Goal: Transaction & Acquisition: Purchase product/service

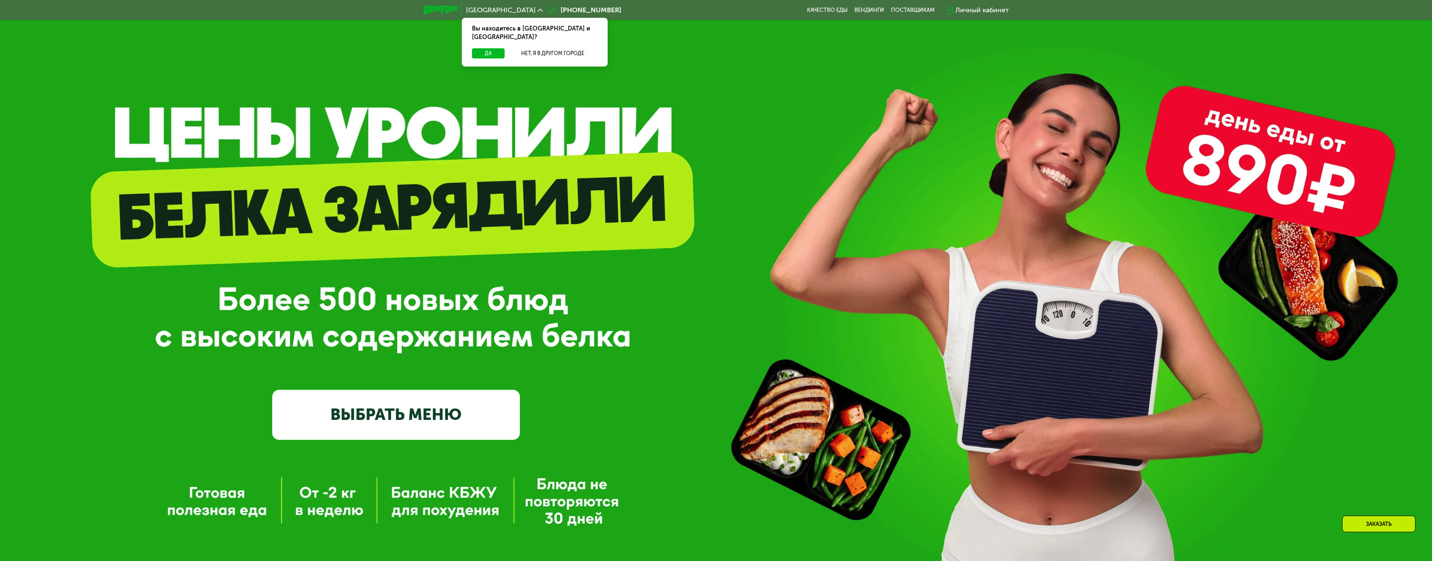
scroll to position [118, 0]
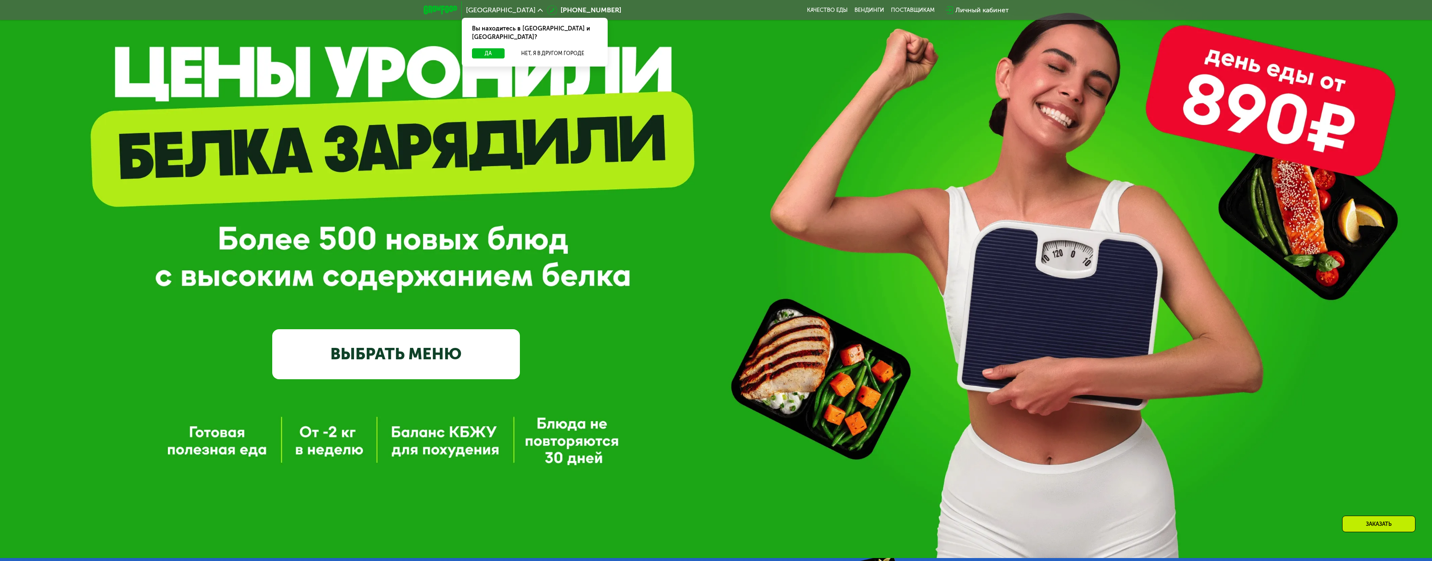
click at [415, 341] on link "ВЫБРАТЬ МЕНЮ" at bounding box center [396, 354] width 248 height 50
click at [403, 350] on link "ВЫБРАТЬ МЕНЮ" at bounding box center [396, 354] width 248 height 50
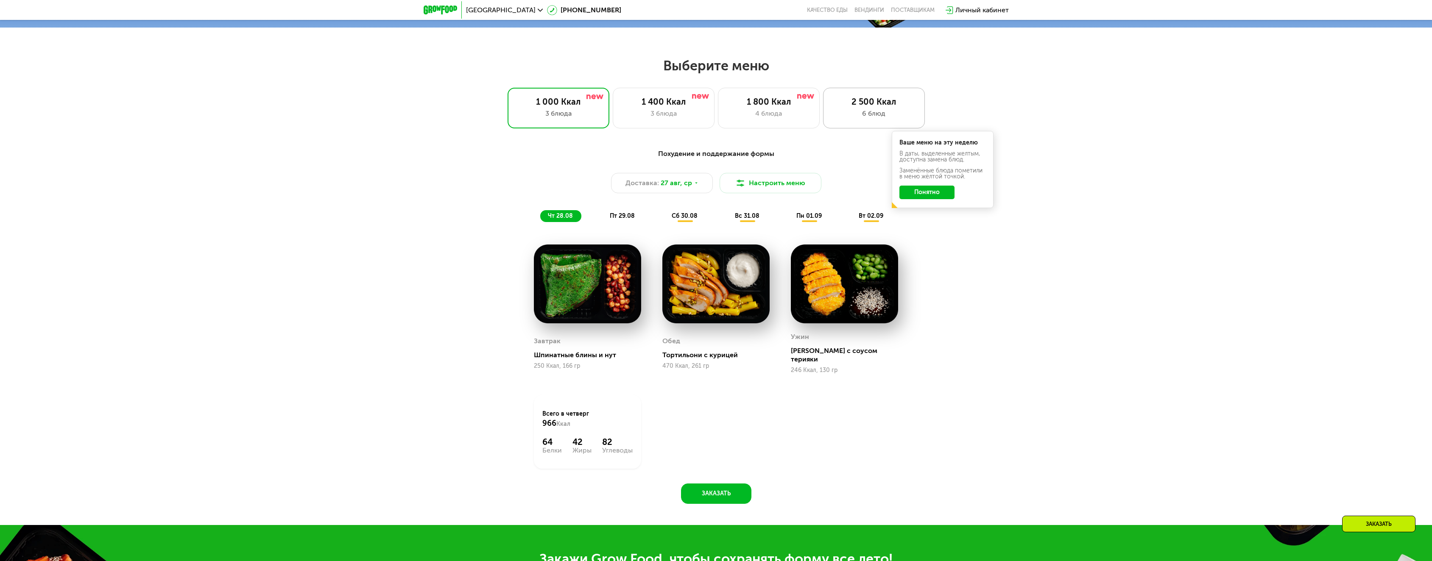
scroll to position [710, 0]
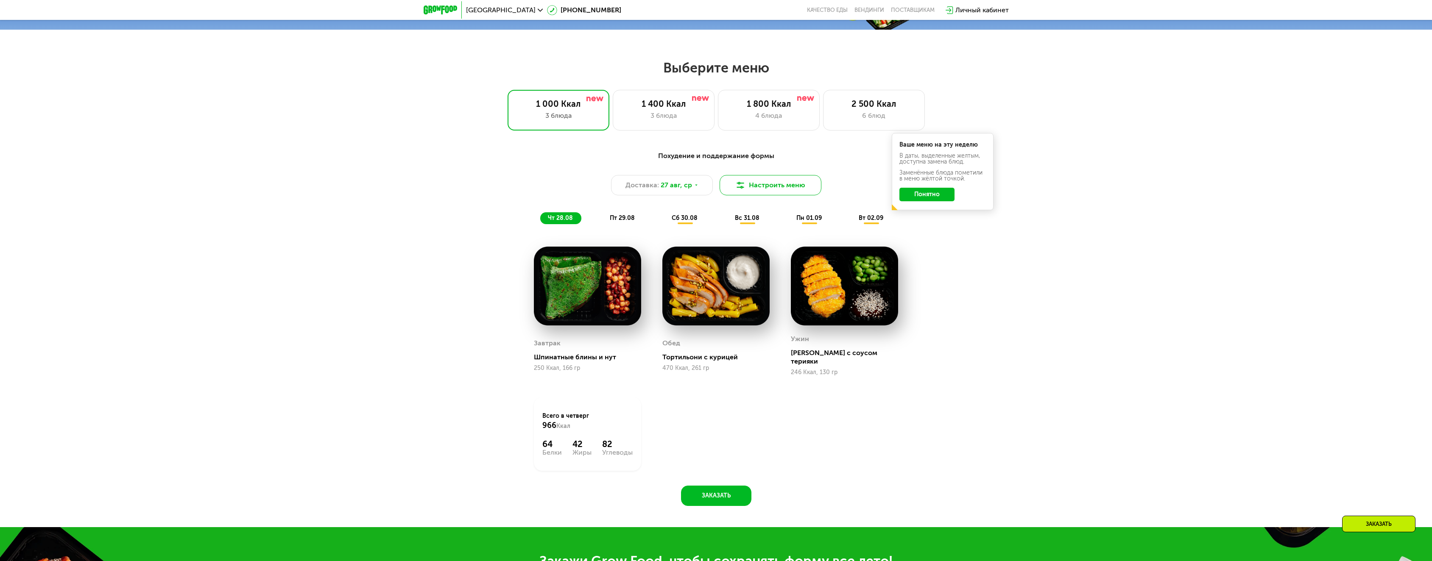
click at [752, 188] on button "Настроить меню" at bounding box center [770, 185] width 102 height 20
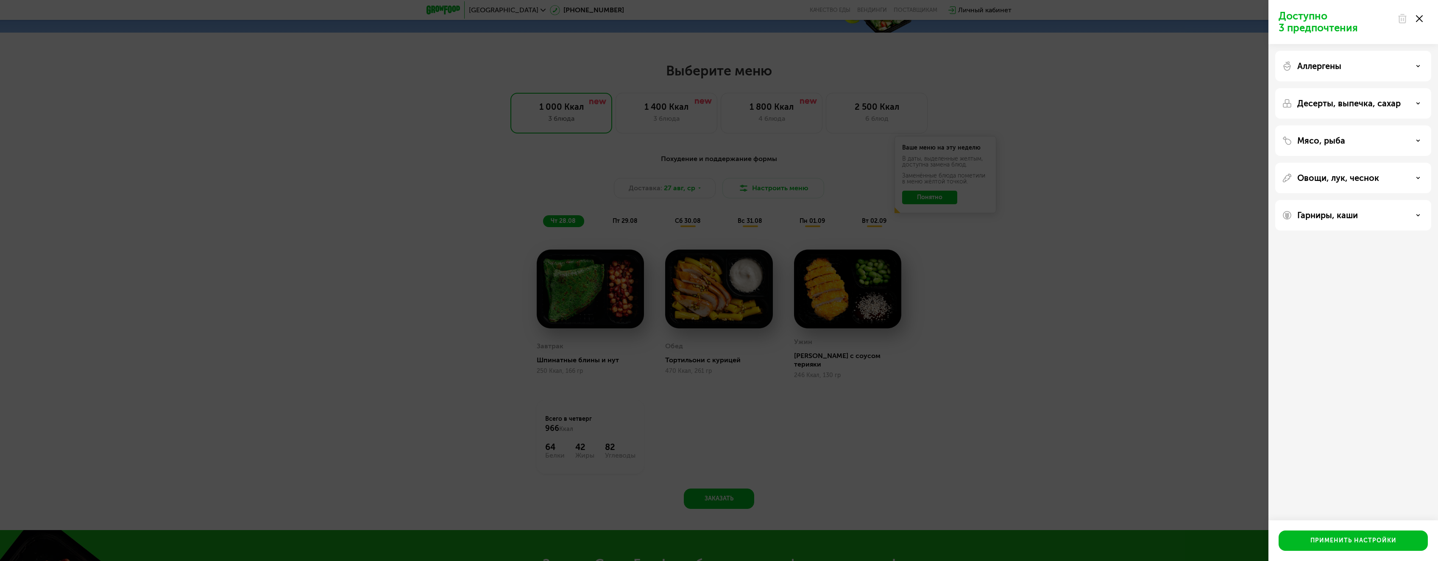
click at [1086, 167] on div "Доступно 3 предпочтения Аллергены Десерты, выпечка, сахар Мясо, рыба Овощи, лук…" at bounding box center [719, 280] width 1438 height 561
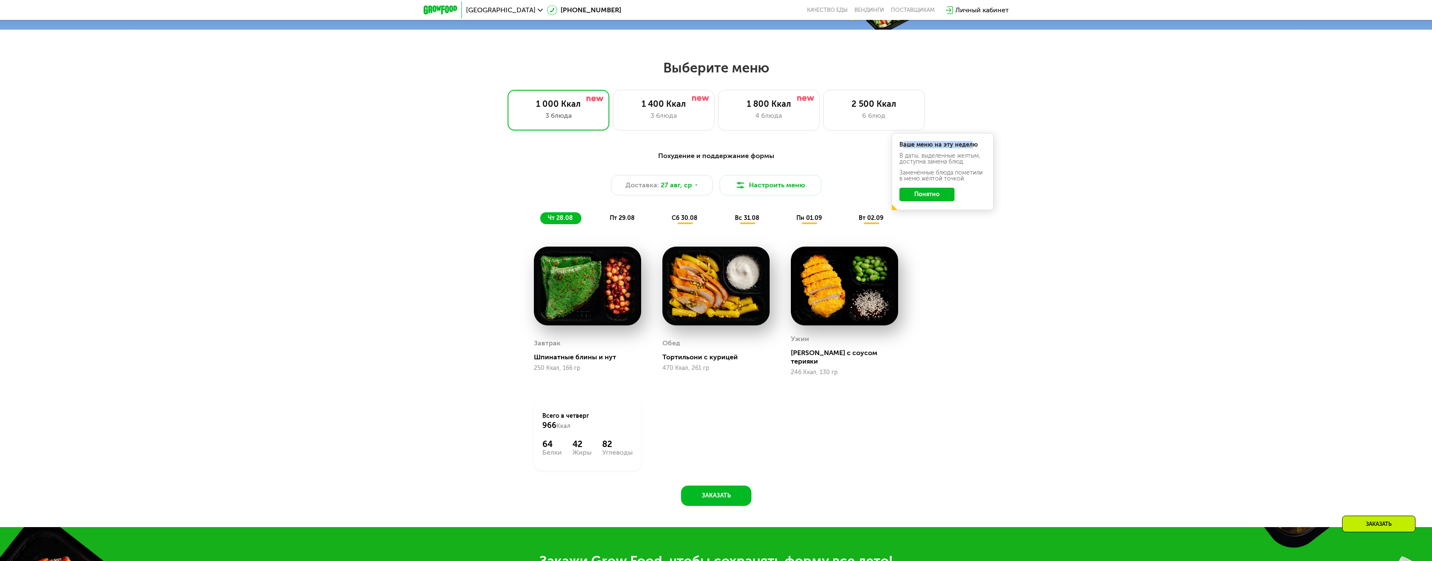
drag, startPoint x: 903, startPoint y: 148, endPoint x: 954, endPoint y: 146, distance: 51.3
click at [973, 145] on div "Ваше меню на эту неделю" at bounding box center [942, 145] width 86 height 6
click at [931, 148] on div "Ваше меню на эту неделю" at bounding box center [942, 145] width 86 height 6
click at [626, 217] on span "пт 29.08" at bounding box center [622, 217] width 25 height 7
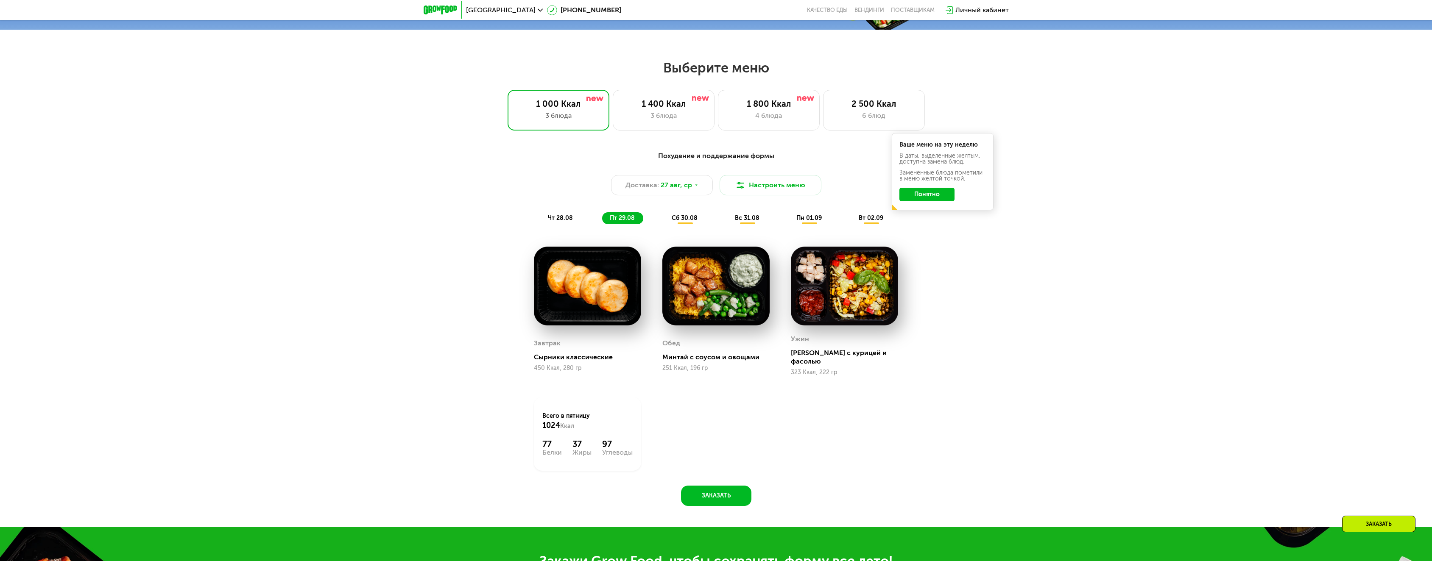
drag, startPoint x: 671, startPoint y: 221, endPoint x: 648, endPoint y: 226, distance: 23.5
click at [727, 221] on div "сб 30.08" at bounding box center [747, 218] width 41 height 12
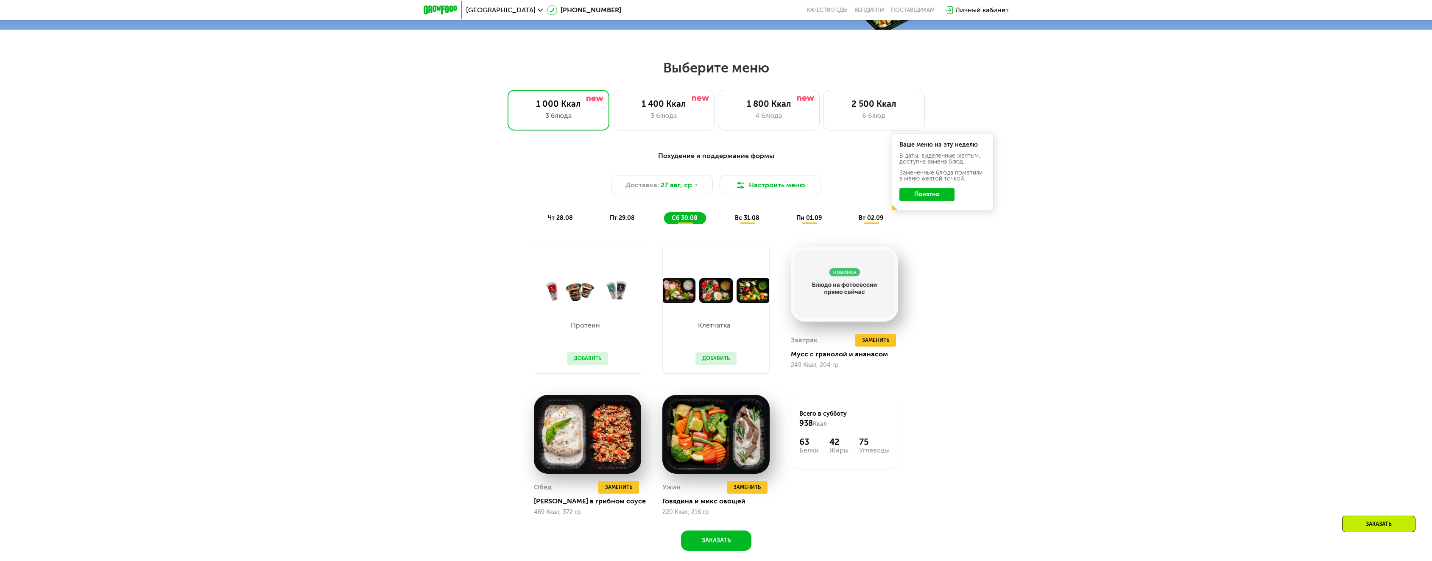
click at [602, 224] on div "чт 28.08" at bounding box center [622, 218] width 41 height 12
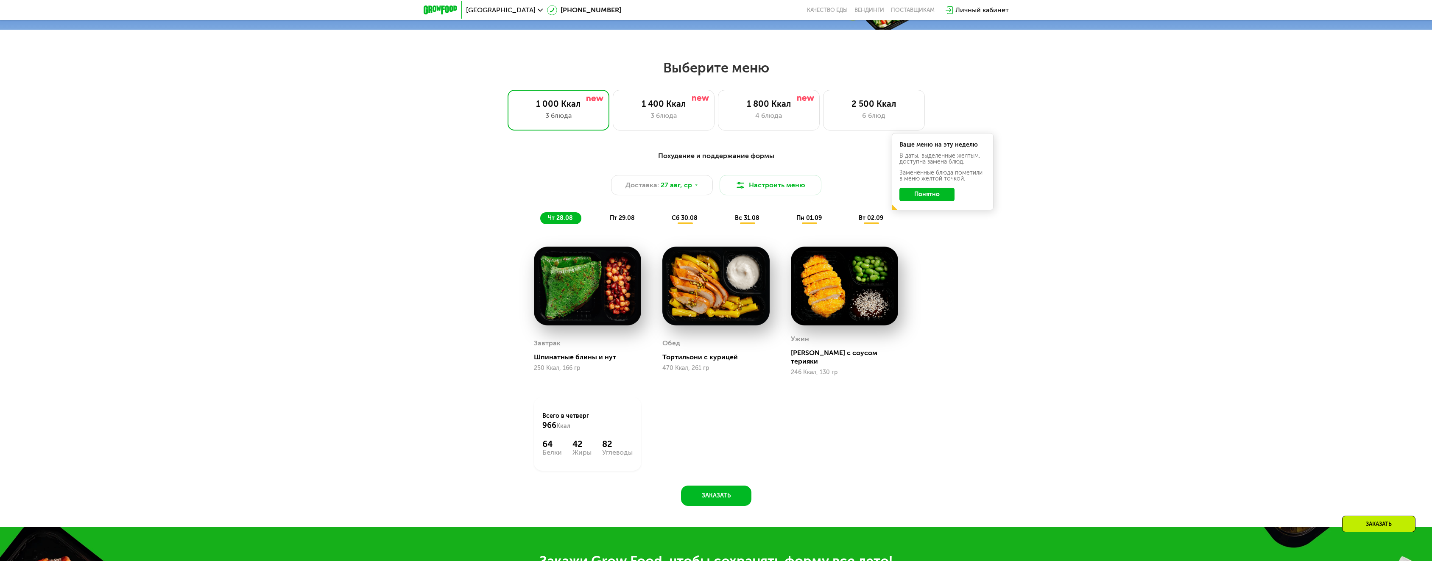
click at [614, 220] on span "пт 29.08" at bounding box center [622, 217] width 25 height 7
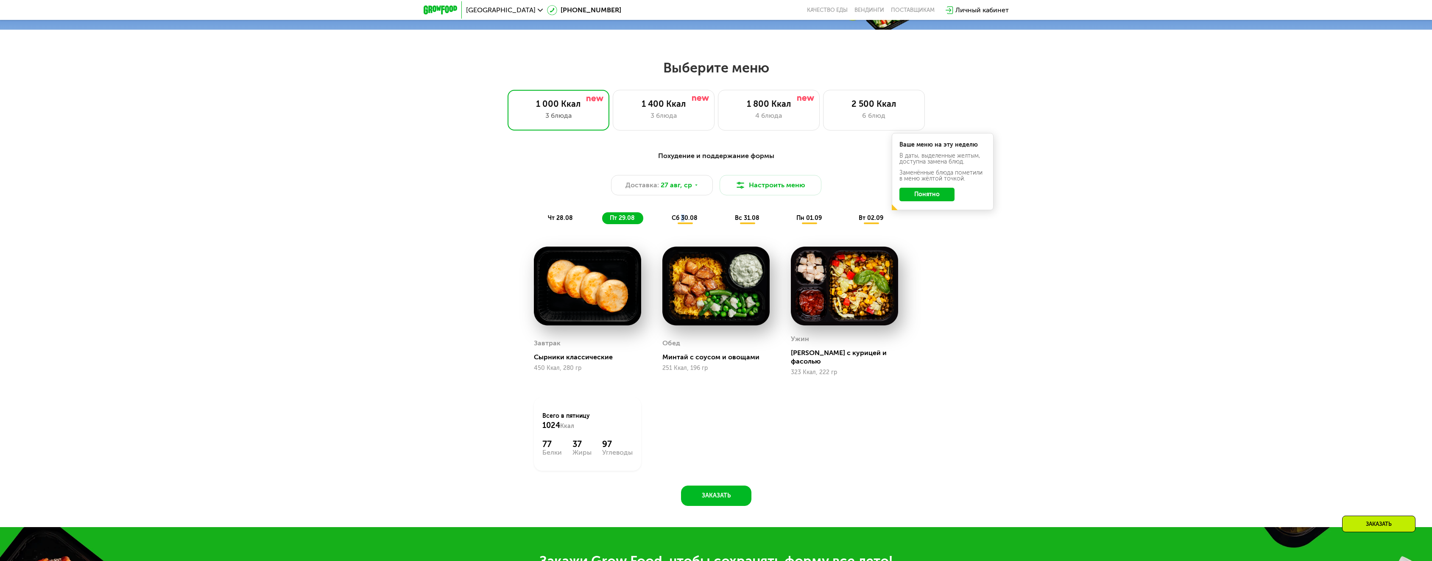
drag, startPoint x: 682, startPoint y: 220, endPoint x: 711, endPoint y: 222, distance: 28.9
click at [682, 221] on span "сб 30.08" at bounding box center [684, 217] width 26 height 7
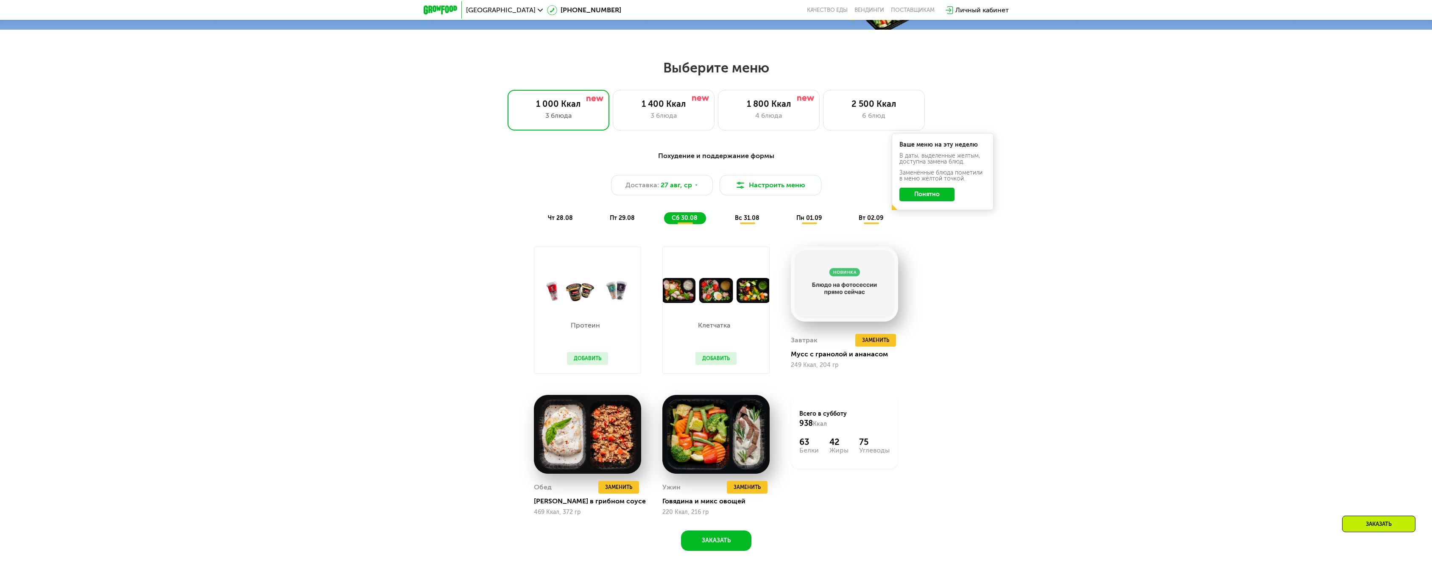
click at [747, 222] on span "вс 31.08" at bounding box center [747, 217] width 25 height 7
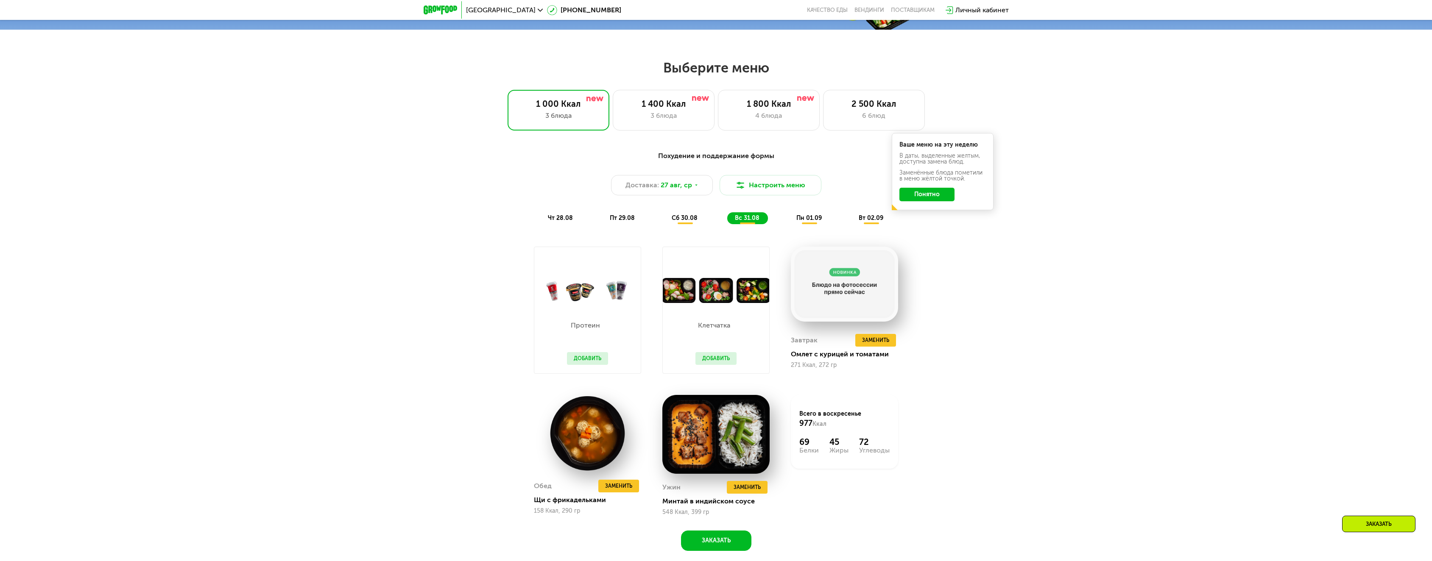
click at [851, 224] on div "пн 01.09" at bounding box center [871, 218] width 41 height 12
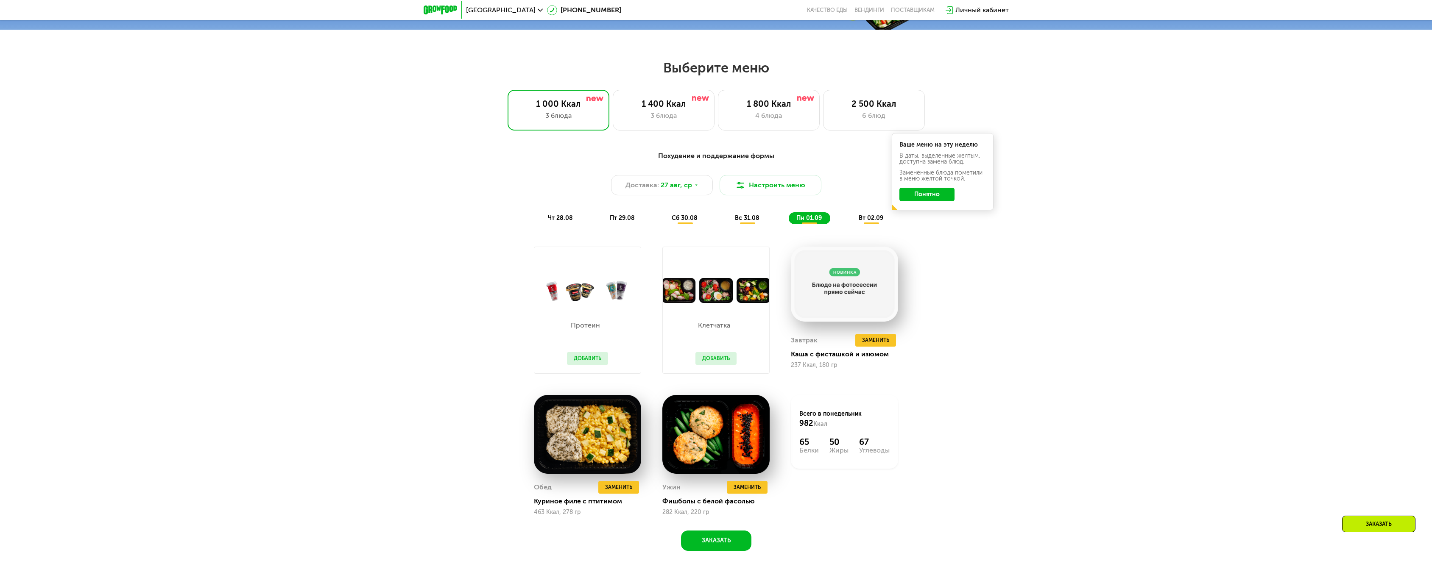
click at [872, 222] on span "вт 02.09" at bounding box center [870, 217] width 25 height 7
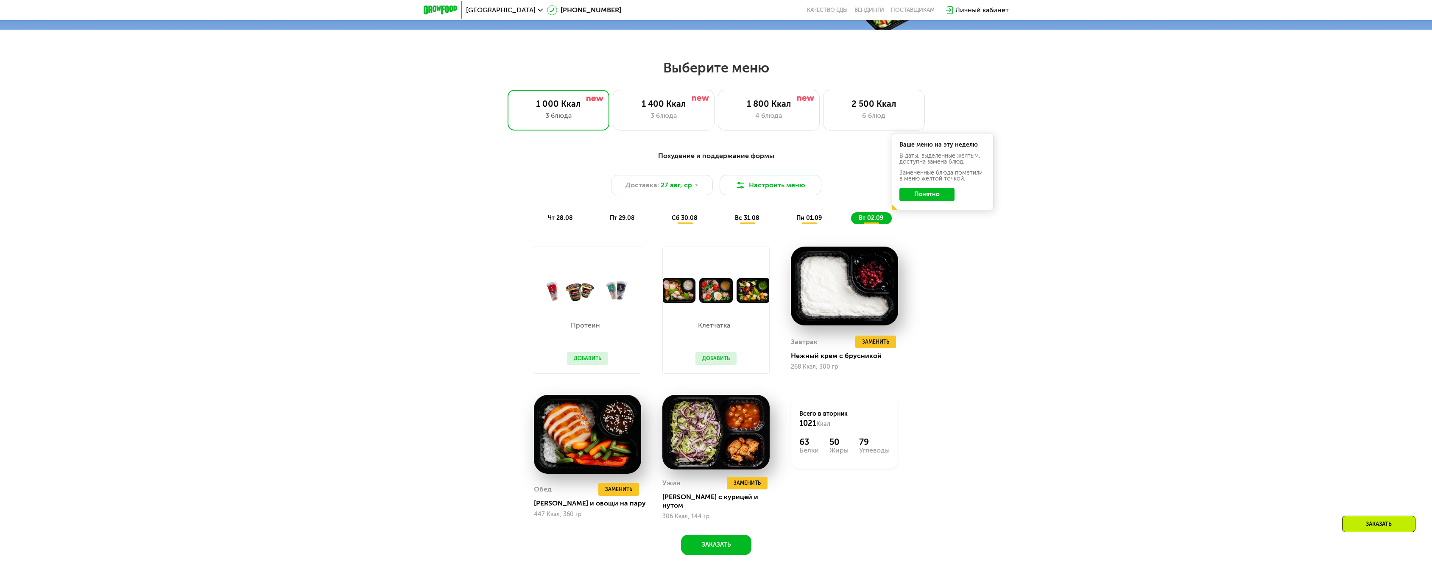
click at [664, 222] on div "пт 29.08" at bounding box center [685, 218] width 42 height 12
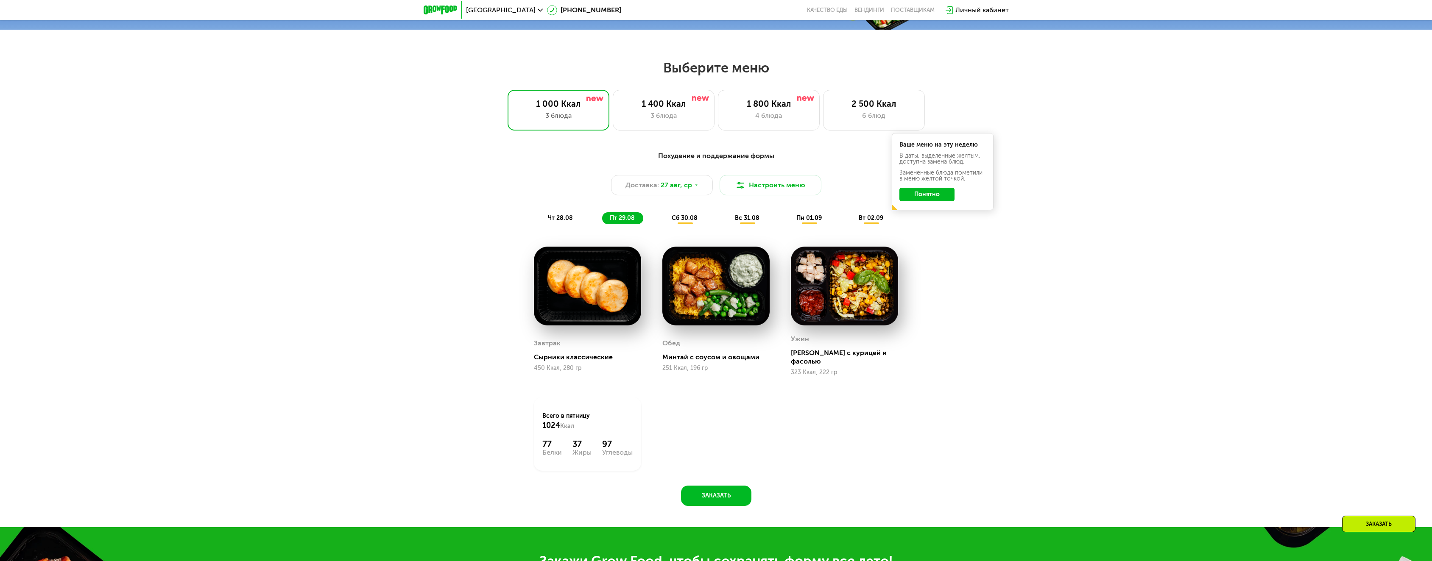
click at [602, 222] on div "чт 28.08" at bounding box center [622, 218] width 41 height 12
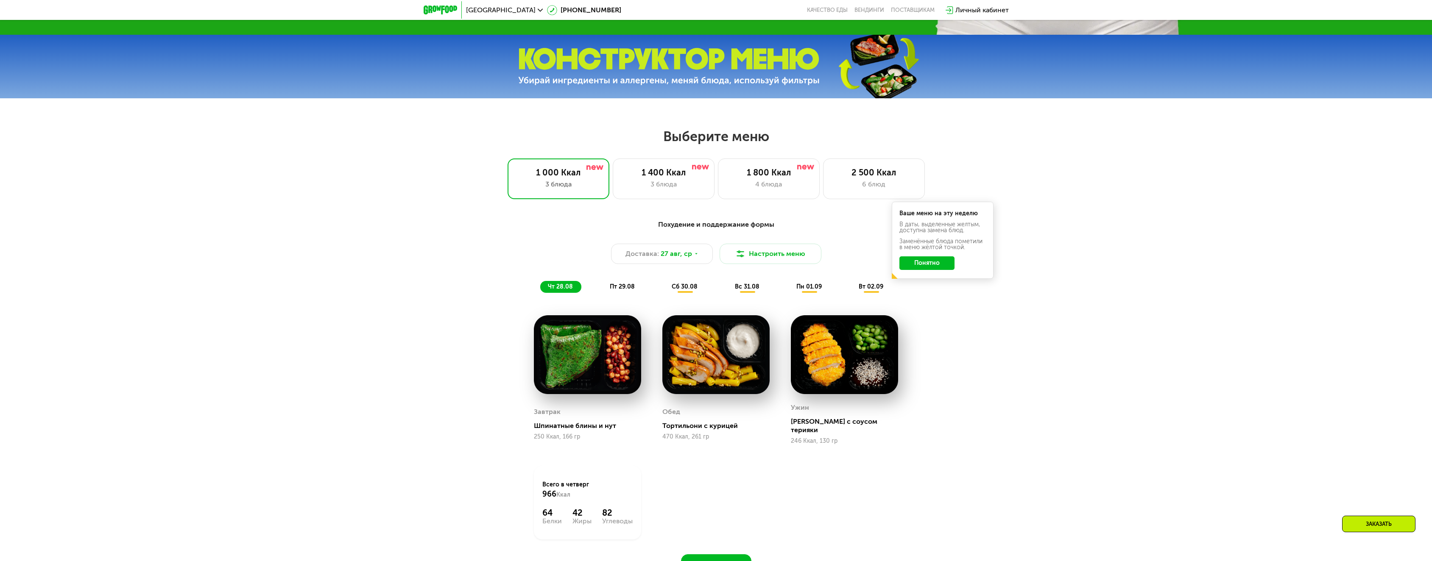
scroll to position [540, 0]
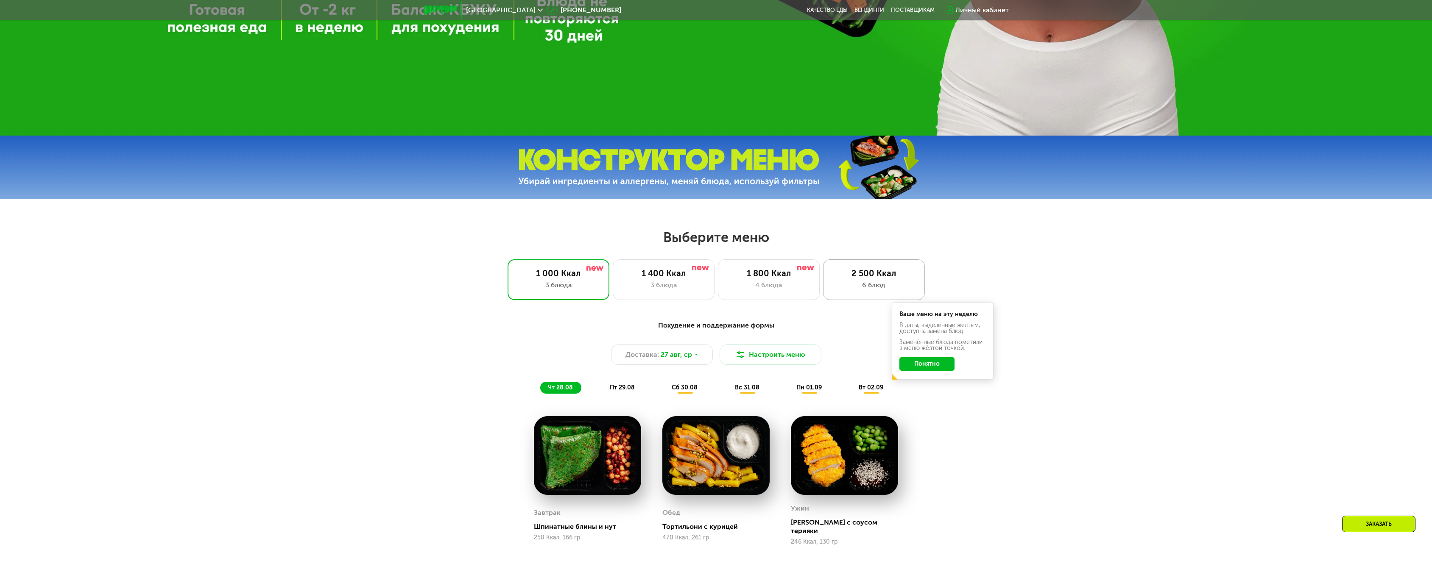
click at [866, 274] on div "2 500 Ккал" at bounding box center [874, 273] width 84 height 10
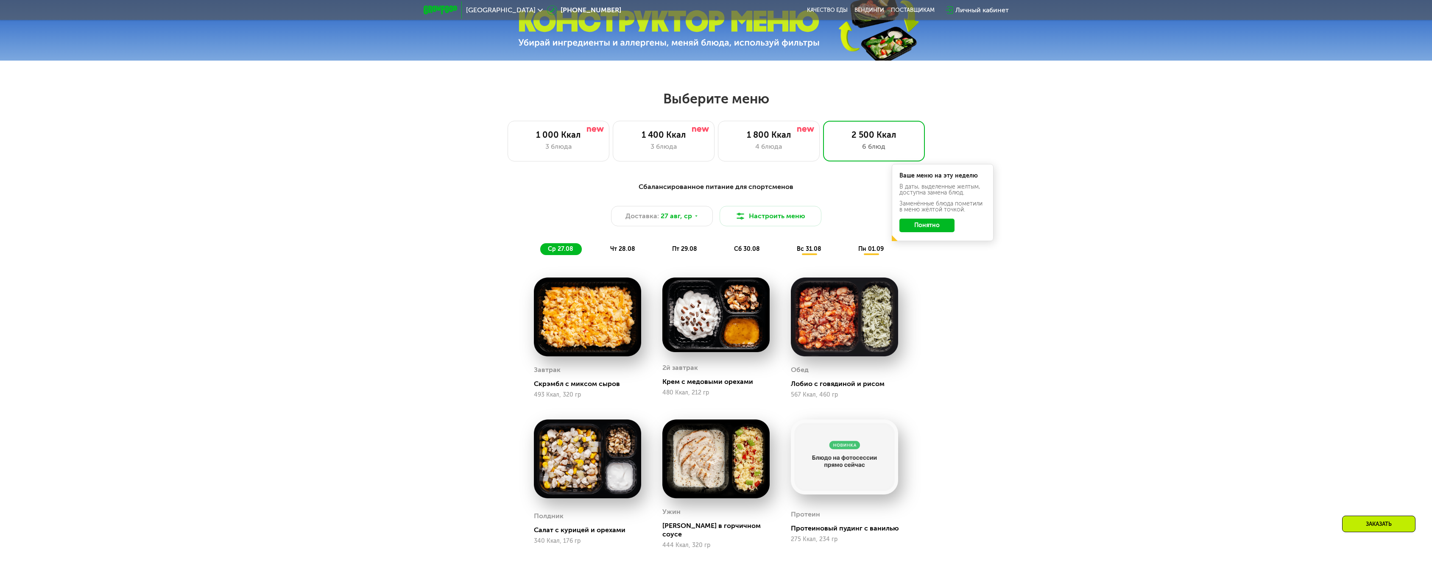
scroll to position [710, 0]
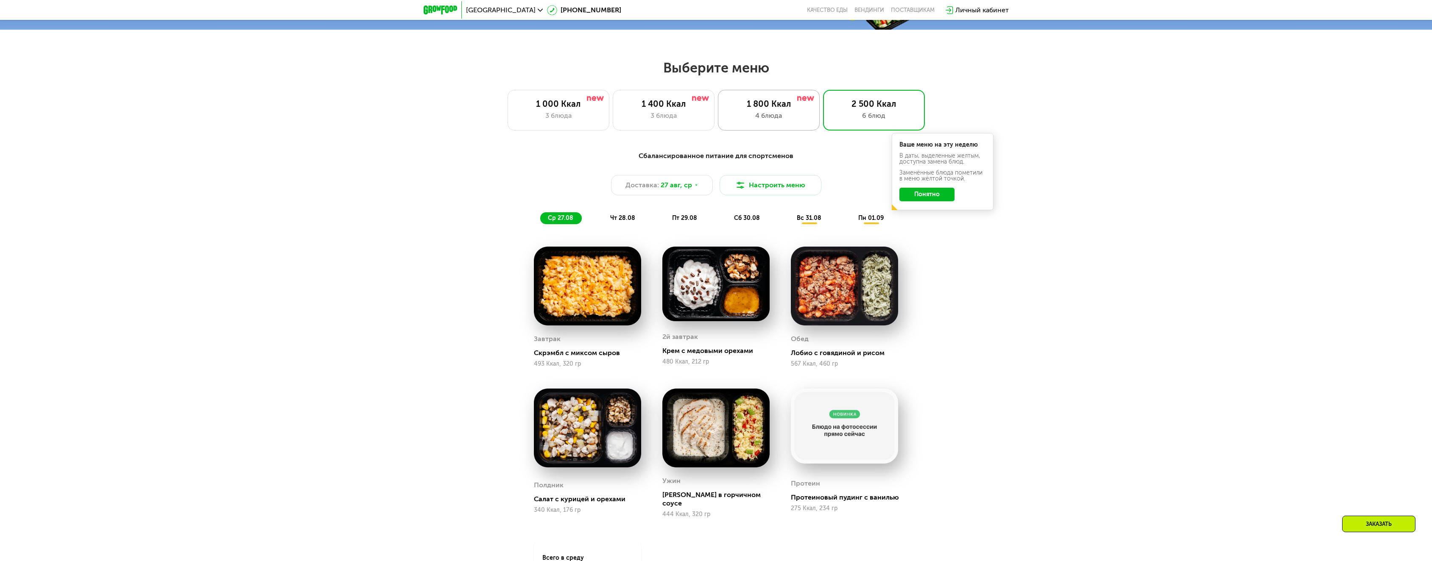
click at [792, 121] on div "4 блюда" at bounding box center [769, 116] width 84 height 10
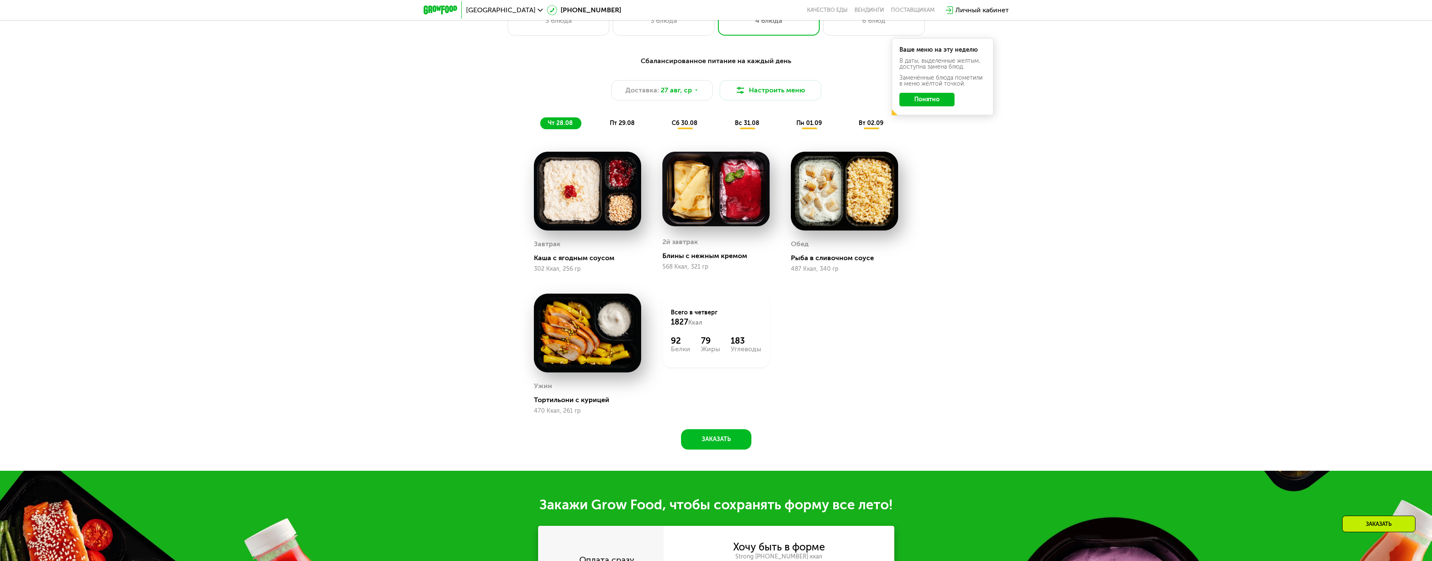
scroll to position [1049, 0]
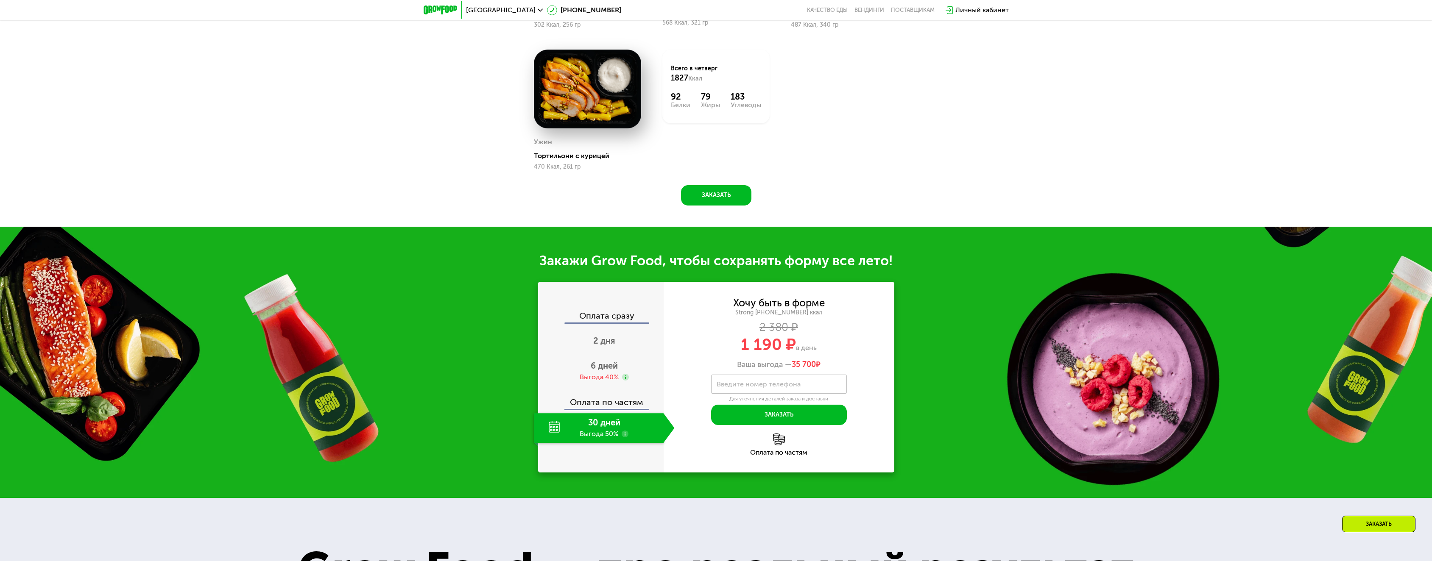
click at [908, 226] on div "Сбалансированное питание на каждый день Доставка: [DATE] Настроить меню чт 28.0…" at bounding box center [716, 13] width 1432 height 427
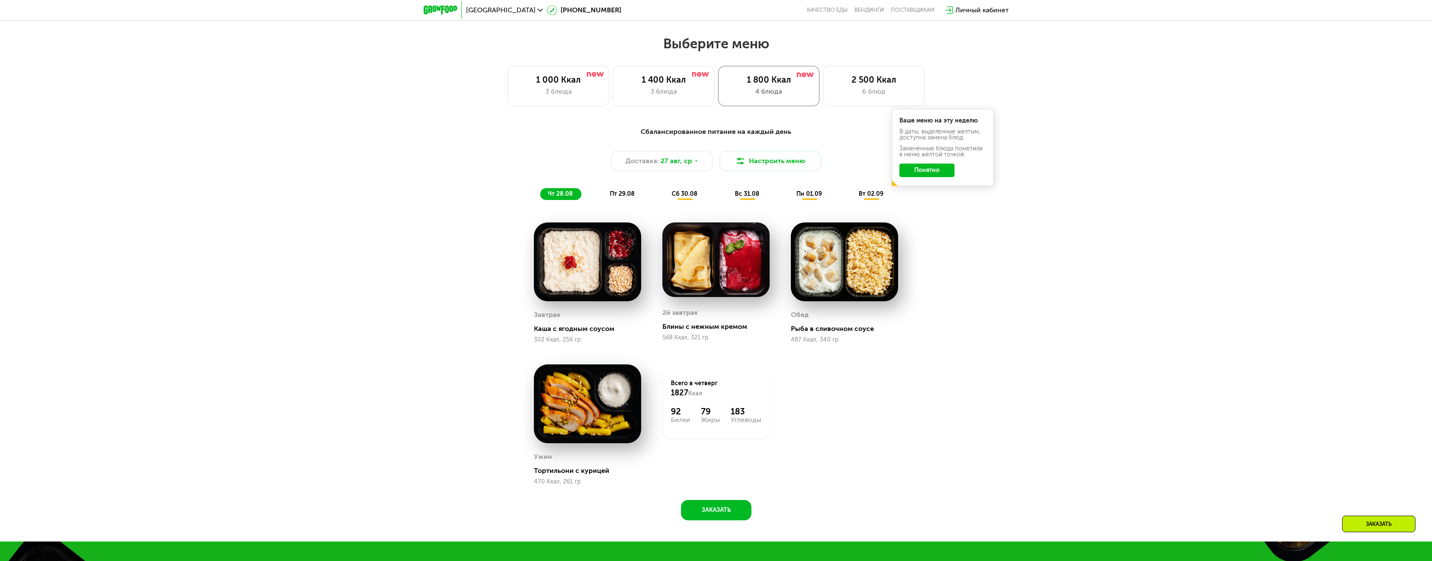
scroll to position [583, 0]
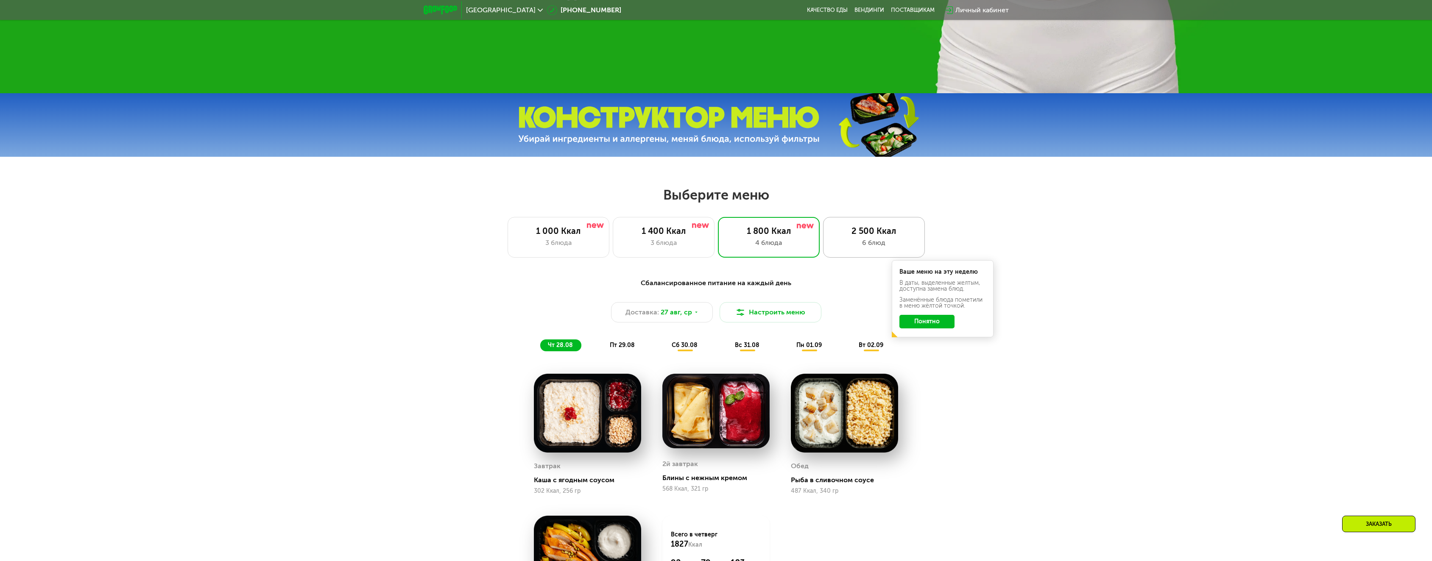
click at [854, 236] on div "2 500 Ккал" at bounding box center [874, 231] width 84 height 10
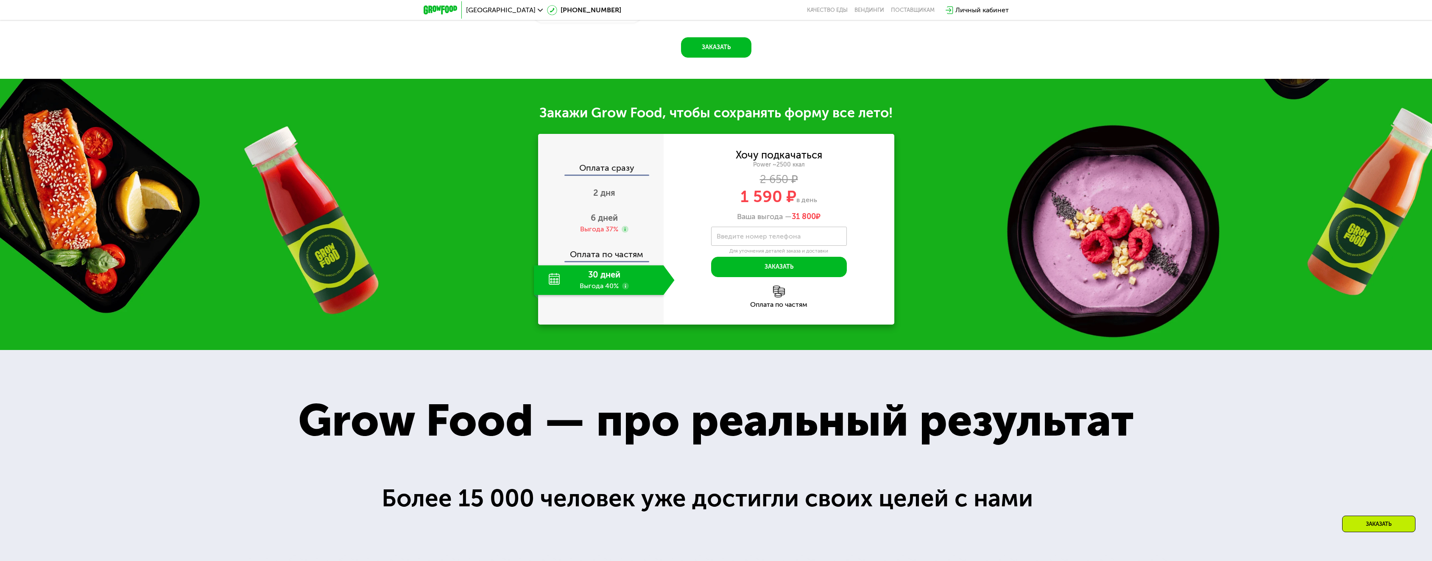
scroll to position [1176, 0]
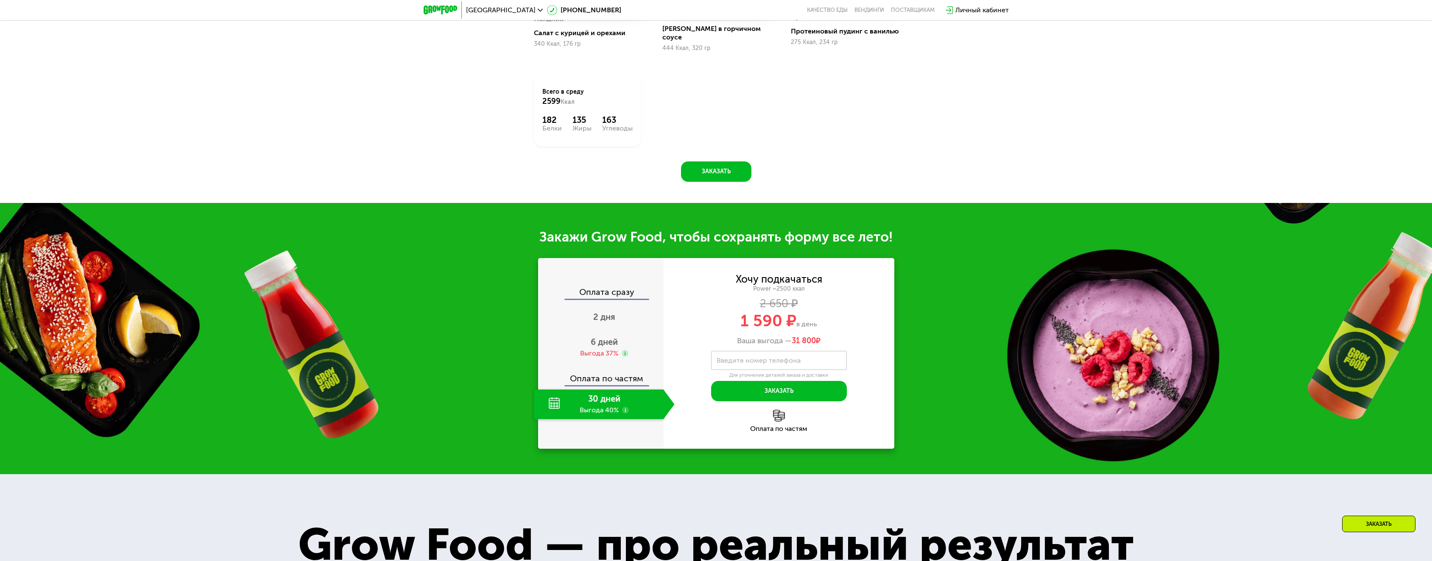
drag, startPoint x: 791, startPoint y: 333, endPoint x: 834, endPoint y: 331, distance: 43.3
click at [834, 337] on div "Ваша выгода — 31 800 ₽" at bounding box center [778, 341] width 231 height 9
drag, startPoint x: 735, startPoint y: 274, endPoint x: 844, endPoint y: 271, distance: 108.1
click at [844, 275] on div "Хочу подкачаться Power ~2500 ккал 2 650 ₽ 1 590 ₽ в день Ваша выгода — 31 800 ₽" at bounding box center [778, 310] width 231 height 71
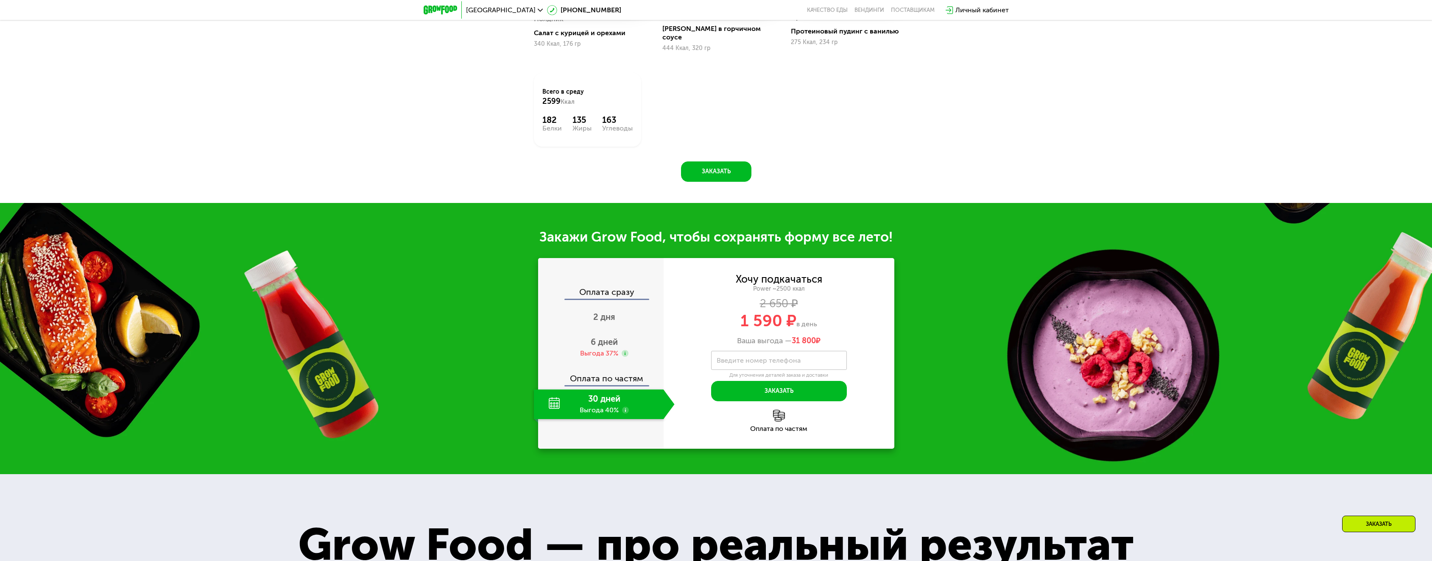
click at [845, 275] on div "Хочу подкачаться Power ~2500 ккал 2 650 ₽ 1 590 ₽ в день Ваша выгода — 31 800 ₽" at bounding box center [778, 310] width 231 height 71
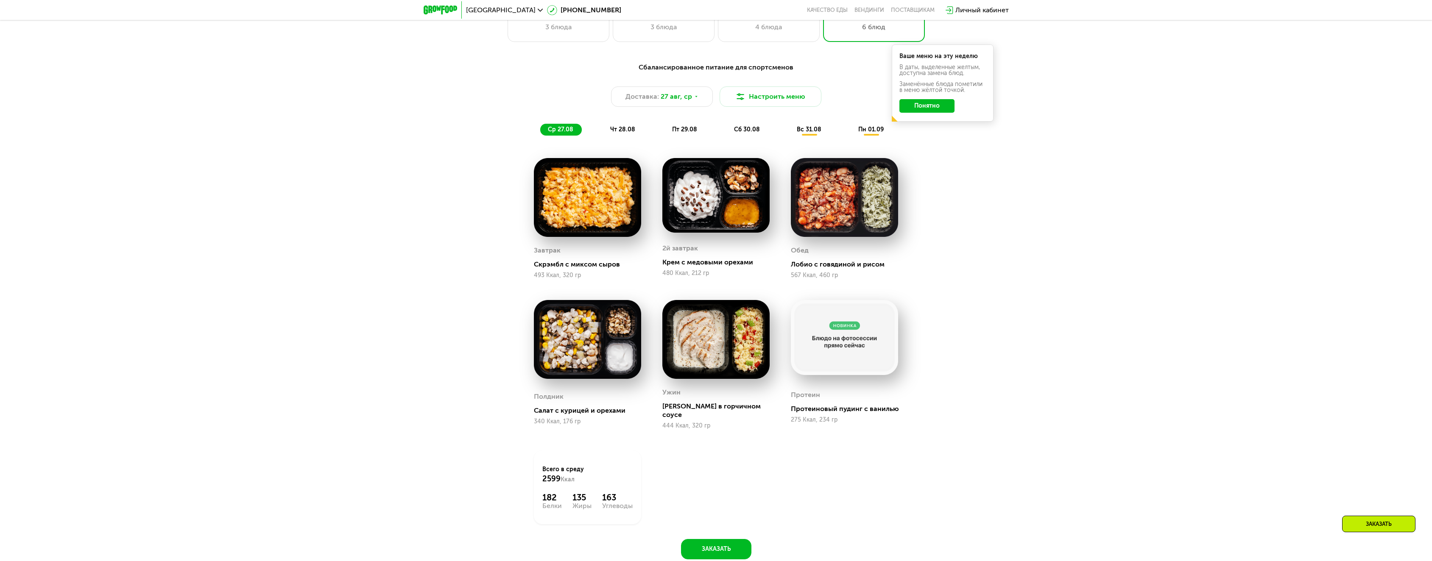
scroll to position [795, 0]
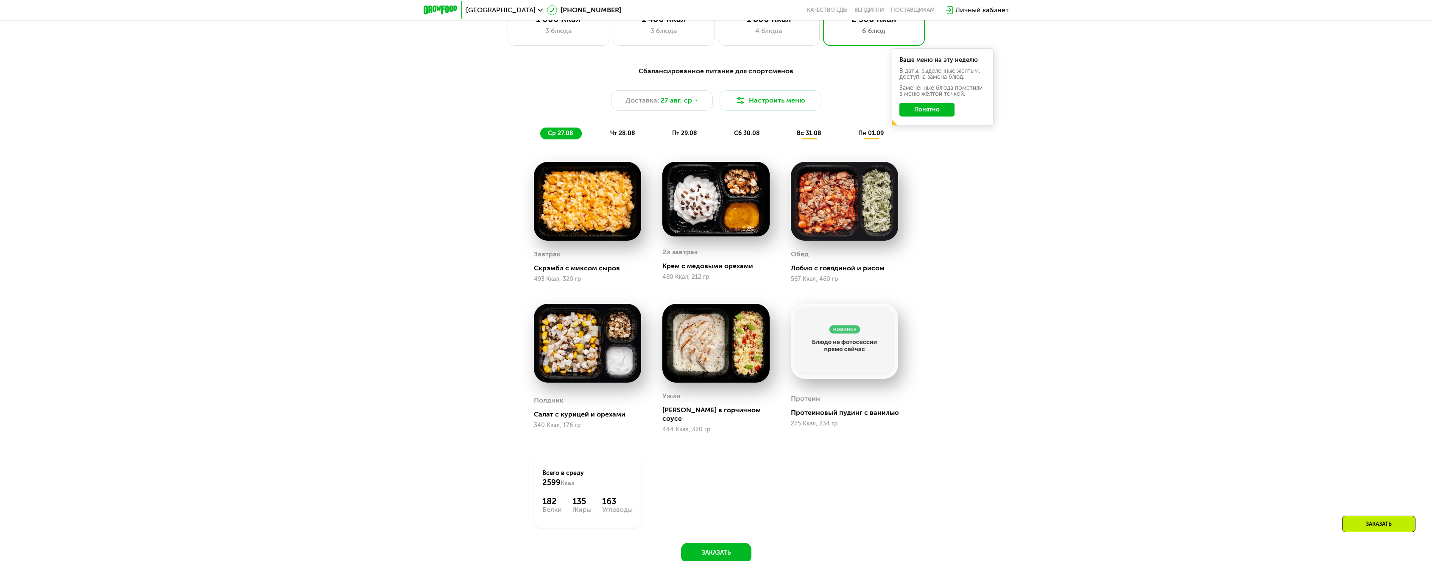
click at [775, 56] on div "Выберите меню 1 000 Ккал 3 блюда 1 400 Ккал 3 блюда 1 800 Ккал 4 блюда 2 500 Кк…" at bounding box center [716, 280] width 1432 height 610
click at [776, 52] on div "Выберите меню 1 000 Ккал 3 блюда 1 400 Ккал 3 блюда 1 800 Ккал 4 блюда 2 500 Кк…" at bounding box center [716, 280] width 1432 height 610
click at [787, 24] on div "1 800 Ккал" at bounding box center [769, 19] width 84 height 10
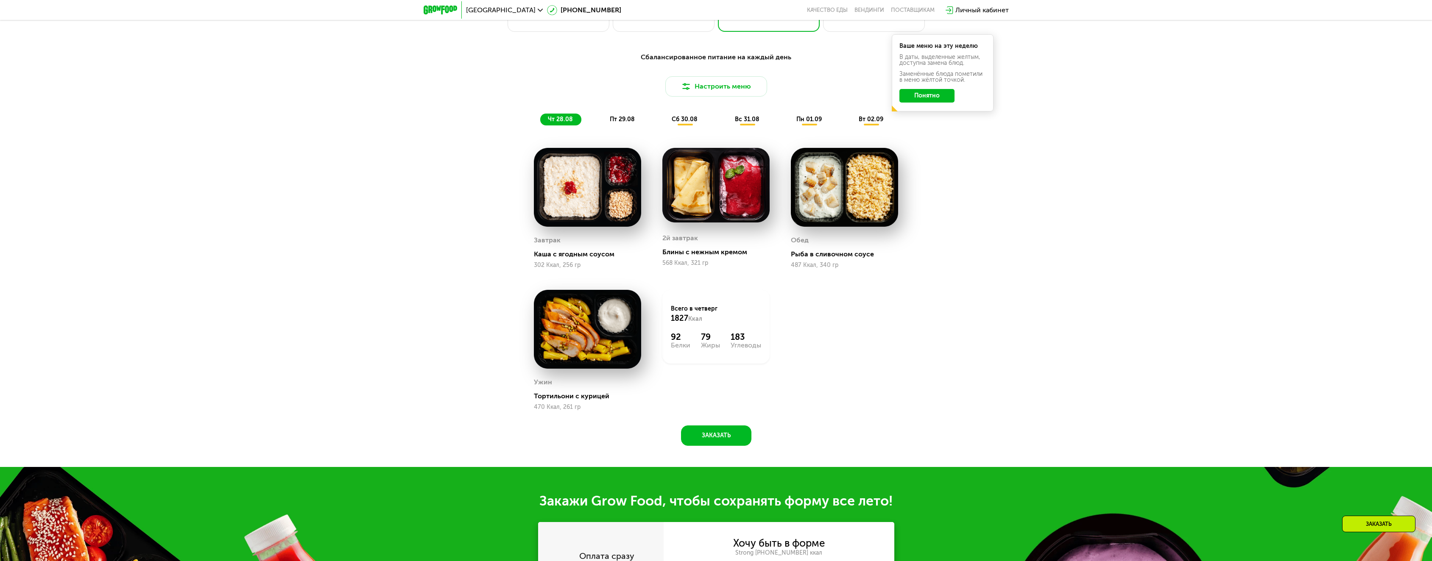
scroll to position [1092, 0]
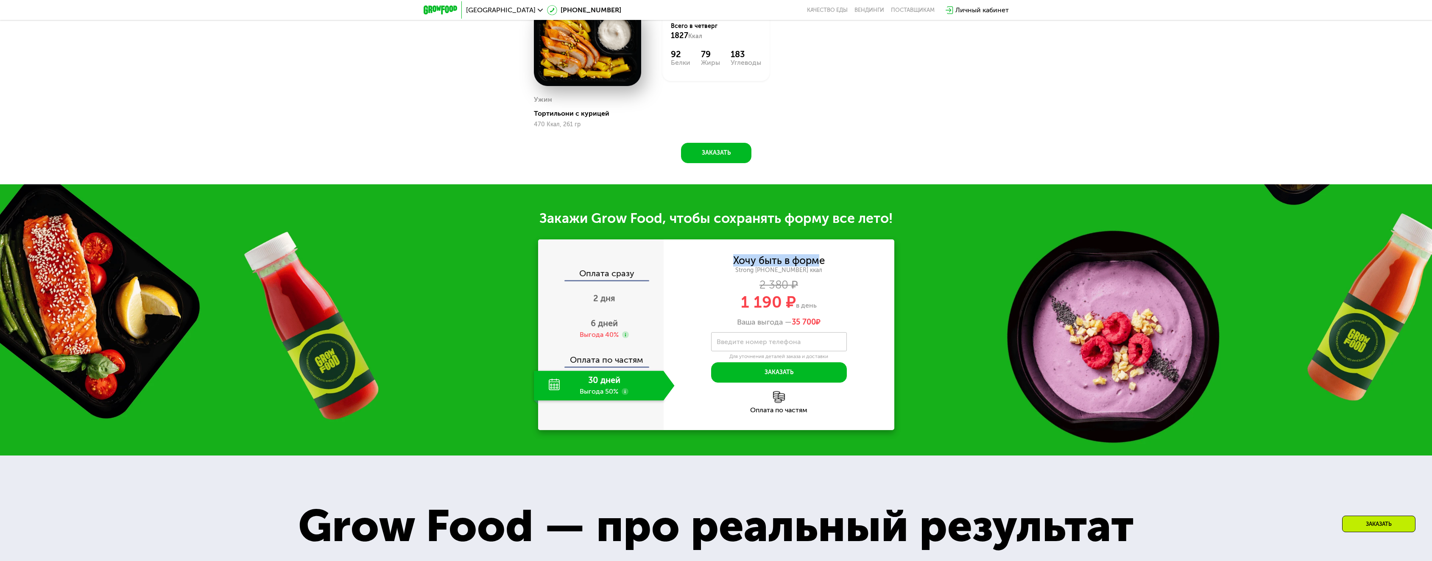
drag, startPoint x: 733, startPoint y: 264, endPoint x: 819, endPoint y: 259, distance: 86.2
click at [819, 259] on div "Хочу быть в форме" at bounding box center [779, 260] width 92 height 9
click at [819, 260] on div "Хочу быть в форме" at bounding box center [779, 260] width 92 height 9
drag, startPoint x: 773, startPoint y: 271, endPoint x: 840, endPoint y: 265, distance: 66.8
click at [836, 265] on div "Хочу быть в форме Strong [PHONE_NUMBER] ккал 2 380 ₽ 1 190 ₽ в день Ваша выгода…" at bounding box center [778, 291] width 231 height 71
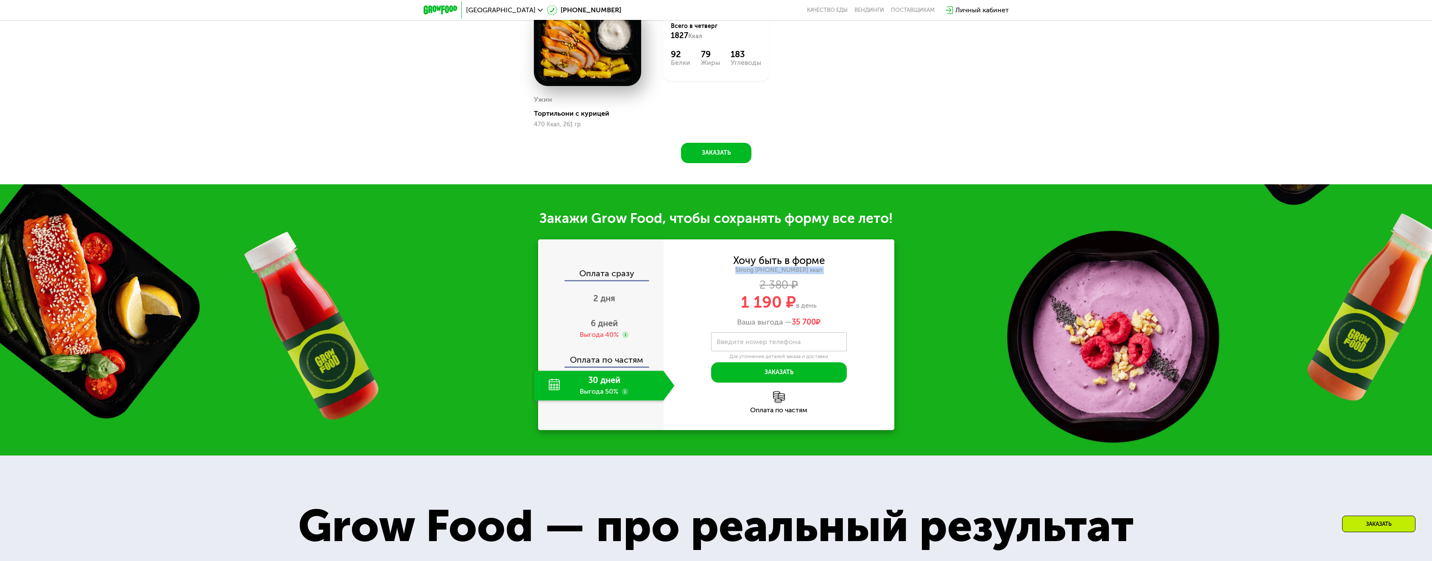
click at [843, 274] on div "Strong [PHONE_NUMBER] ккал" at bounding box center [778, 271] width 231 height 8
drag, startPoint x: 733, startPoint y: 306, endPoint x: 791, endPoint y: 304, distance: 58.1
click at [791, 304] on div "1 190 ₽ в день" at bounding box center [778, 302] width 231 height 16
click at [864, 305] on div "1 190 ₽ в день" at bounding box center [778, 302] width 231 height 16
click at [608, 300] on span "2 дня" at bounding box center [604, 298] width 22 height 10
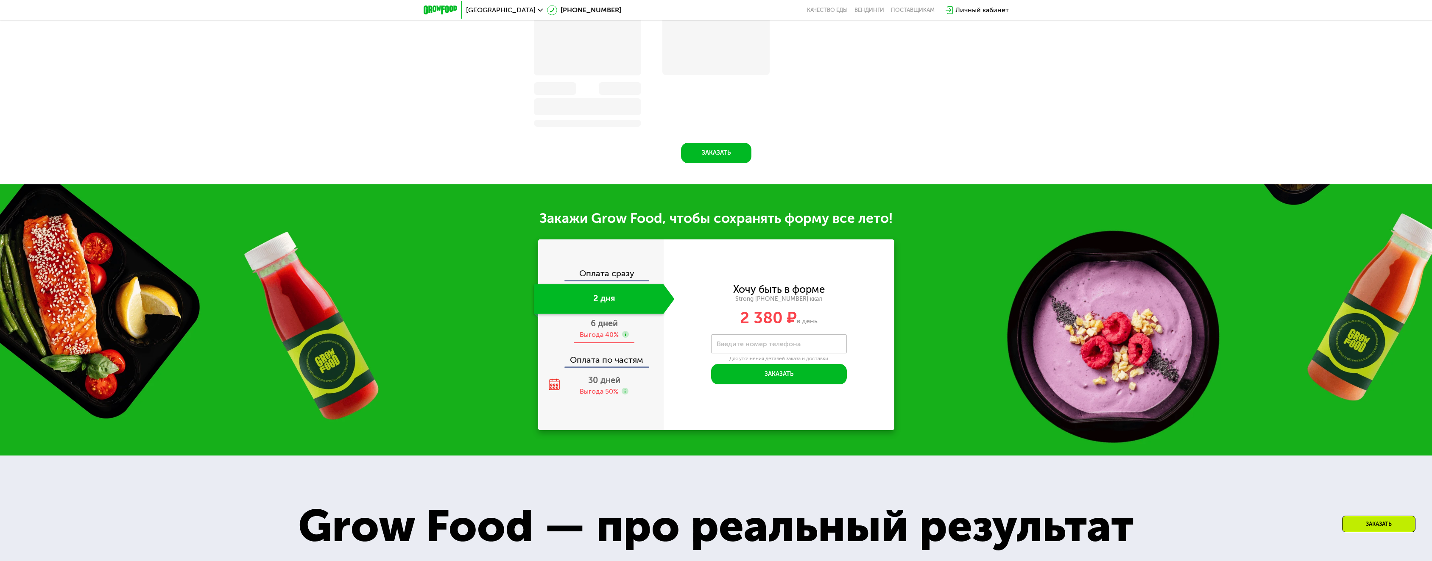
click at [602, 337] on div "Выгода 40%" at bounding box center [598, 334] width 39 height 9
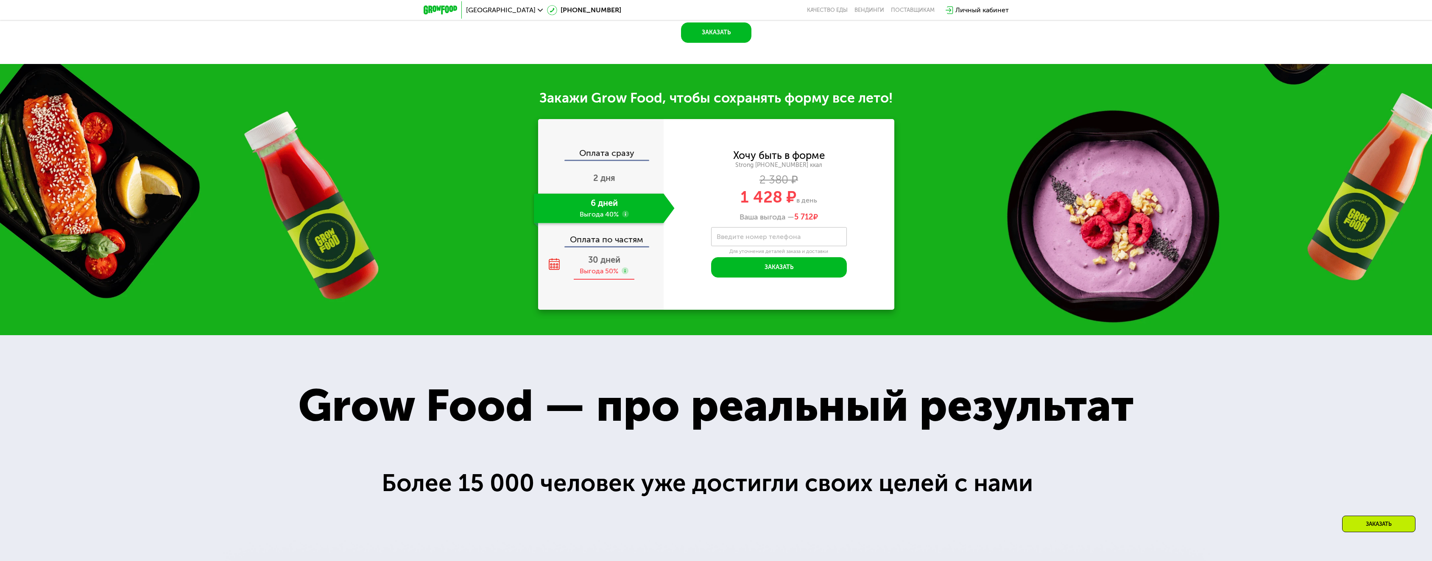
click at [598, 280] on div "30 дней Выгода 50%" at bounding box center [604, 266] width 141 height 30
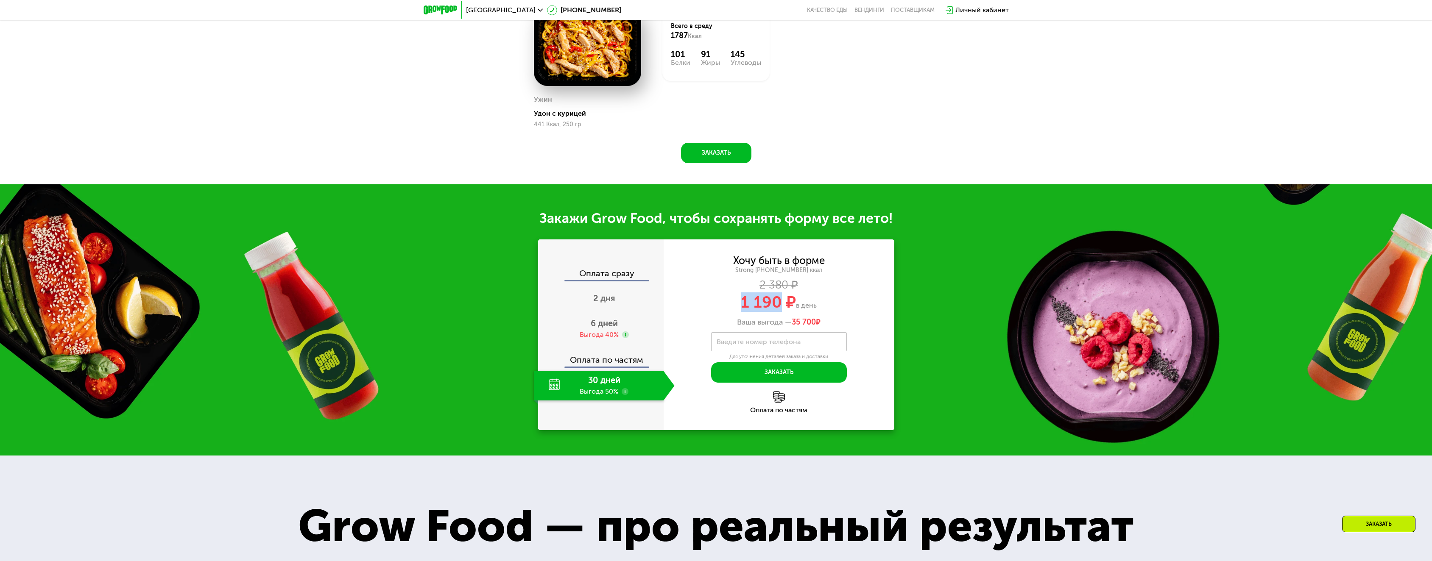
drag, startPoint x: 738, startPoint y: 310, endPoint x: 777, endPoint y: 307, distance: 39.1
click at [777, 307] on div "1 190 ₽ в день" at bounding box center [778, 302] width 231 height 16
click at [854, 302] on div "1 190 ₽ в день" at bounding box center [778, 302] width 231 height 16
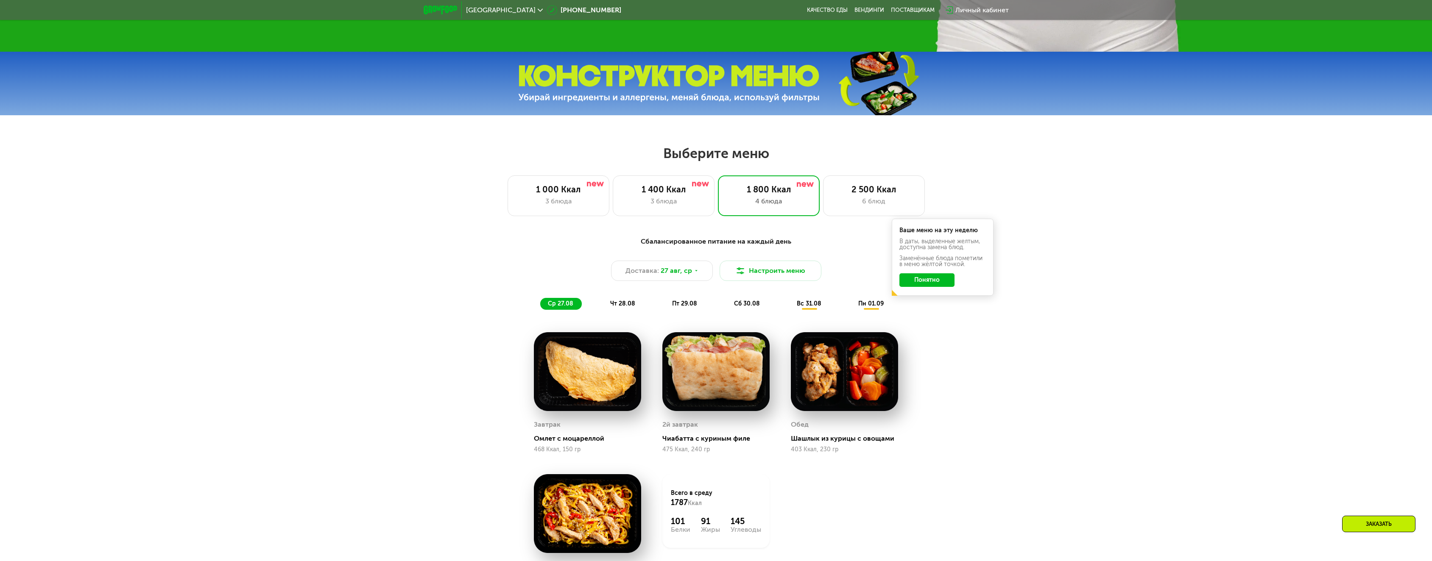
scroll to position [625, 0]
drag, startPoint x: 878, startPoint y: 204, endPoint x: 888, endPoint y: 221, distance: 19.9
click at [878, 204] on div "6 блюд" at bounding box center [874, 200] width 84 height 10
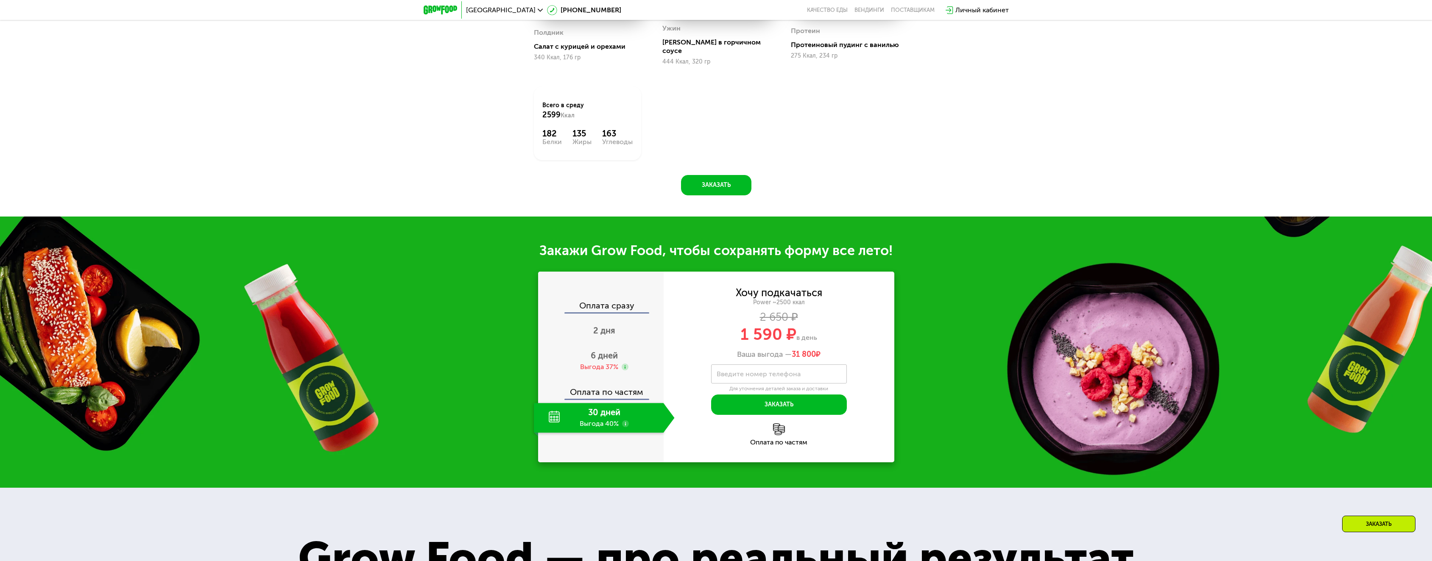
scroll to position [1176, 0]
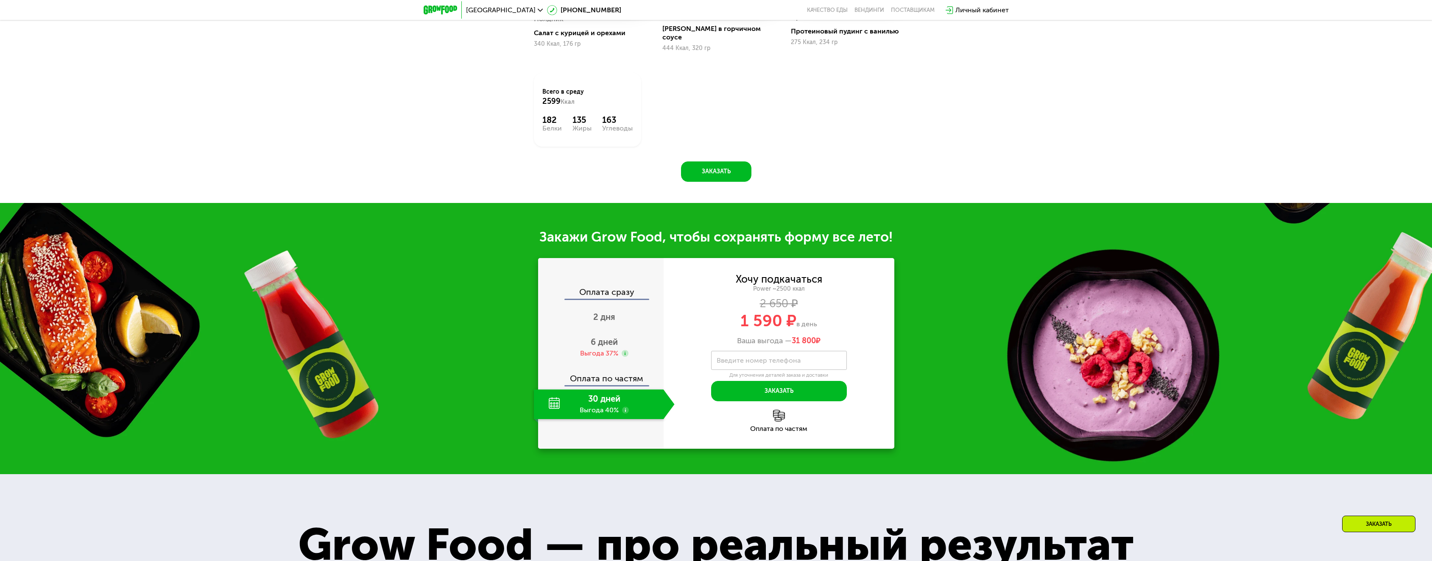
click at [794, 311] on span "1 590 ₽" at bounding box center [768, 320] width 56 height 19
drag, startPoint x: 741, startPoint y: 335, endPoint x: 858, endPoint y: 340, distance: 117.1
click at [858, 340] on div "Ваша выгода — 31 800 ₽" at bounding box center [778, 341] width 231 height 9
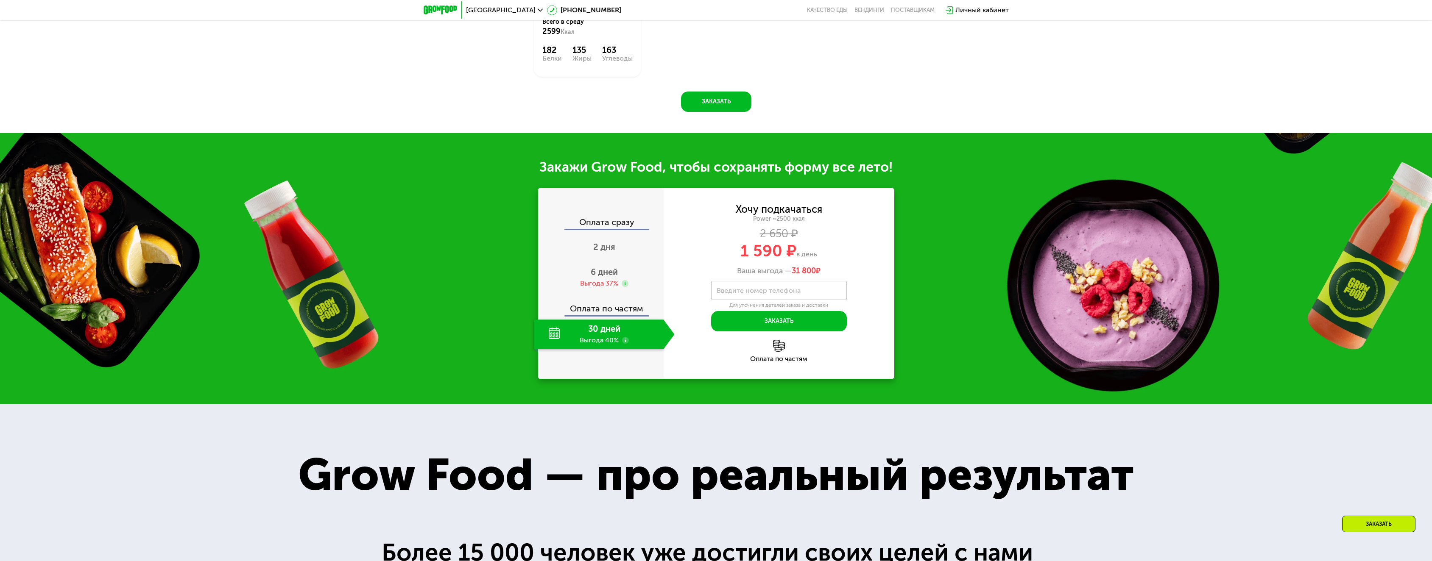
scroll to position [1219, 0]
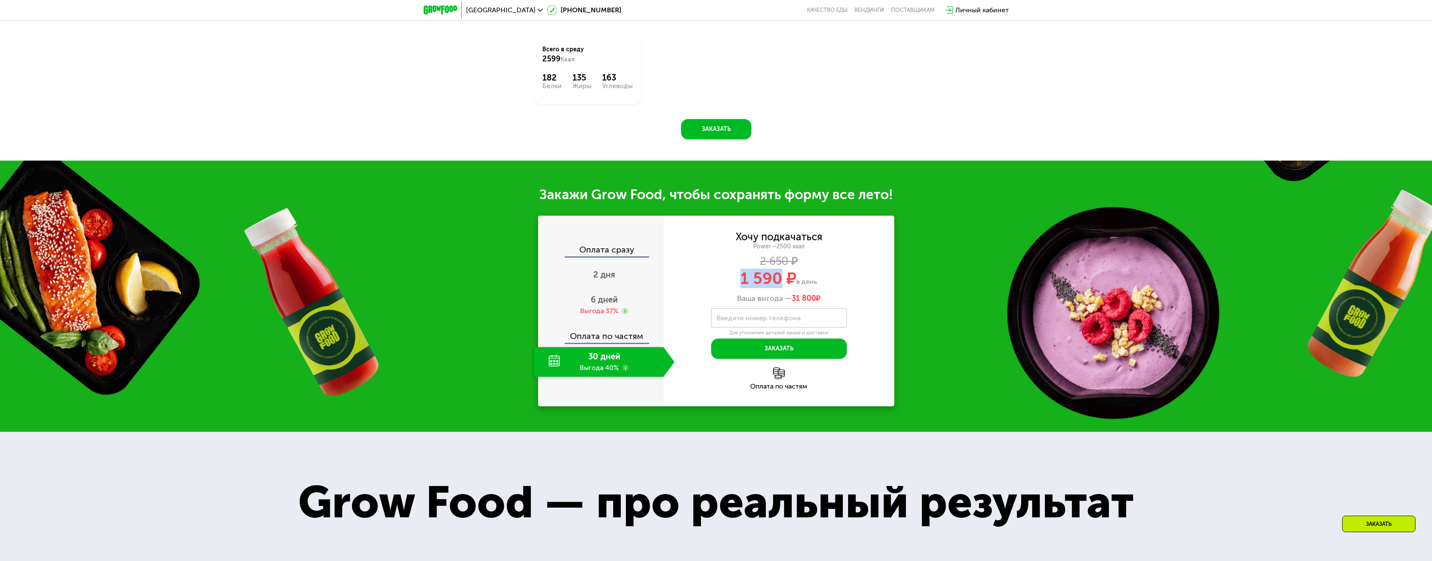
drag, startPoint x: 735, startPoint y: 278, endPoint x: 780, endPoint y: 274, distance: 44.3
click at [780, 274] on div "1 590 ₽ в день" at bounding box center [778, 278] width 231 height 16
click at [803, 298] on div "Хочу подкачаться Power ~2500 ккал 2 650 ₽ 1 590 ₽ в день Ваша выгода — 31 800 ₽…" at bounding box center [778, 295] width 231 height 127
drag, startPoint x: 796, startPoint y: 291, endPoint x: 842, endPoint y: 289, distance: 46.2
click at [841, 294] on div "Ваша выгода — 31 800 ₽" at bounding box center [778, 298] width 231 height 9
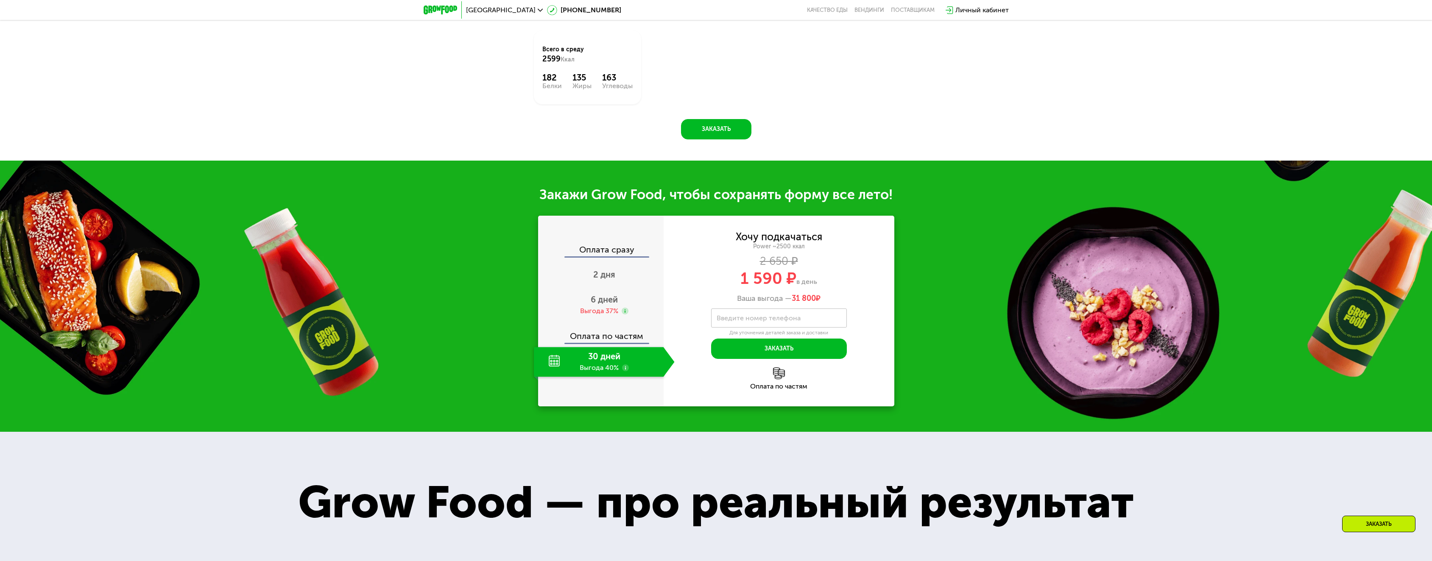
click at [842, 294] on div "Ваша выгода — 31 800 ₽" at bounding box center [778, 298] width 231 height 9
drag, startPoint x: 807, startPoint y: 293, endPoint x: 763, endPoint y: 288, distance: 44.4
click at [763, 288] on div "Хочу подкачаться Power ~2500 ккал 2 650 ₽ 1 590 ₽ в день Ваша выгода — 31 800 ₽" at bounding box center [778, 267] width 231 height 71
click at [885, 295] on div "Ваша выгода — 31 800 ₽" at bounding box center [778, 298] width 231 height 9
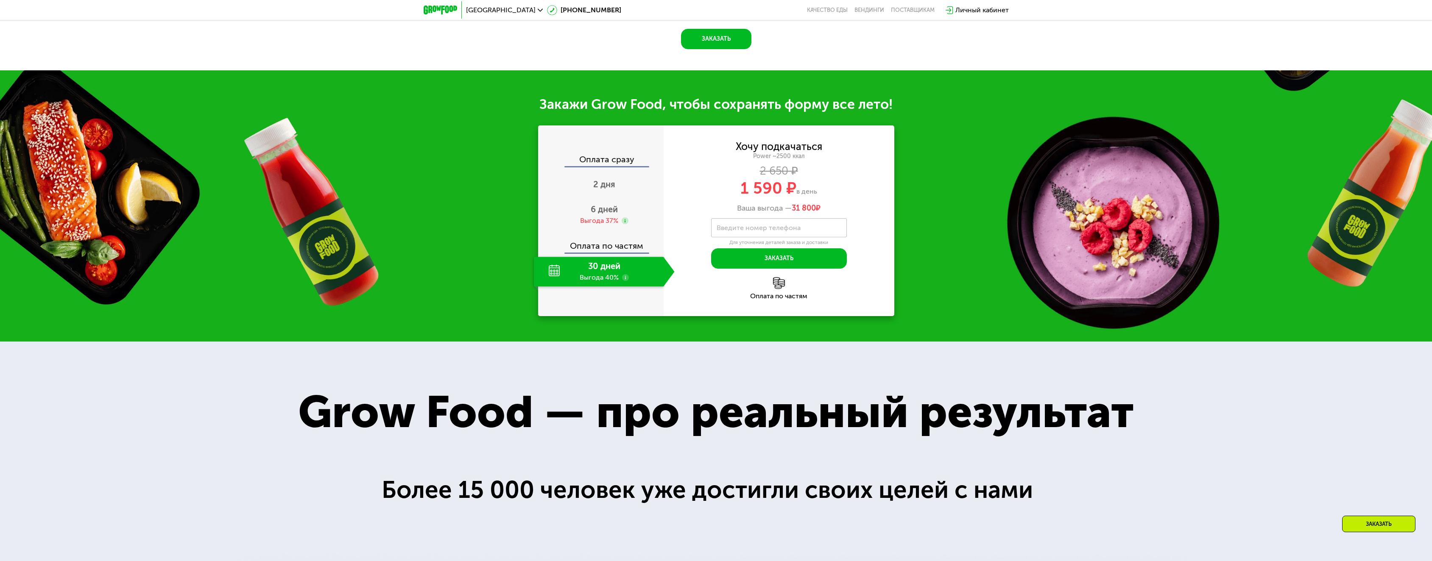
scroll to position [1134, 0]
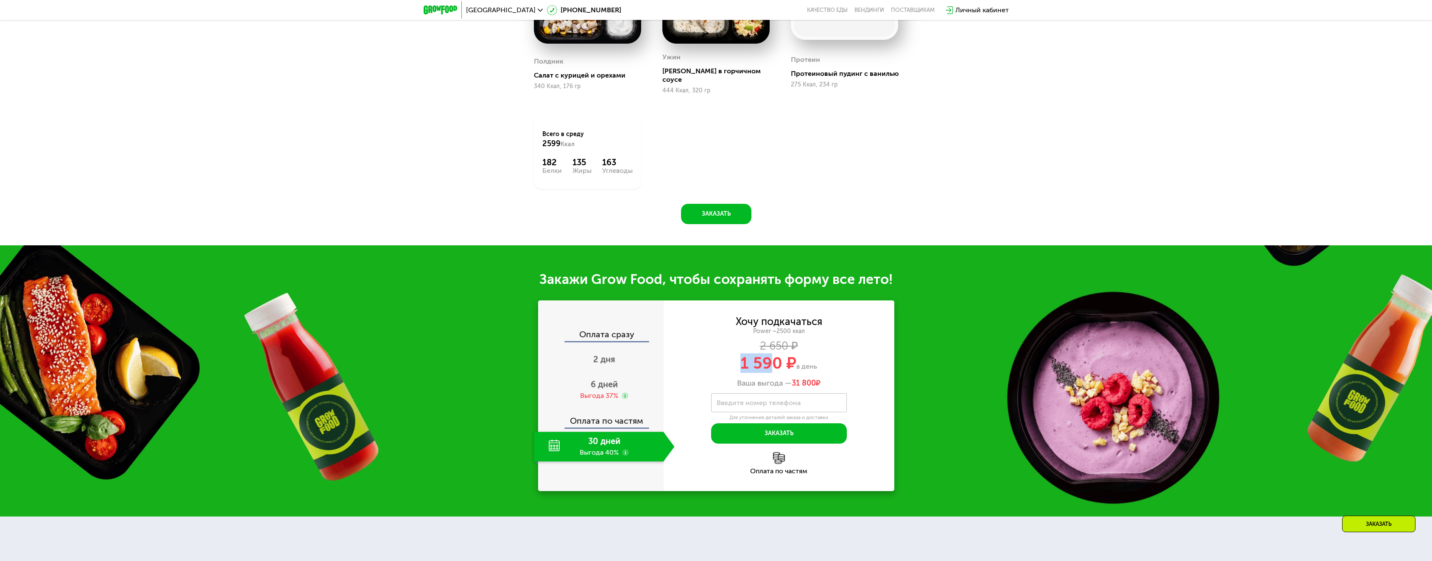
drag, startPoint x: 736, startPoint y: 358, endPoint x: 774, endPoint y: 358, distance: 38.2
click at [774, 358] on div "1 590 ₽ в день" at bounding box center [778, 363] width 231 height 16
drag, startPoint x: 723, startPoint y: 365, endPoint x: 719, endPoint y: 366, distance: 4.3
click at [723, 364] on div "1 590 ₽ в день" at bounding box center [778, 363] width 231 height 16
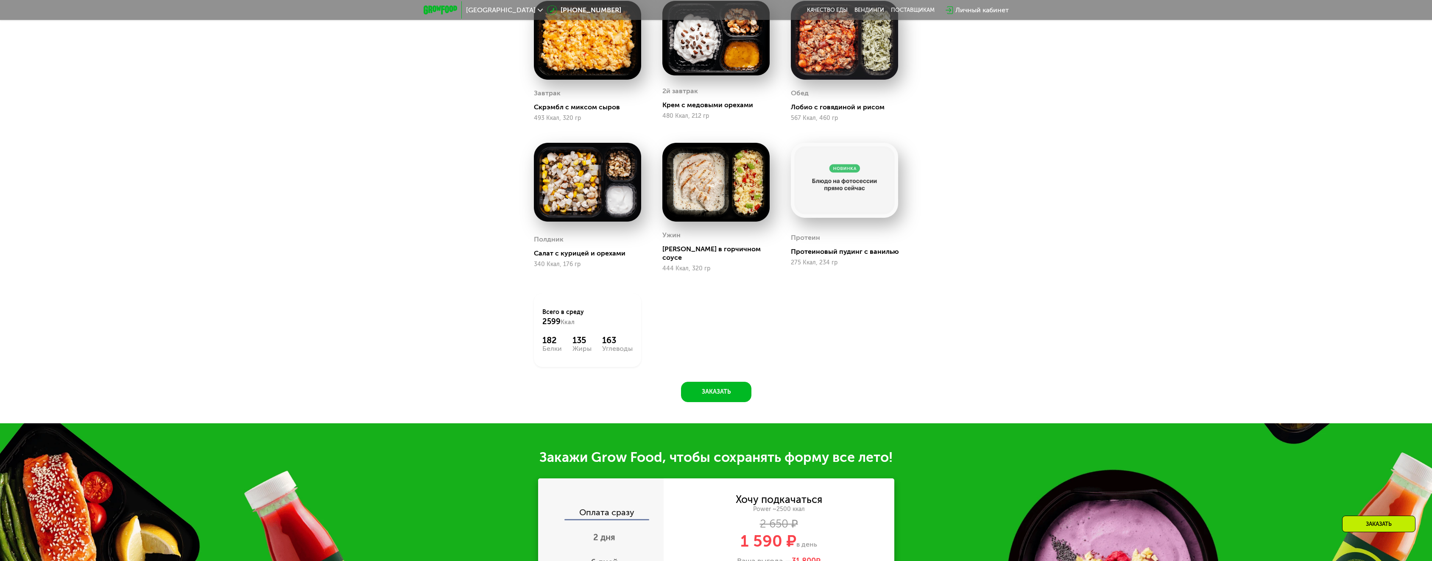
scroll to position [964, 0]
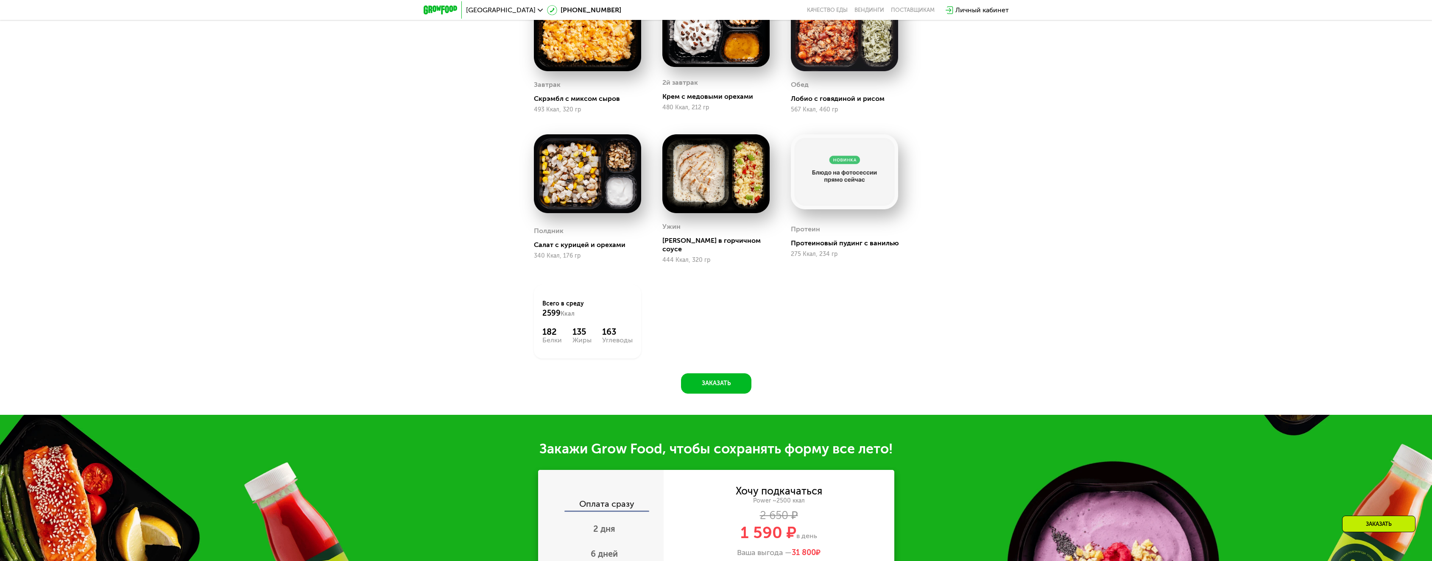
drag, startPoint x: 560, startPoint y: 312, endPoint x: 631, endPoint y: 310, distance: 71.2
click at [631, 310] on div "Сбалансированное питание для спортсменов Доставка: [DATE] Настроить меню ср 27.…" at bounding box center [716, 142] width 522 height 502
drag, startPoint x: 561, startPoint y: 311, endPoint x: 595, endPoint y: 309, distance: 34.0
click at [594, 309] on div "Всего в [DATE] 2599 Ккал" at bounding box center [587, 309] width 90 height 19
drag, startPoint x: 626, startPoint y: 308, endPoint x: 840, endPoint y: 302, distance: 213.7
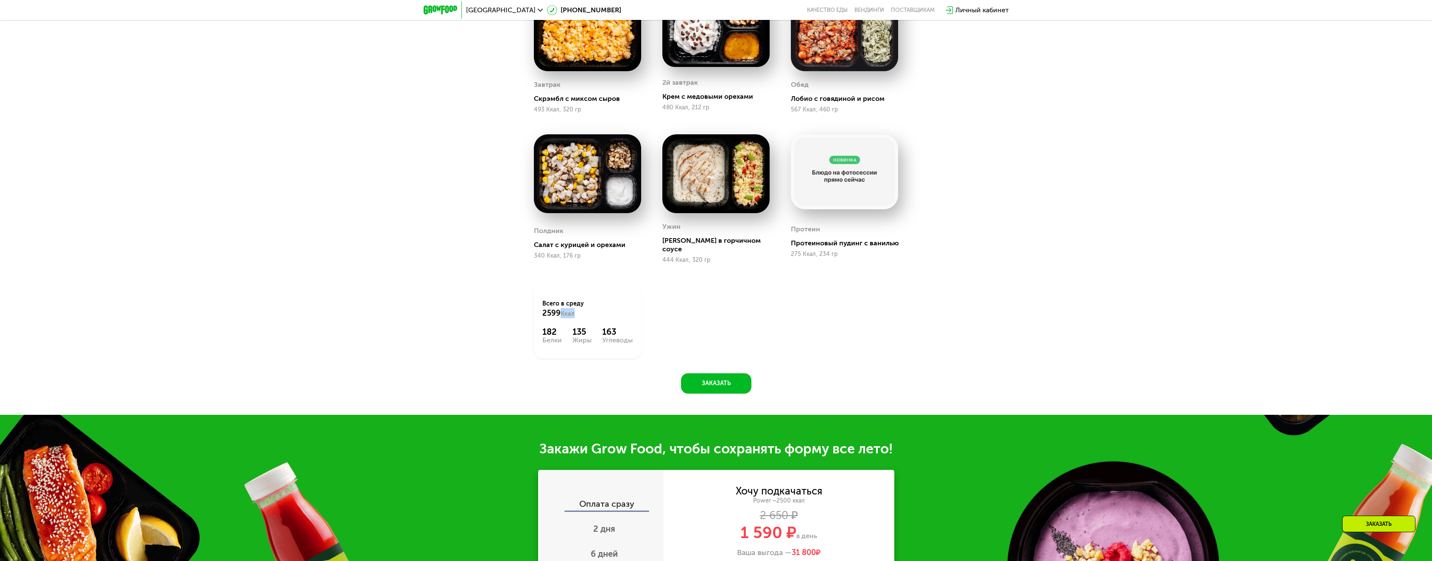
click at [627, 308] on div "Всего в [DATE] 2599 Ккал" at bounding box center [587, 309] width 90 height 19
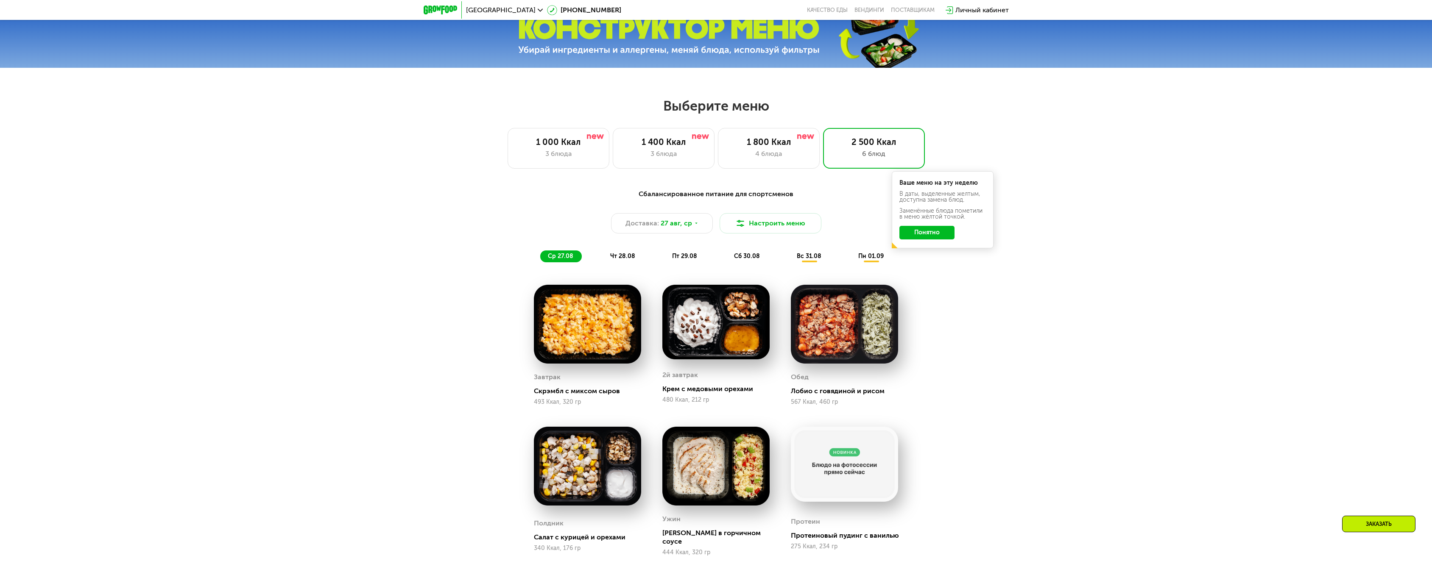
scroll to position [668, 0]
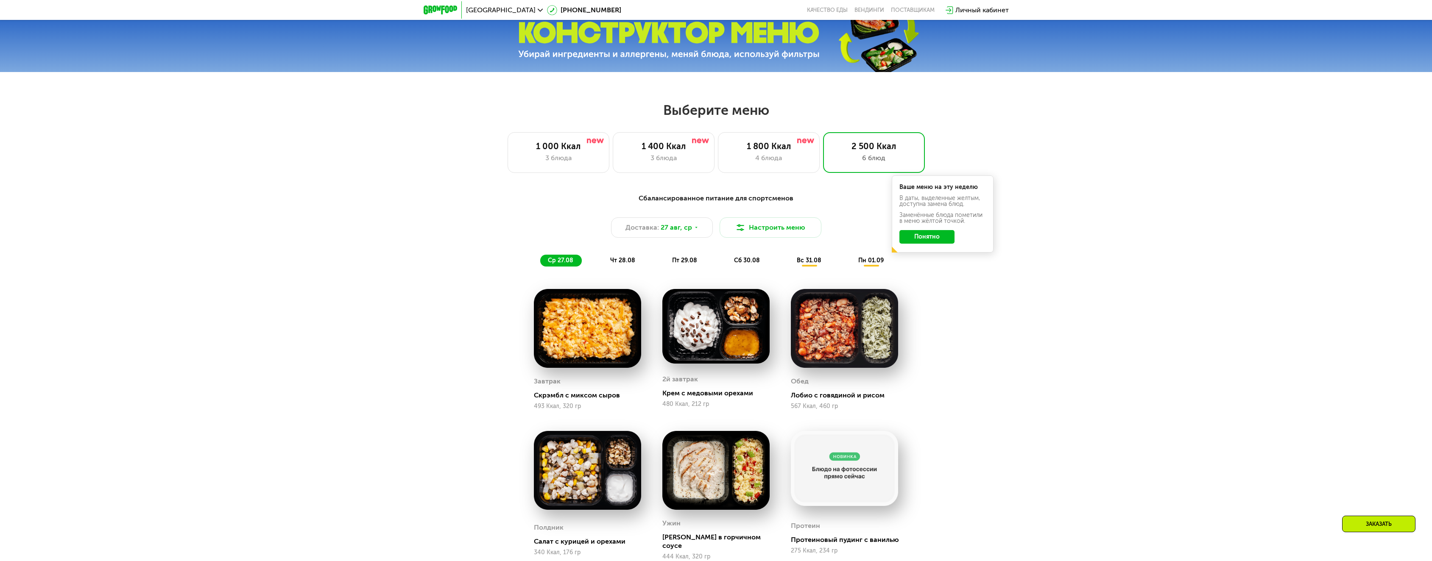
click at [664, 263] on div "чт 28.08" at bounding box center [684, 261] width 41 height 12
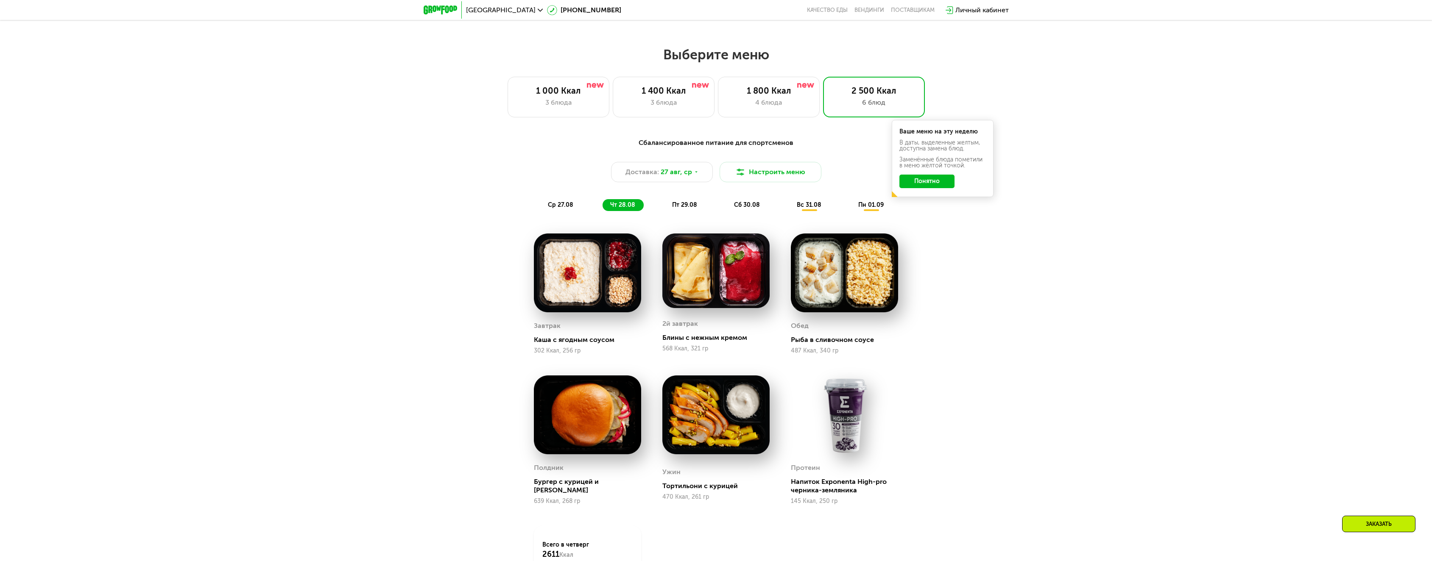
scroll to position [922, 0]
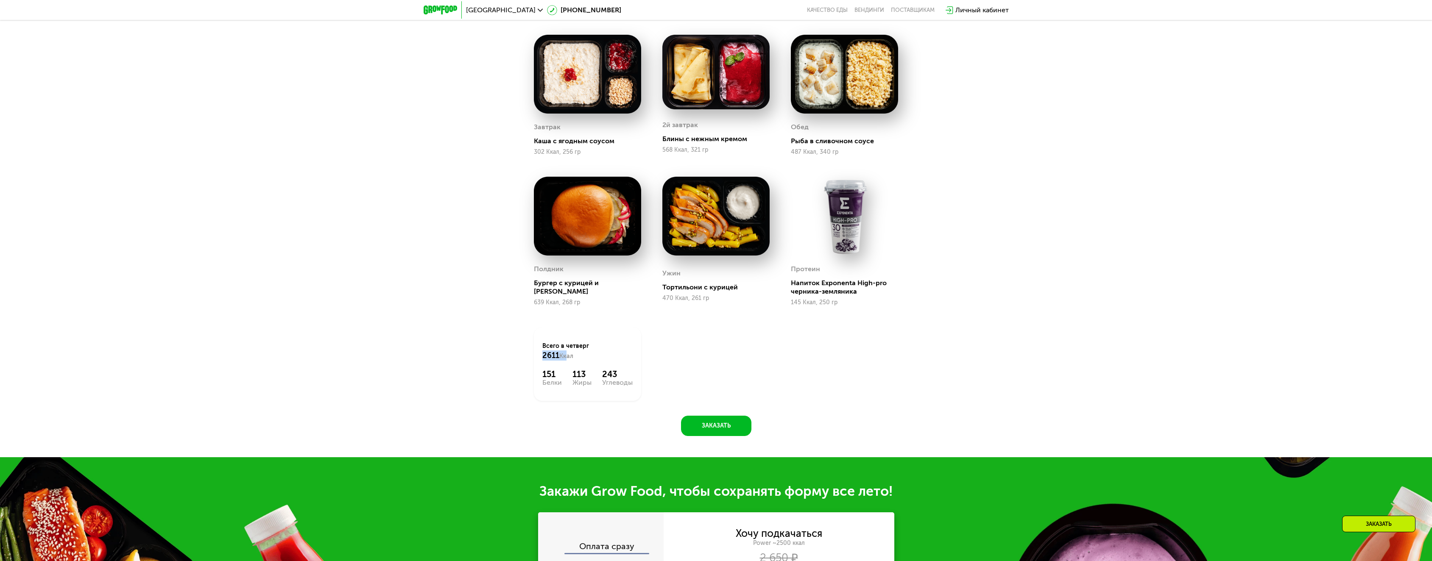
drag, startPoint x: 512, startPoint y: 358, endPoint x: 610, endPoint y: 356, distance: 98.4
click at [594, 356] on div "Сбалансированное питание для спортсменов Доставка: [DATE] Настроить меню ср 27.…" at bounding box center [716, 185] width 522 height 502
click at [616, 354] on div "Всего в [DATE] 2611 Ккал" at bounding box center [587, 351] width 90 height 19
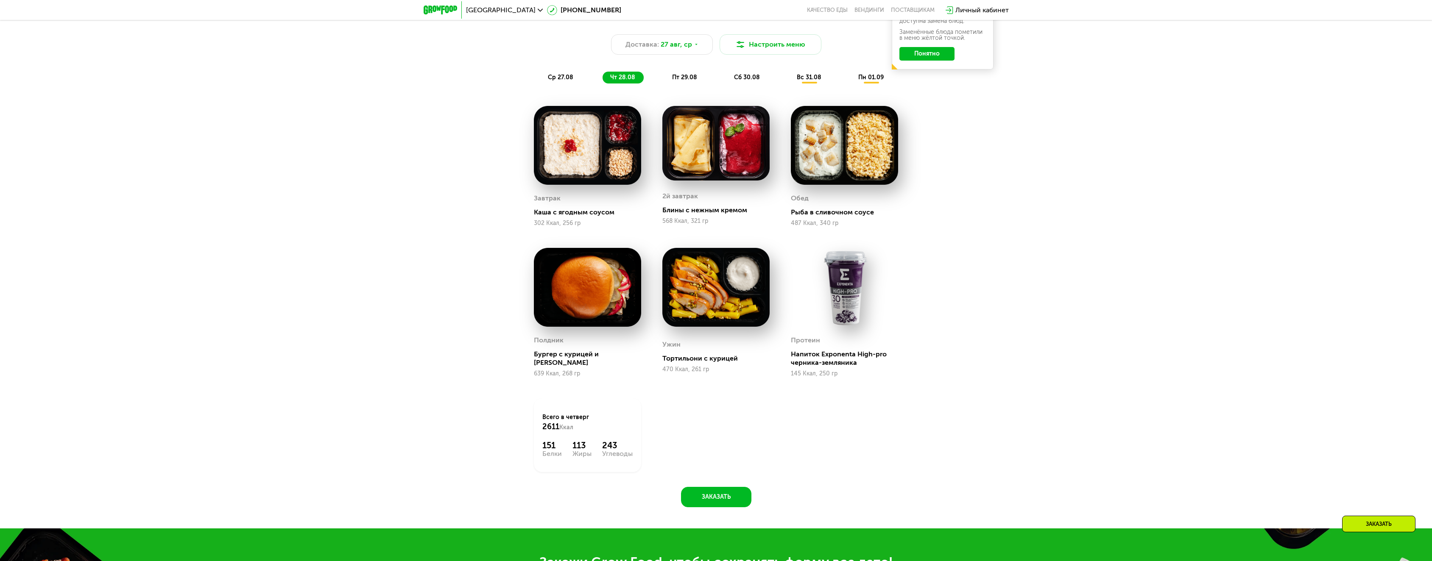
scroll to position [837, 0]
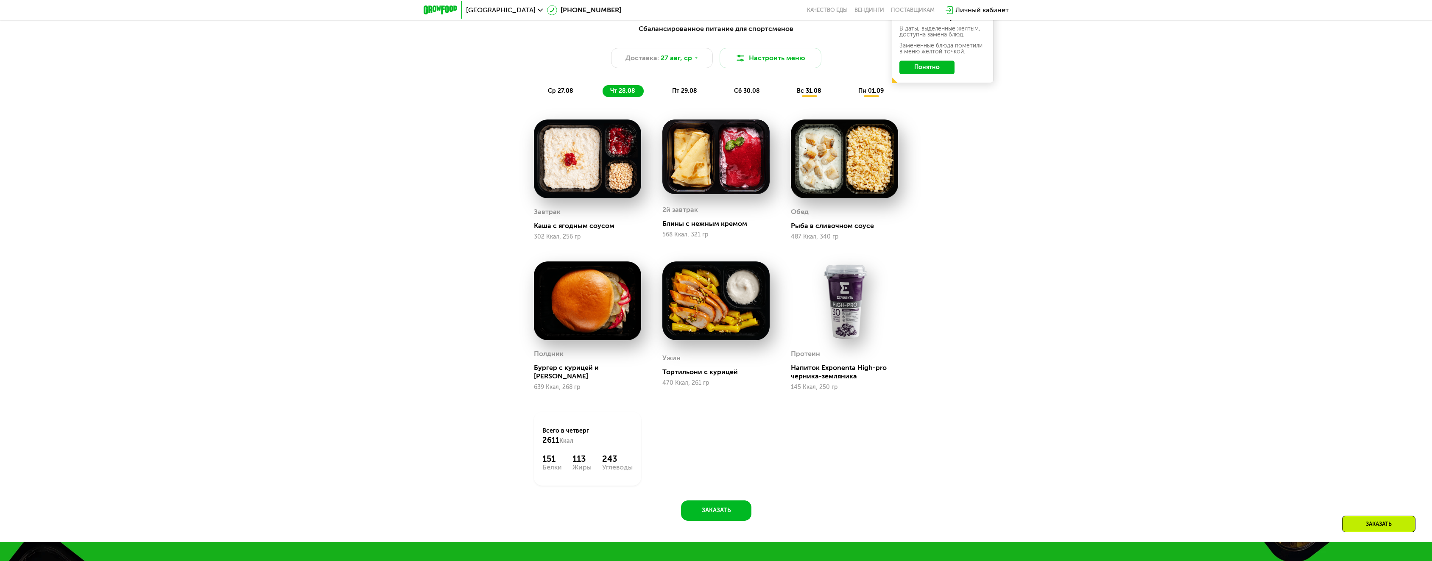
click at [659, 92] on div "ср 27.08 чт 28.08 пт 29.08 сб 30.08 вс 31.08 пн 01.09" at bounding box center [716, 91] width 352 height 12
click at [679, 95] on span "пт 29.08" at bounding box center [684, 90] width 25 height 7
click at [741, 95] on span "сб 30.08" at bounding box center [747, 90] width 26 height 7
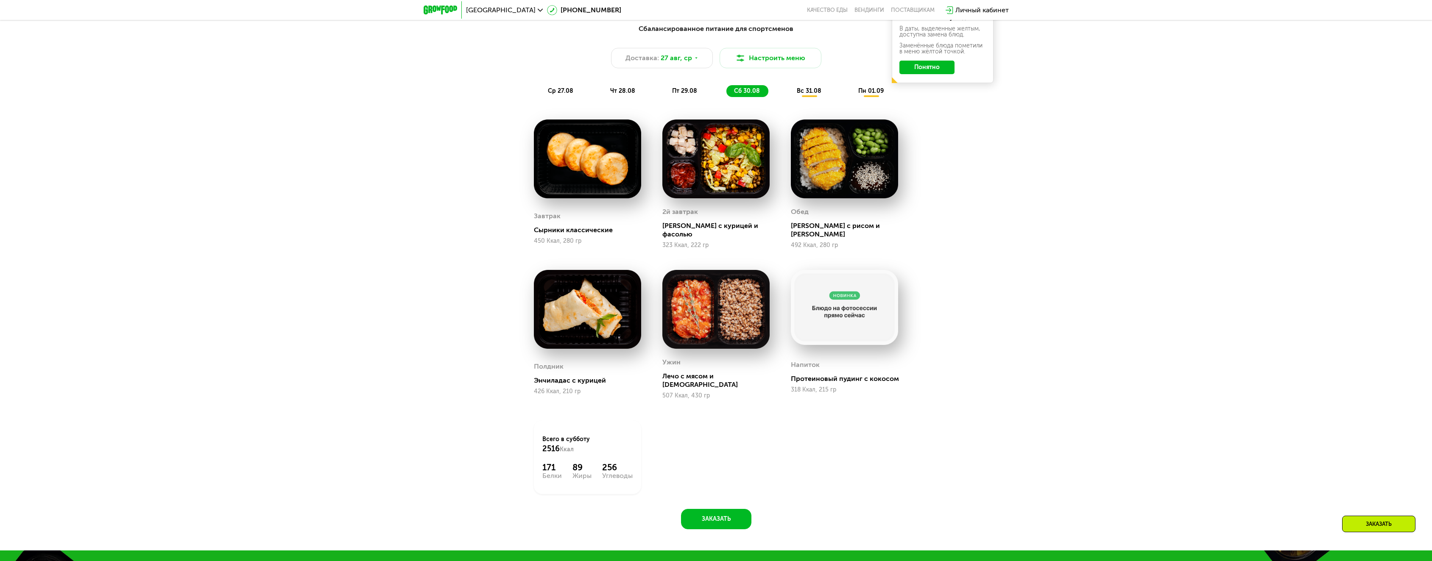
click at [797, 93] on span "вс 31.08" at bounding box center [809, 90] width 25 height 7
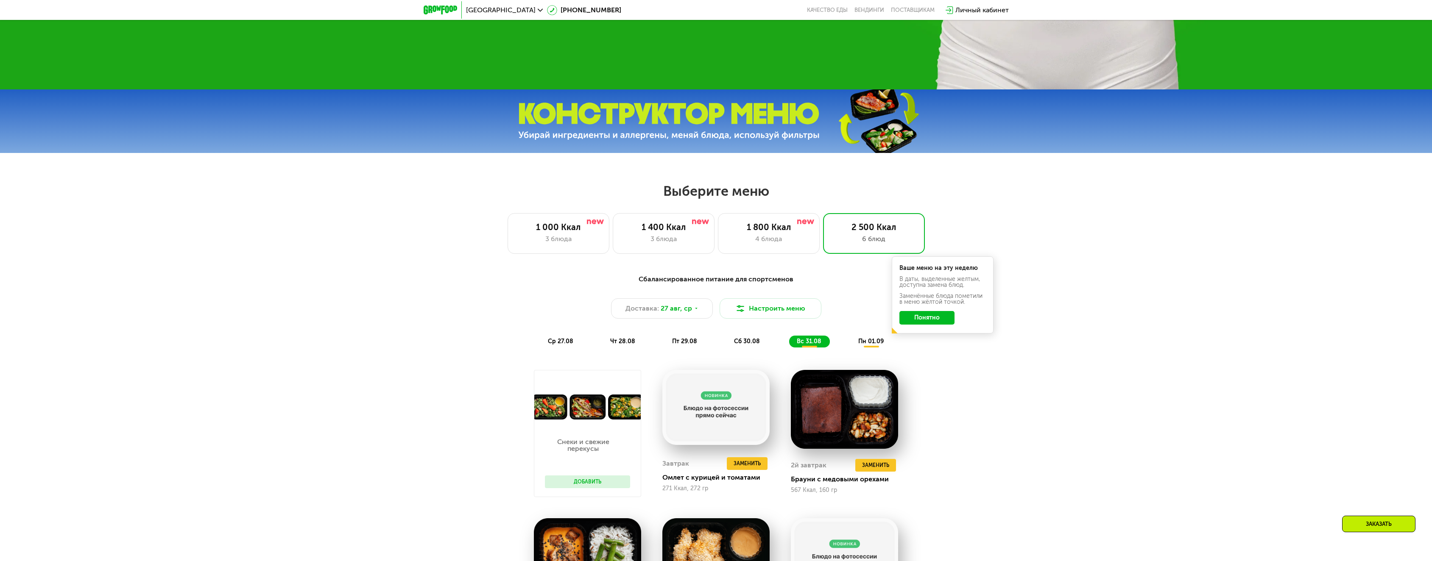
scroll to position [583, 0]
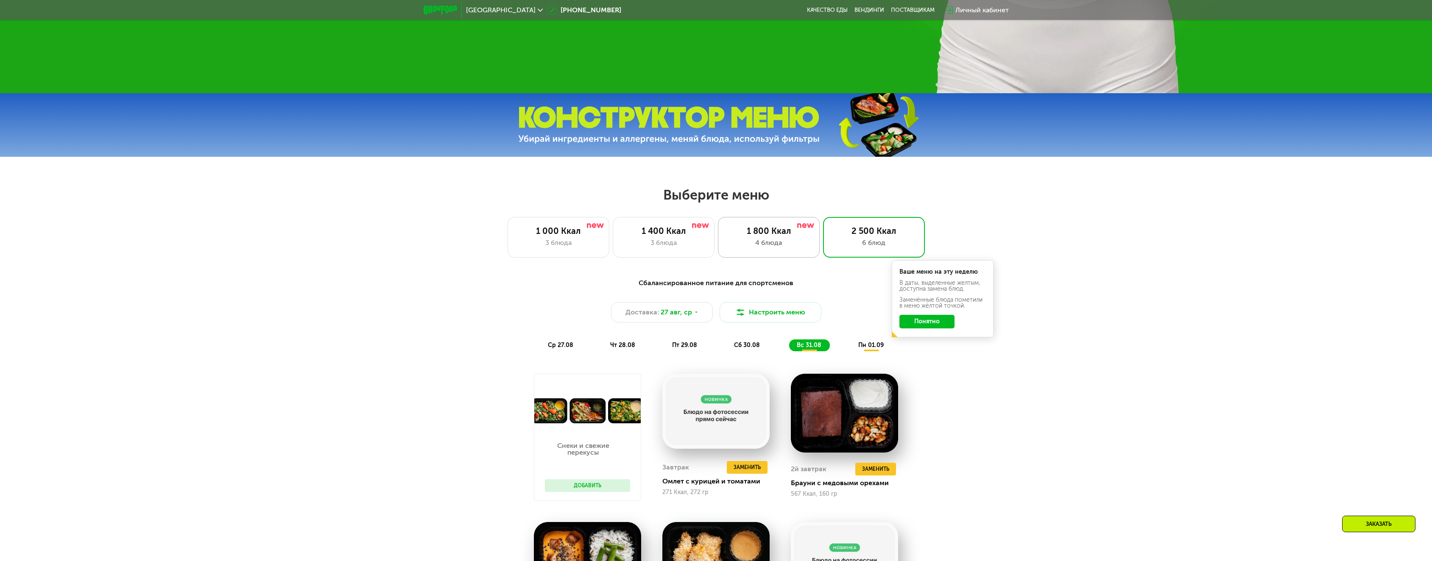
click at [799, 228] on img at bounding box center [805, 225] width 17 height 5
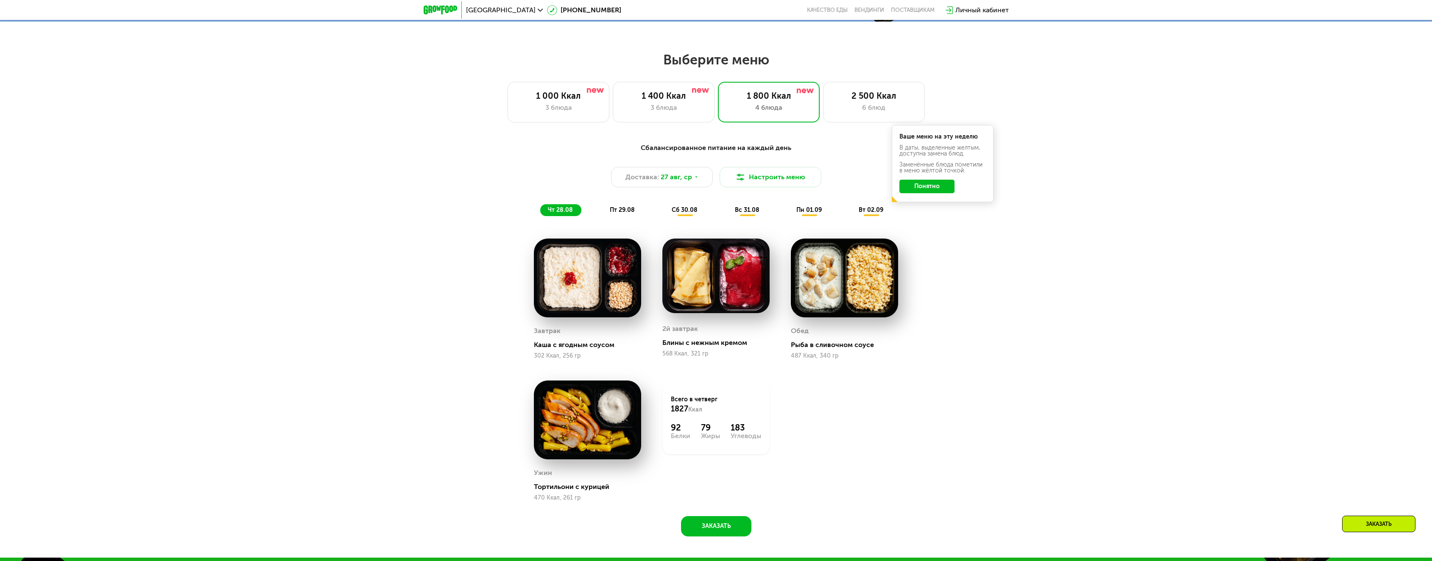
scroll to position [752, 0]
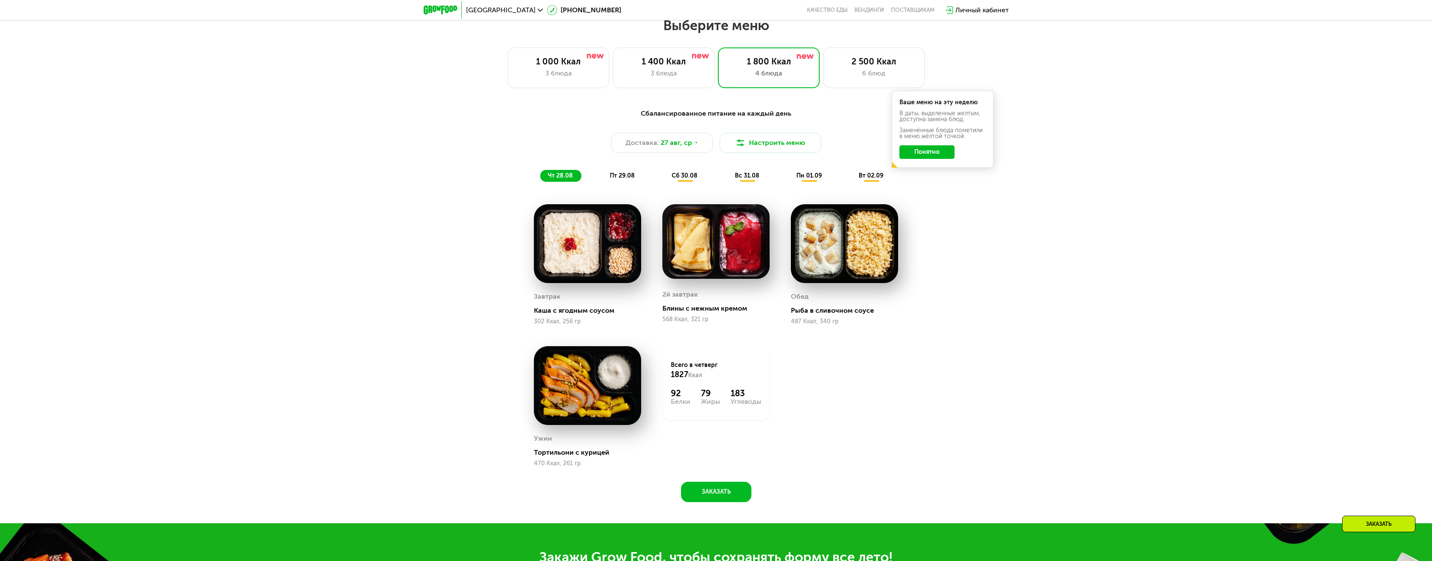
click at [942, 154] on button "Понятно" at bounding box center [926, 152] width 55 height 14
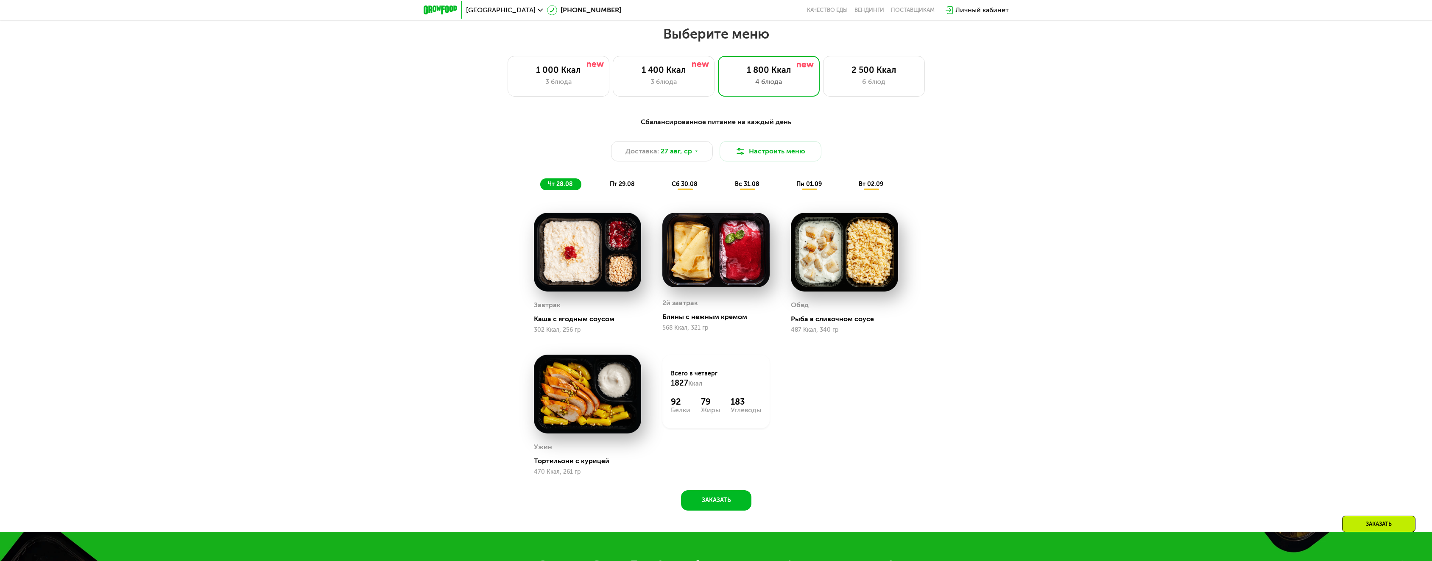
scroll to position [741, 0]
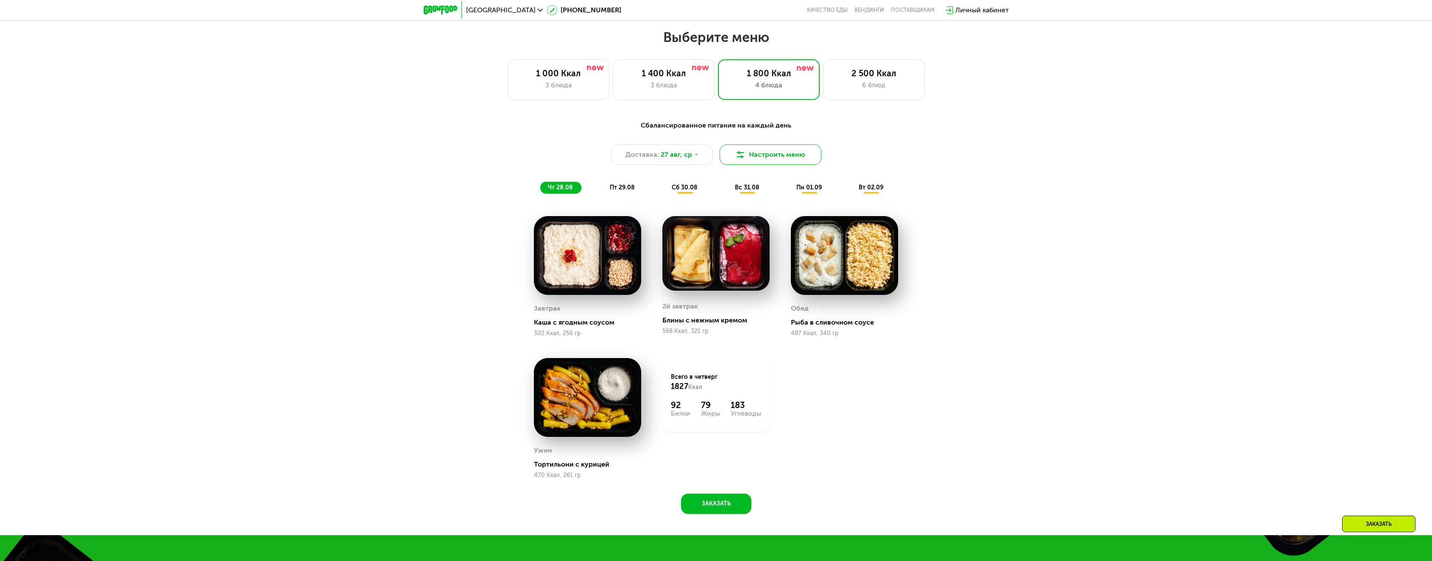
click at [755, 158] on button "Настроить меню" at bounding box center [770, 155] width 102 height 20
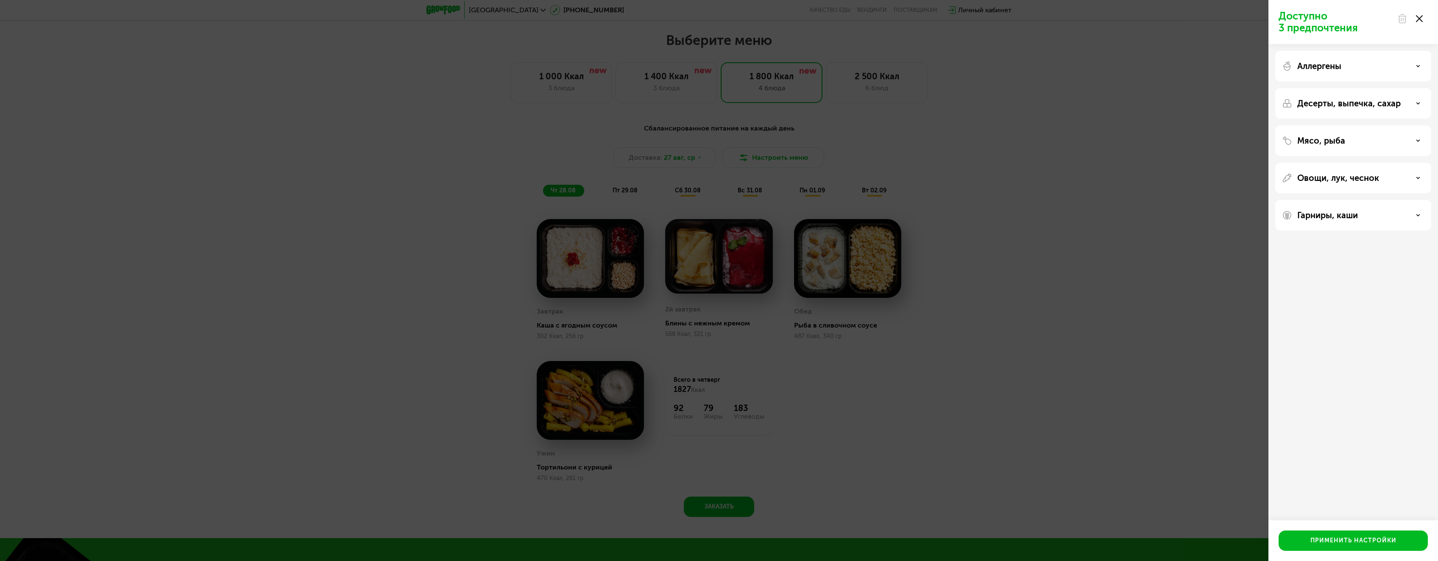
click at [1416, 19] on icon at bounding box center [1419, 18] width 7 height 7
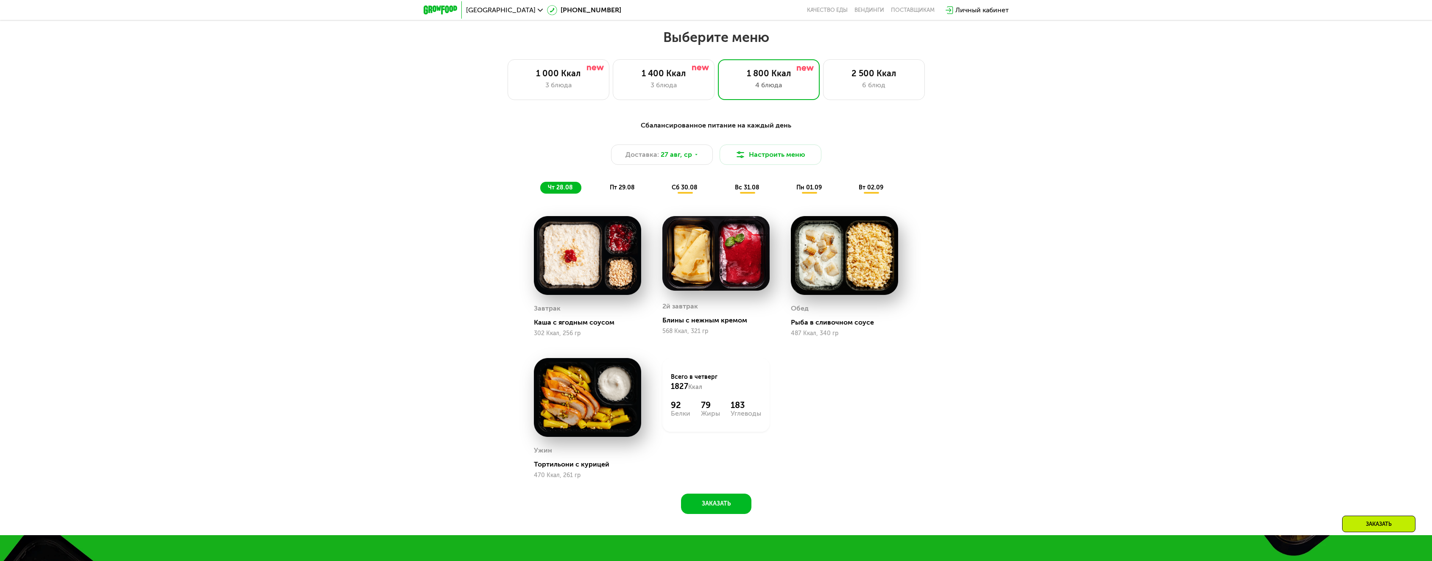
click at [1168, 243] on div "Сбалансированное питание на каждый день Доставка: [DATE] Настроить меню чт 28.0…" at bounding box center [716, 322] width 1432 height 427
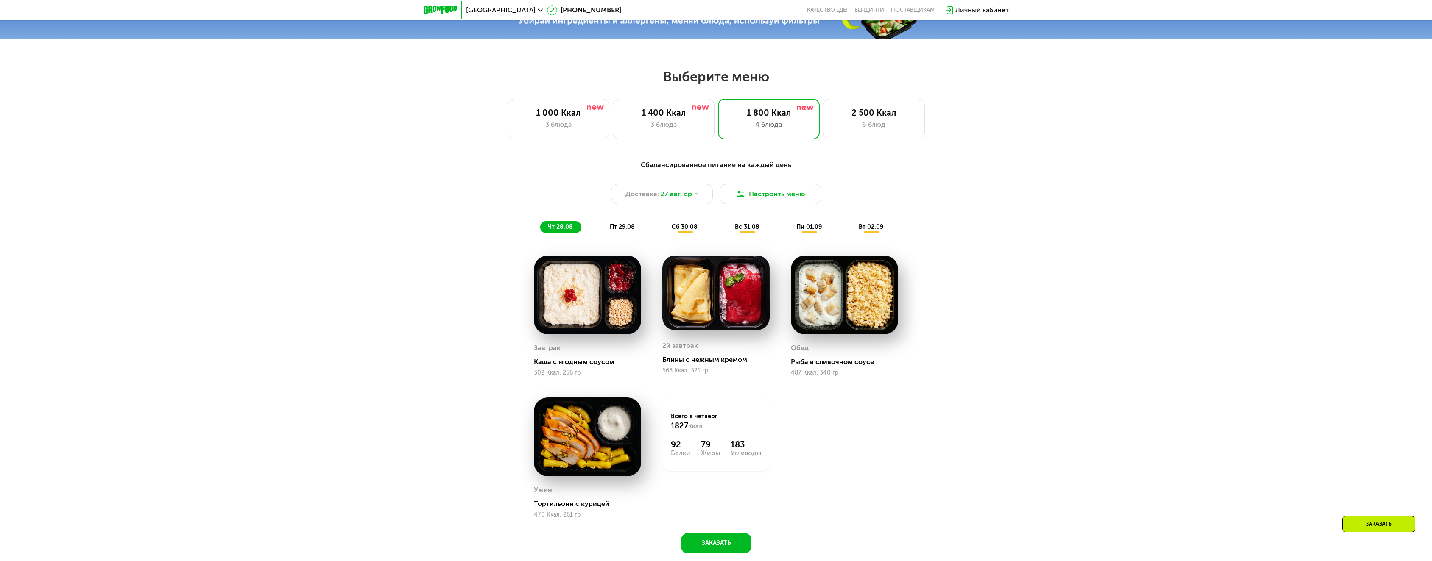
scroll to position [698, 0]
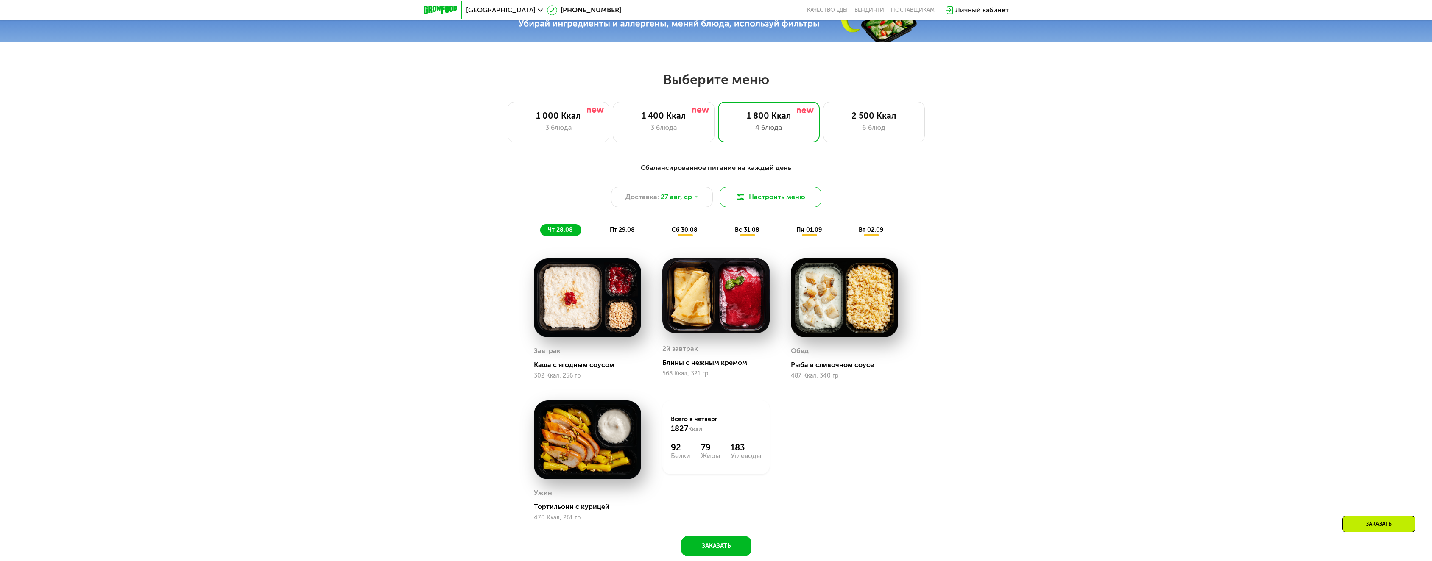
click at [741, 201] on img at bounding box center [740, 197] width 10 height 10
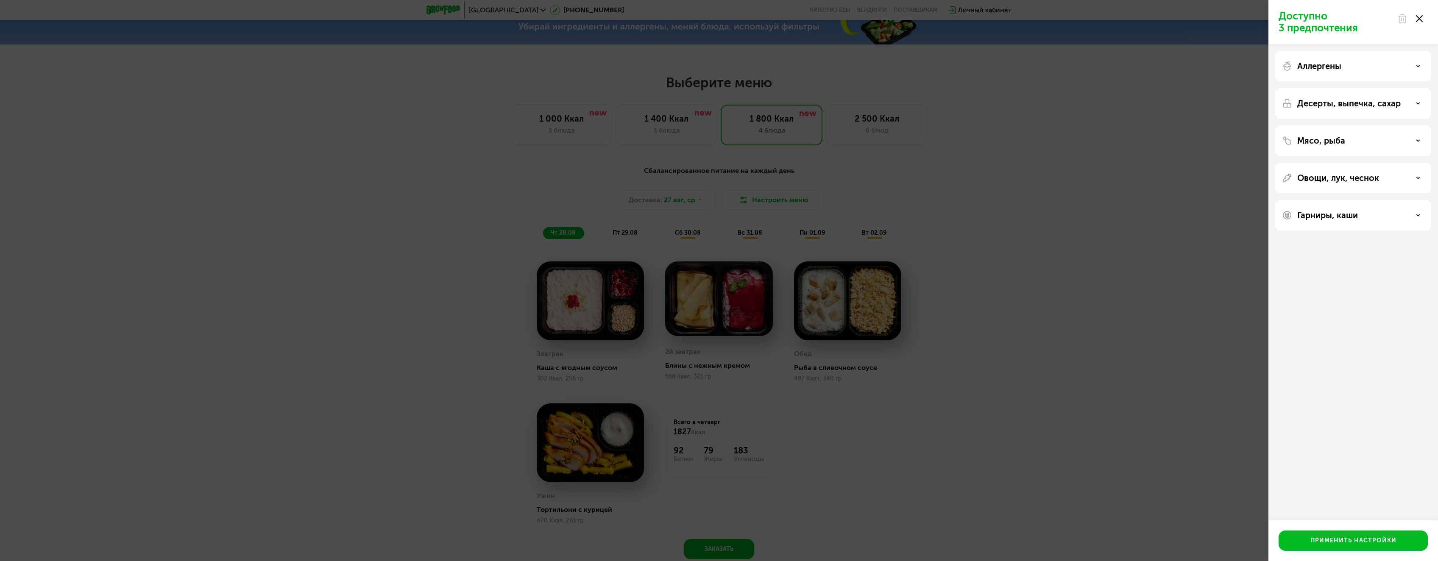
drag, startPoint x: 1041, startPoint y: 155, endPoint x: 1077, endPoint y: 120, distance: 49.8
click at [1042, 151] on div "Доступно 3 предпочтения Аллергены Десерты, выпечка, сахар Мясо, рыба Овощи, лук…" at bounding box center [719, 280] width 1438 height 561
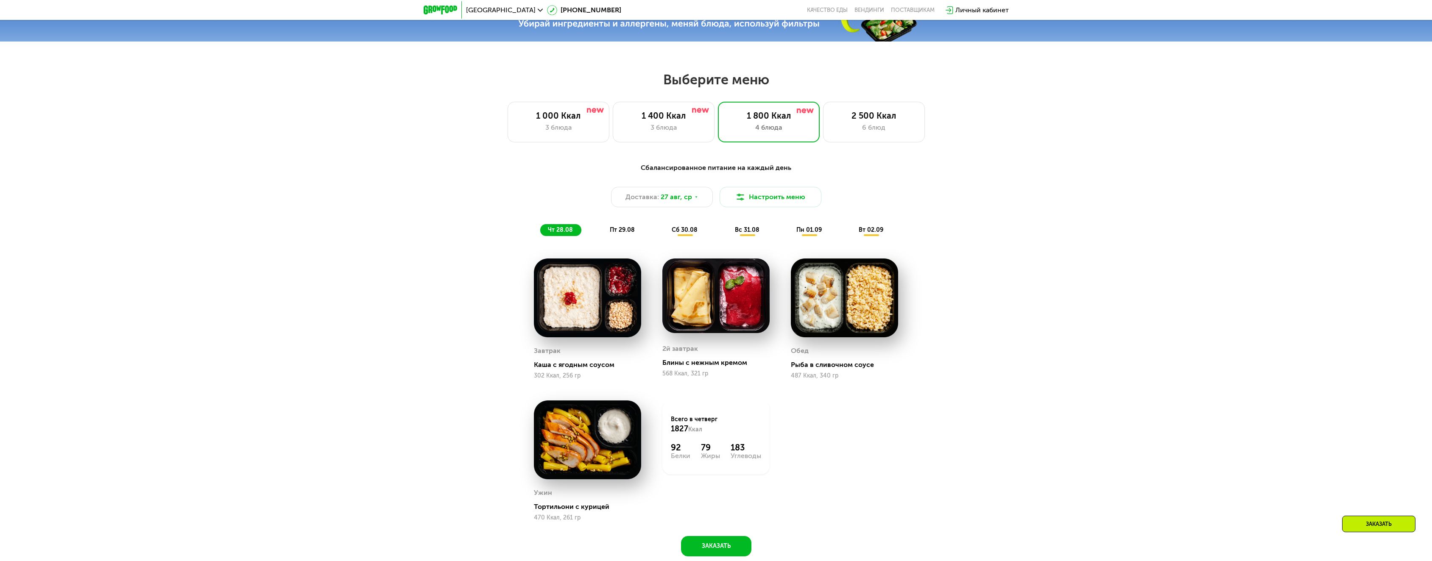
click at [564, 222] on div "Сбалансированное питание на каждый день Доставка: [DATE] Настроить меню чт 28.0…" at bounding box center [716, 199] width 502 height 73
click at [562, 229] on div "чт 28.08" at bounding box center [560, 230] width 41 height 12
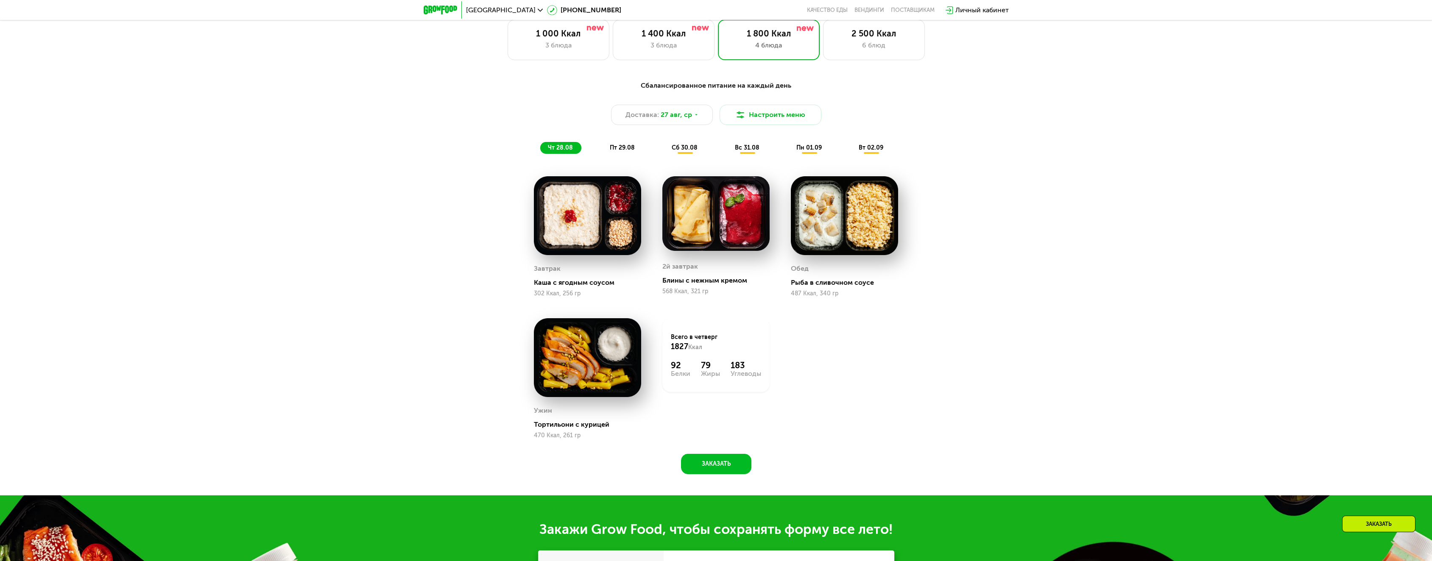
scroll to position [783, 0]
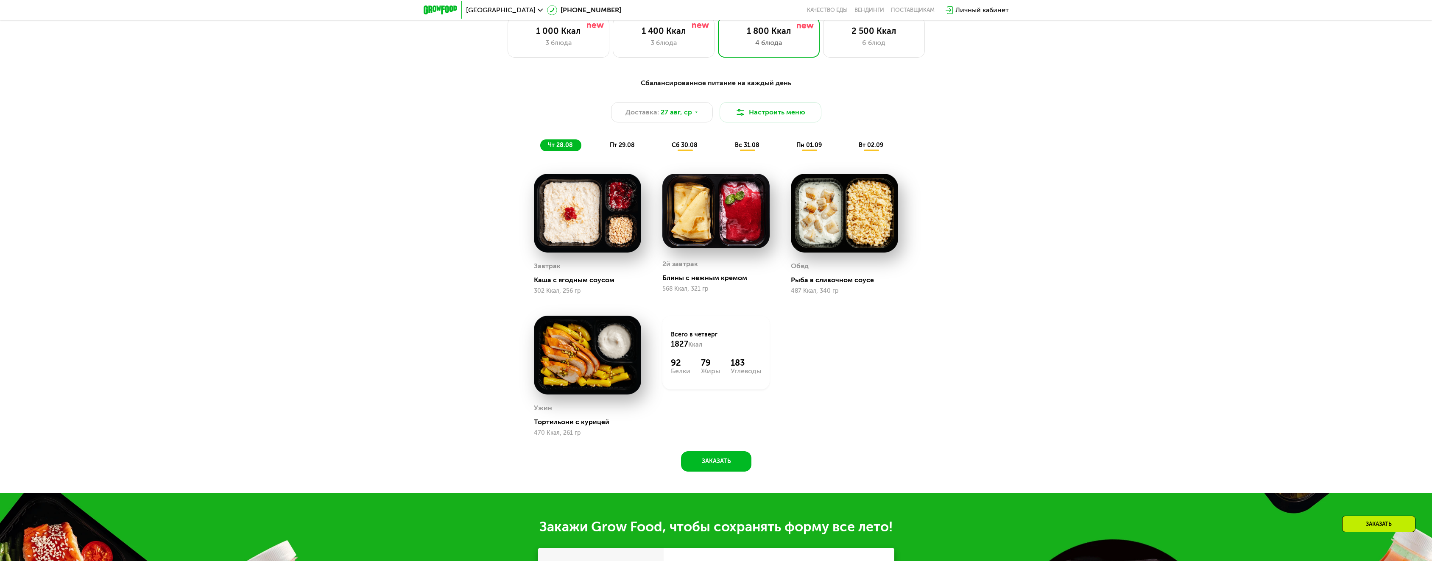
click at [664, 151] on div "пт 29.08" at bounding box center [685, 145] width 42 height 12
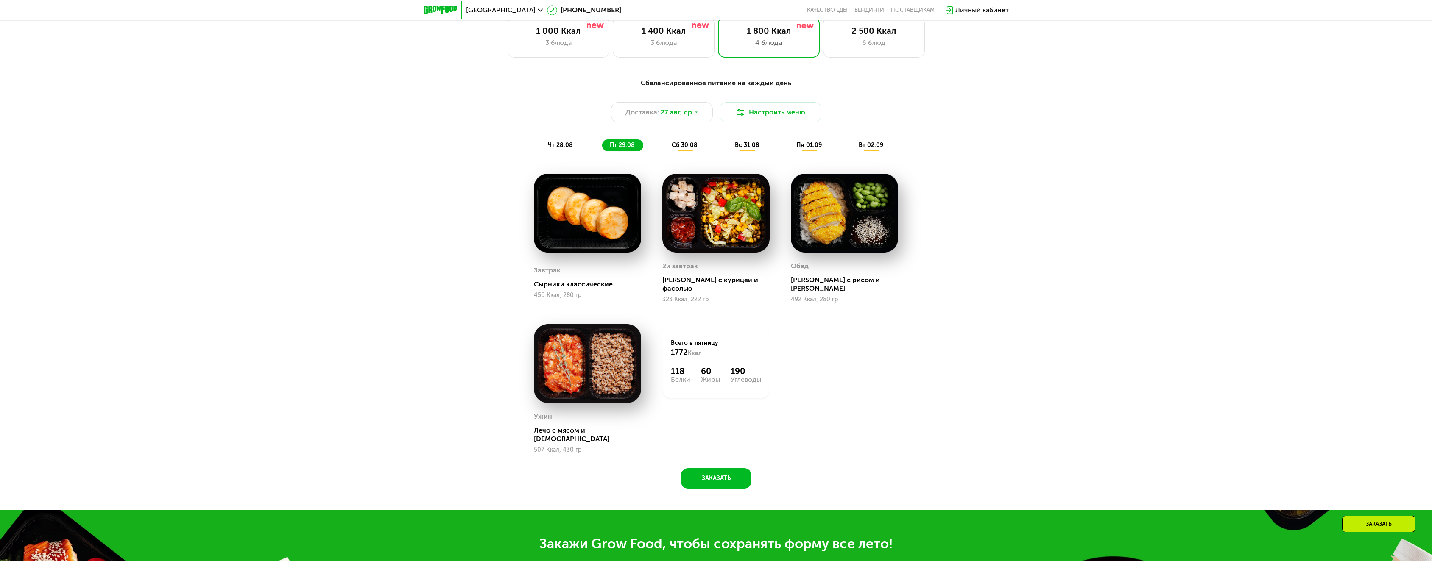
click at [694, 147] on span "сб 30.08" at bounding box center [684, 145] width 26 height 7
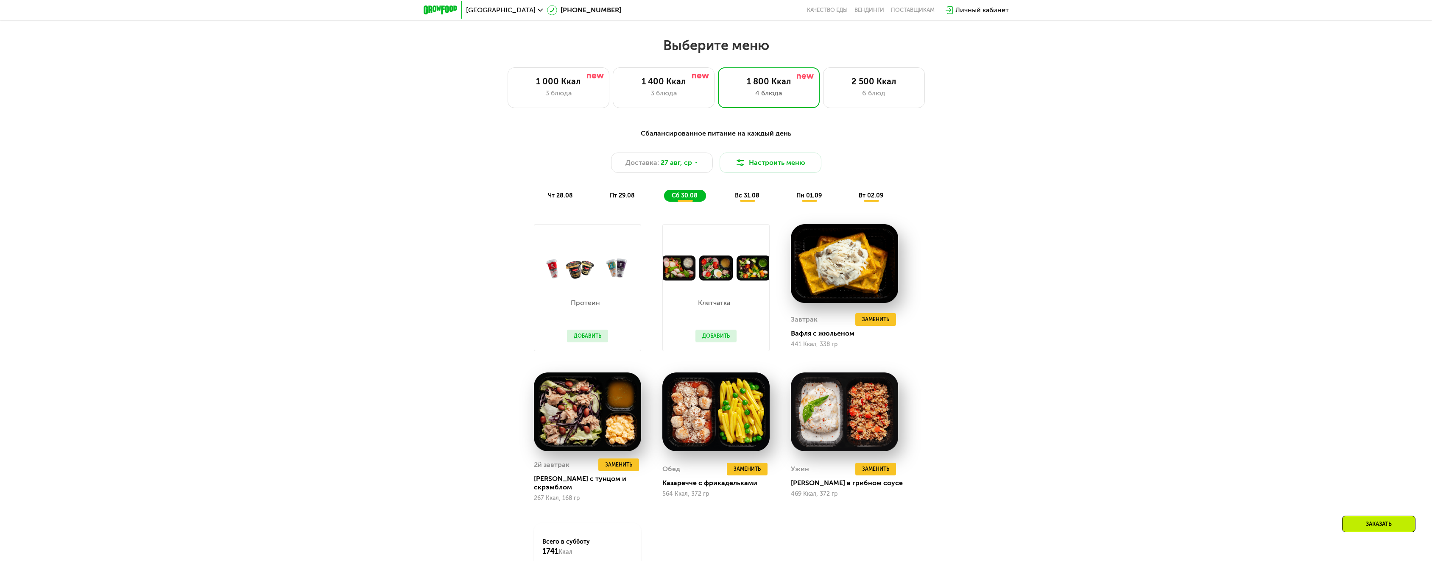
scroll to position [613, 0]
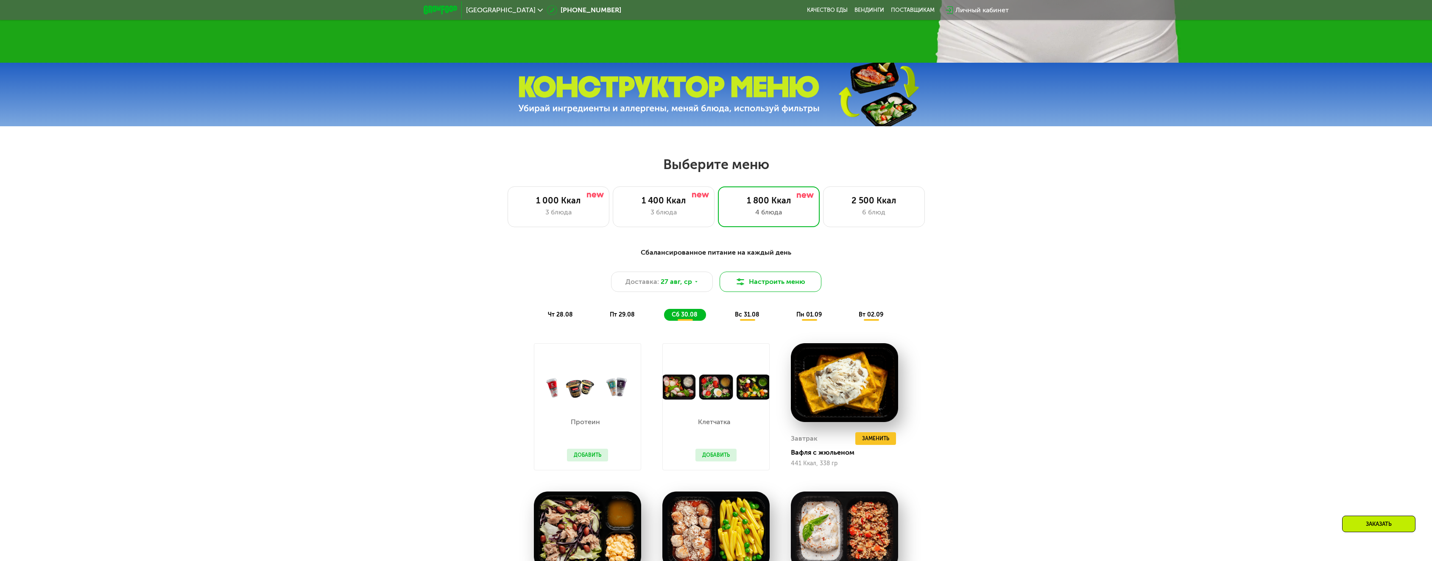
click at [794, 287] on button "Настроить меню" at bounding box center [770, 282] width 102 height 20
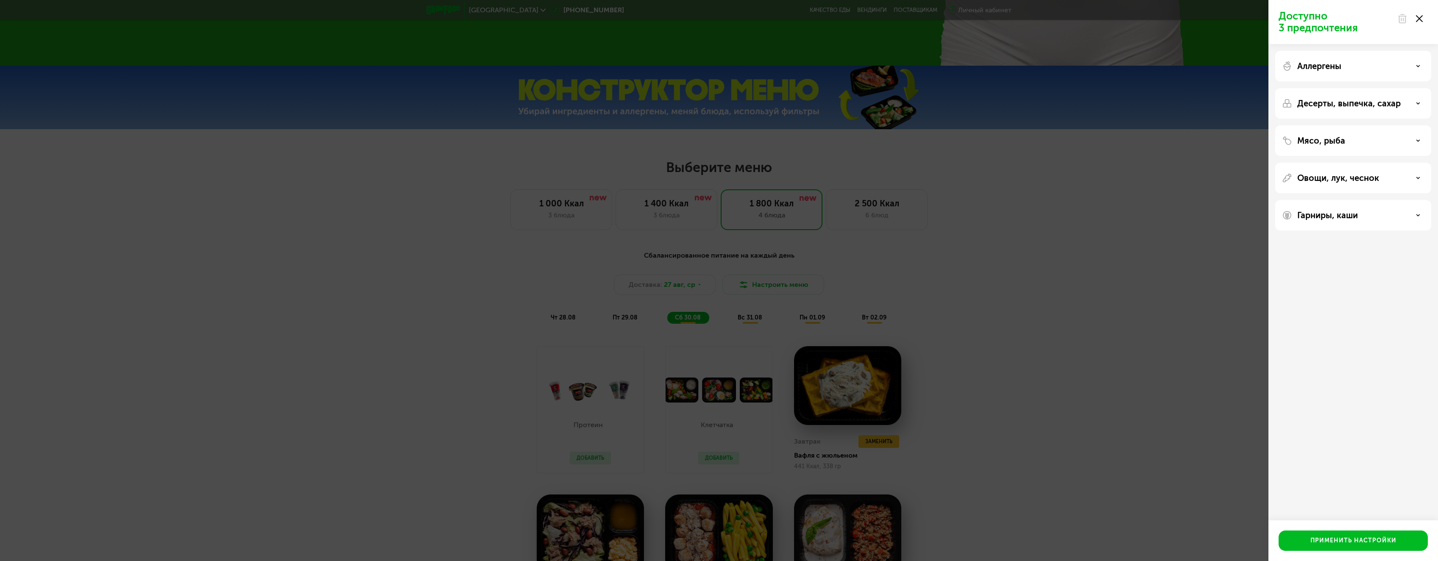
click at [1328, 136] on p "Мясо, рыба" at bounding box center [1321, 141] width 48 height 10
click at [1415, 241] on div "Без рыбы" at bounding box center [1353, 251] width 142 height 20
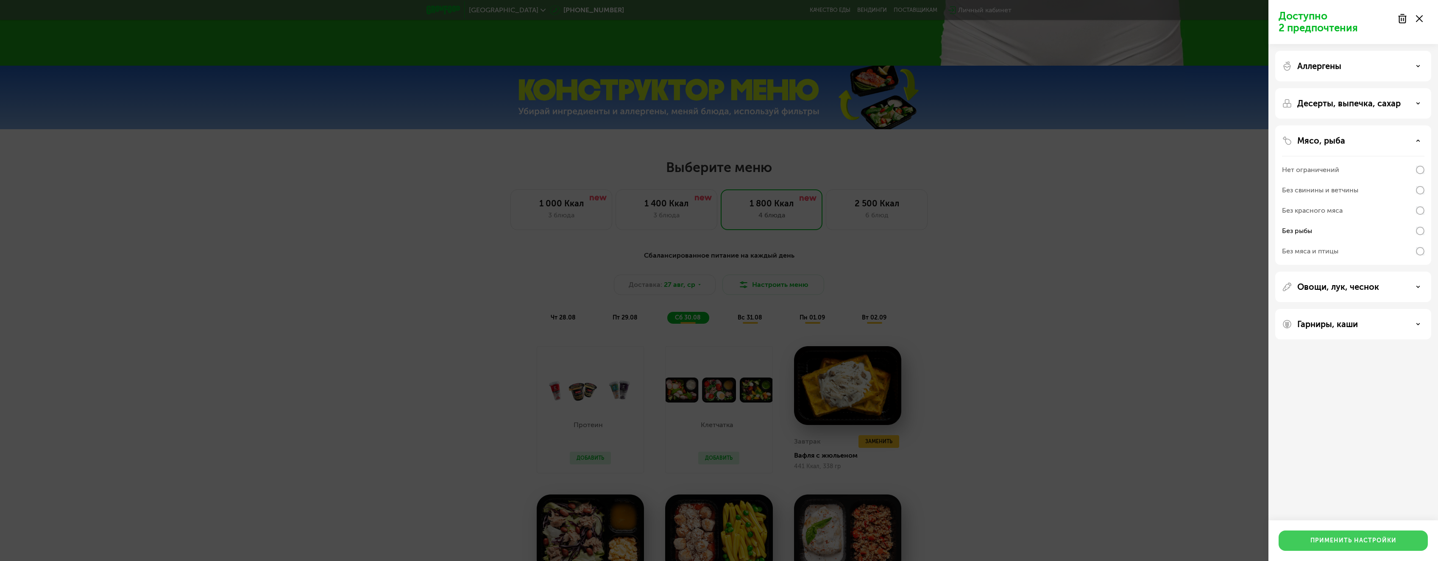
click at [1341, 538] on div "Применить настройки" at bounding box center [1353, 541] width 86 height 8
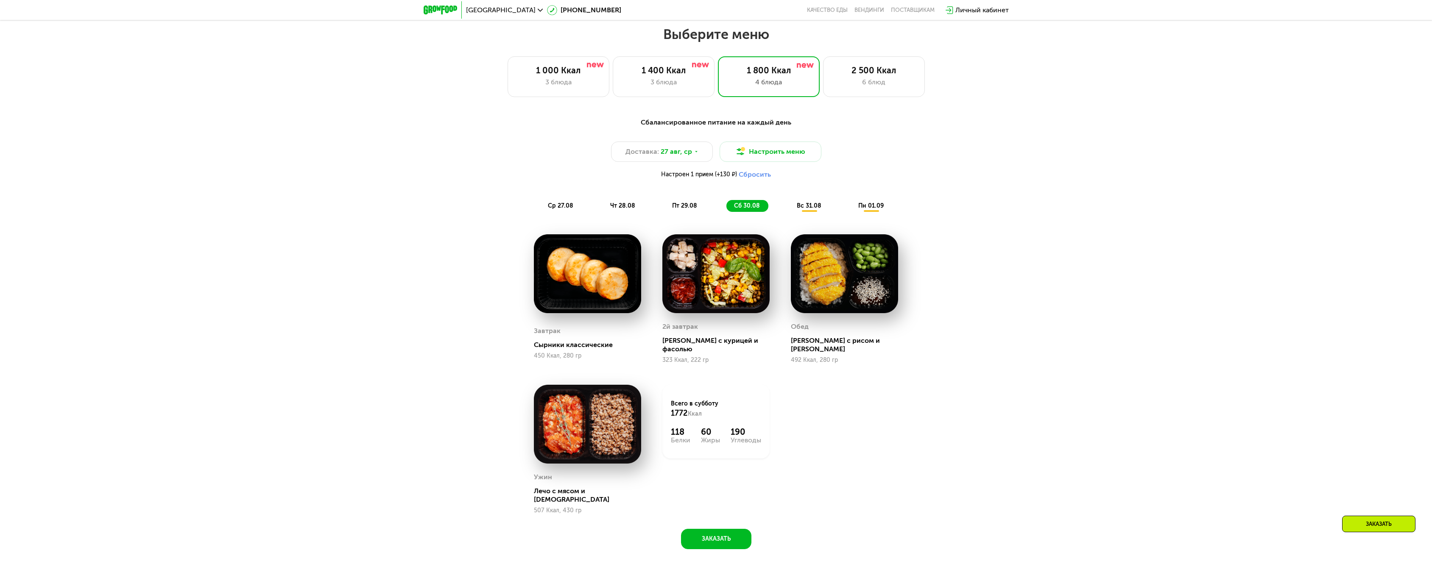
scroll to position [741, 0]
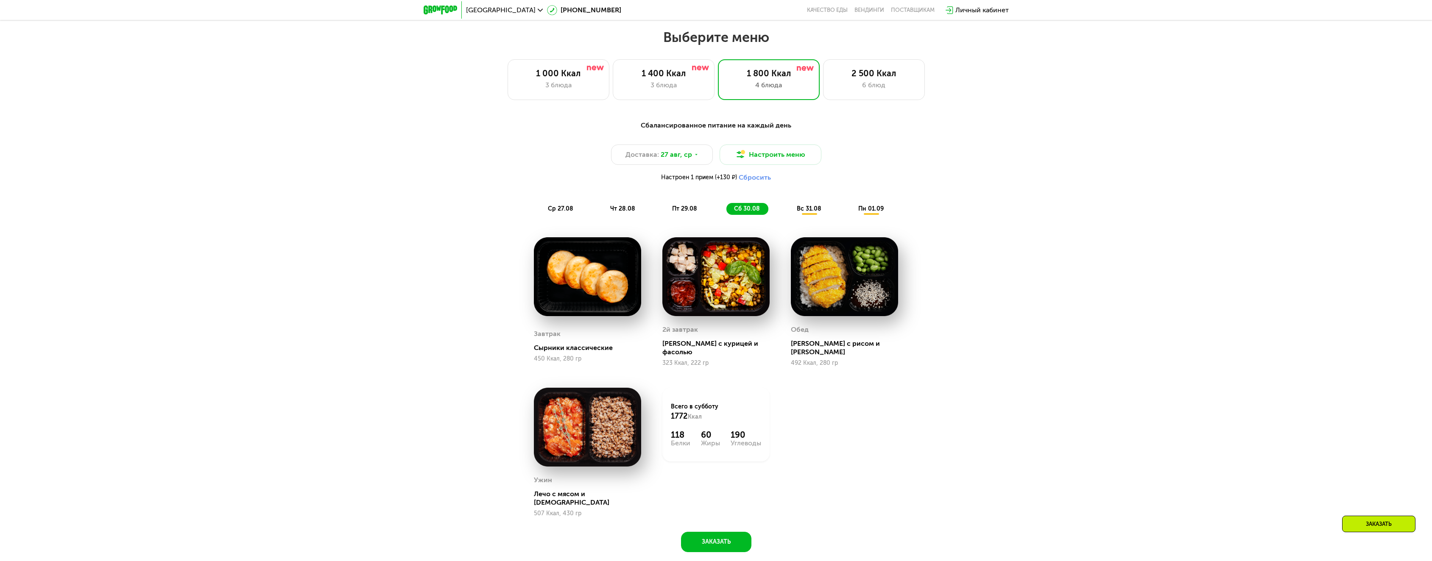
click at [1289, 173] on div "Сбалансированное питание на каждый день Доставка: [DATE] Настроить меню Настрое…" at bounding box center [716, 341] width 1432 height 465
click at [811, 152] on button "Настроить меню" at bounding box center [770, 155] width 102 height 20
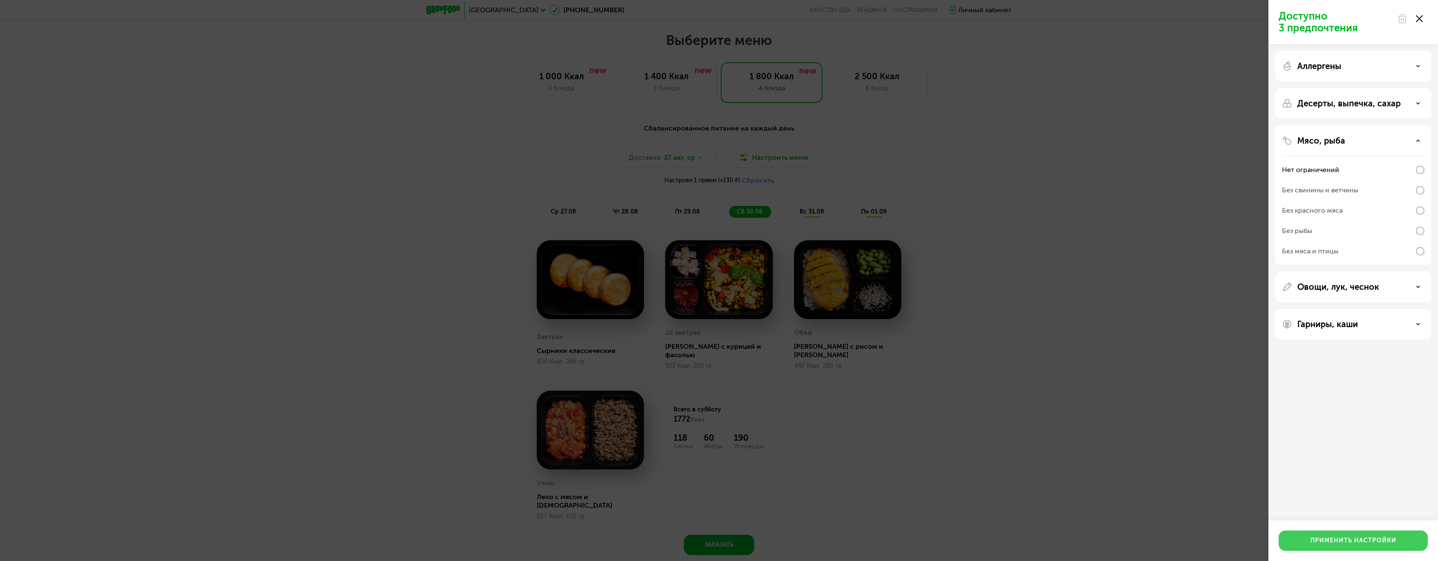
drag, startPoint x: 1373, startPoint y: 543, endPoint x: 1368, endPoint y: 537, distance: 7.9
click at [1374, 543] on div "Применить настройки" at bounding box center [1353, 541] width 86 height 8
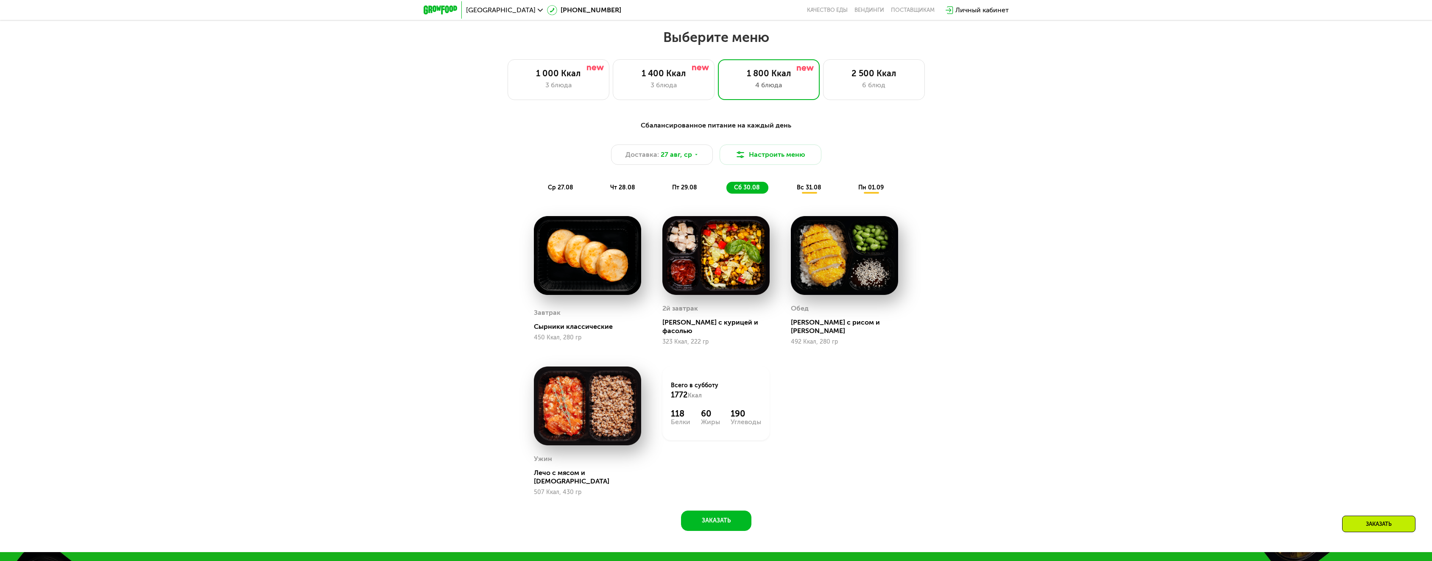
click at [1035, 262] on div "Сбалансированное питание на каждый день Доставка: [DATE] Настроить меню ср 27.0…" at bounding box center [716, 331] width 1432 height 444
drag, startPoint x: 961, startPoint y: 261, endPoint x: 960, endPoint y: 257, distance: 4.6
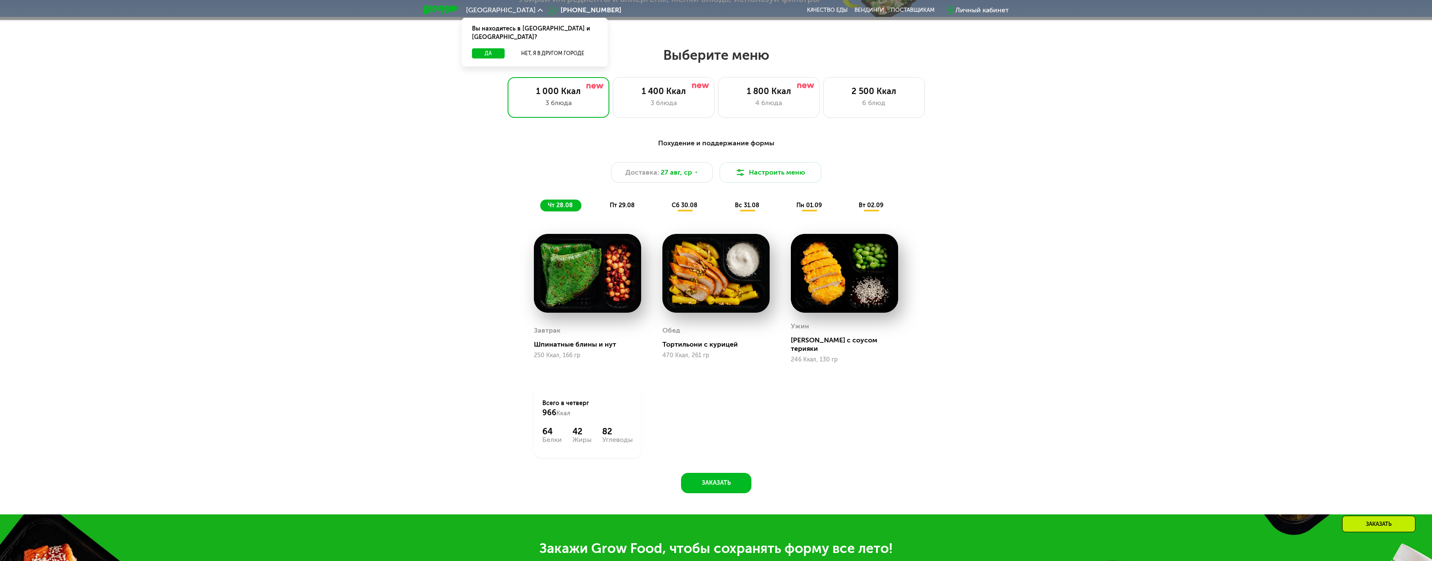
scroll to position [735, 0]
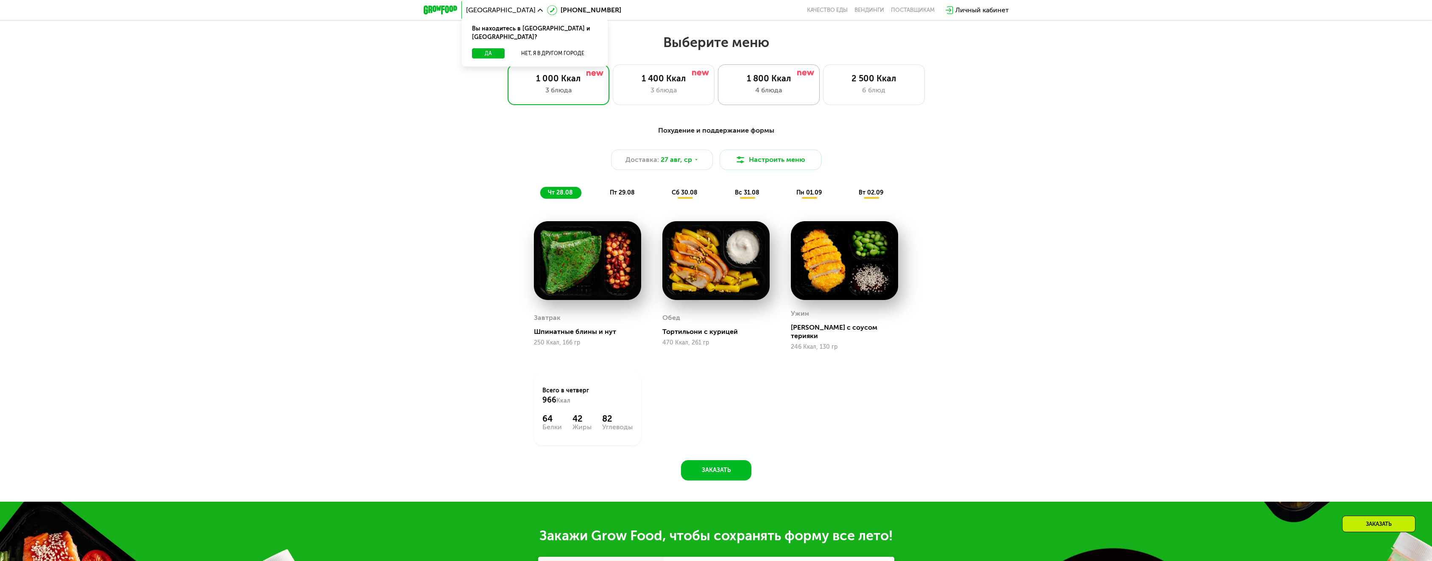
click at [823, 100] on div "1 800 Ккал 4 блюда" at bounding box center [874, 84] width 102 height 41
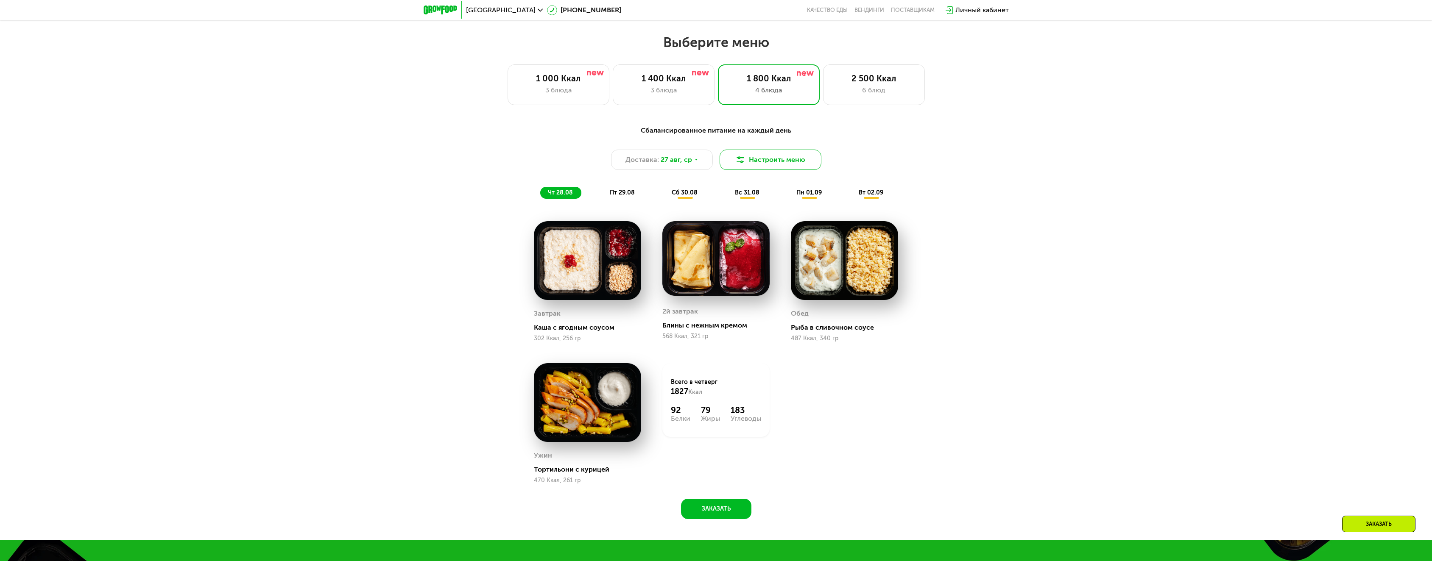
click at [791, 164] on button "Настроить меню" at bounding box center [770, 160] width 102 height 20
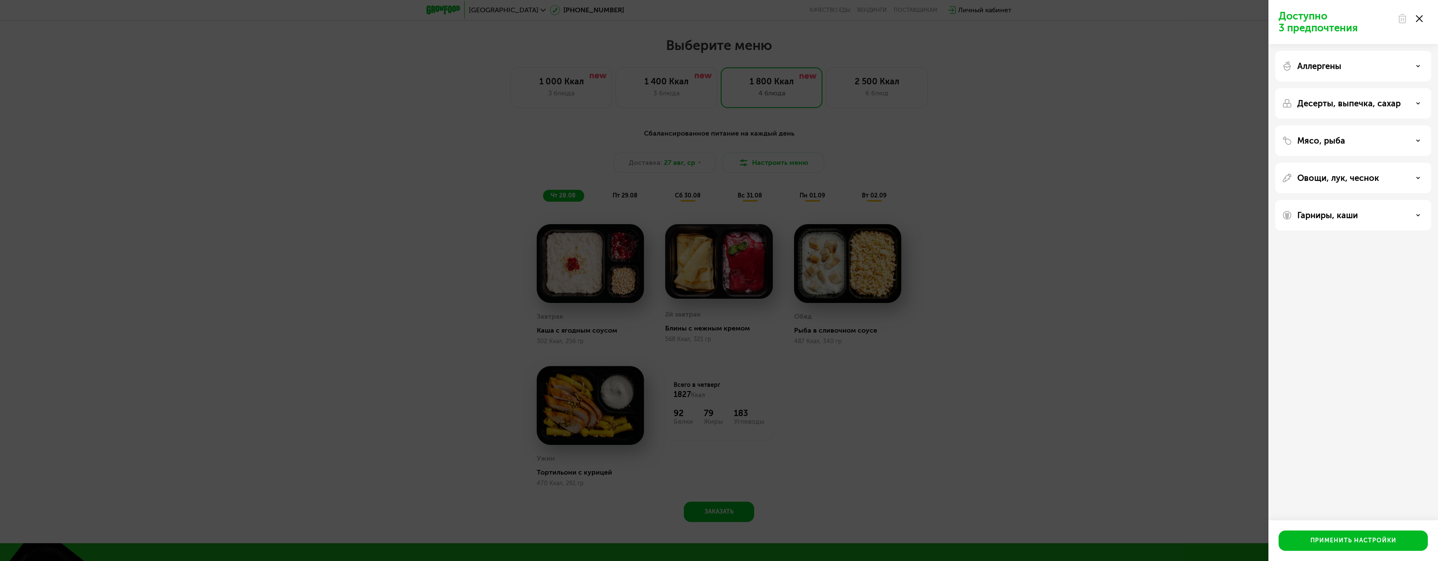
click at [1319, 163] on div "Мясо, рыба" at bounding box center [1353, 178] width 156 height 31
click at [1337, 144] on p "Мясо, рыба" at bounding box center [1321, 141] width 48 height 10
click at [1309, 241] on div "Без рыбы" at bounding box center [1353, 251] width 142 height 20
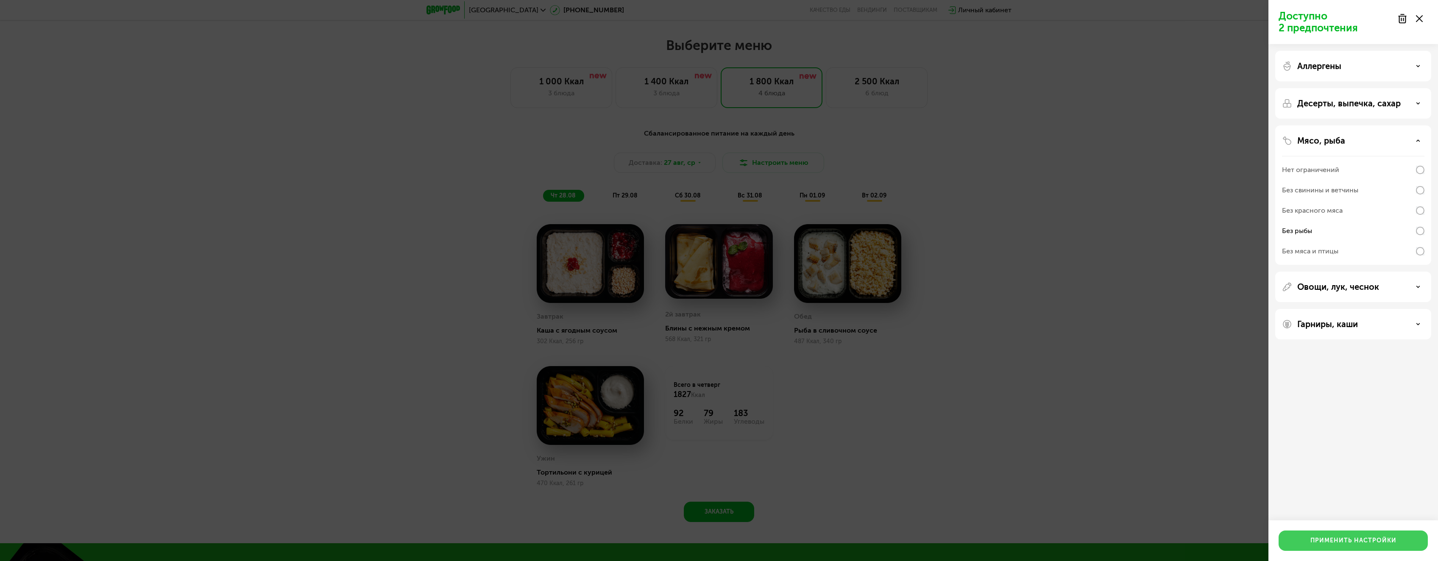
click at [1368, 530] on div "Применить настройки" at bounding box center [1353, 541] width 170 height 41
click at [1338, 545] on div "Применить настройки" at bounding box center [1353, 541] width 86 height 8
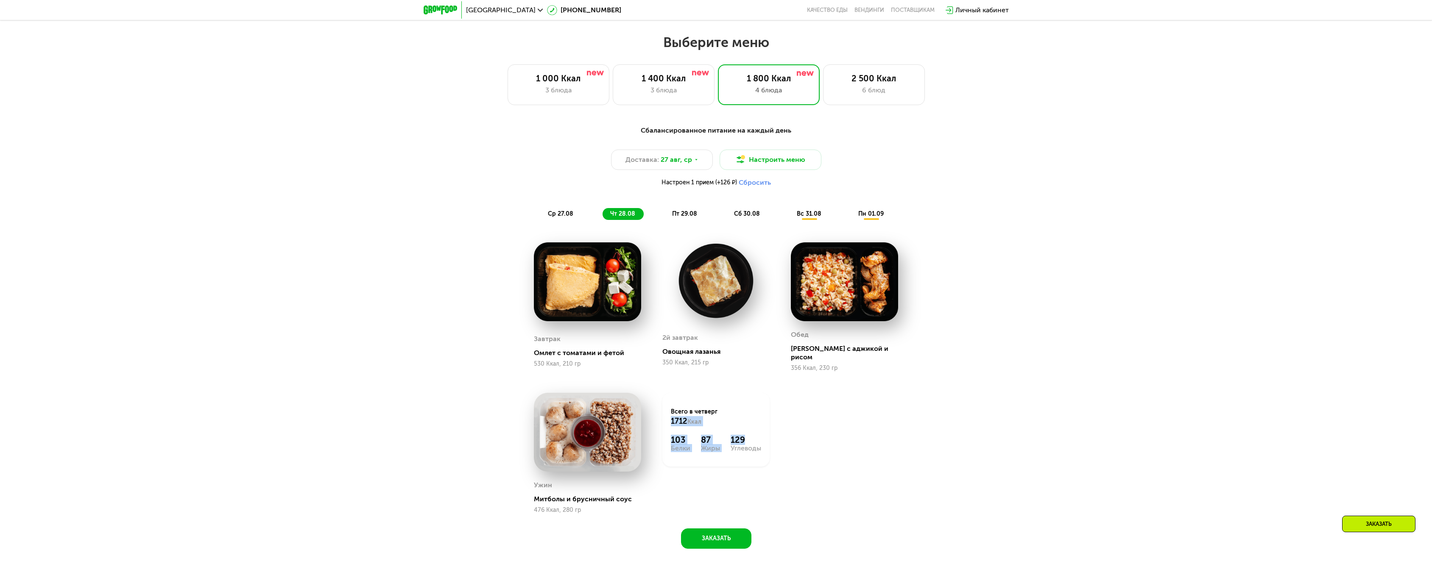
drag, startPoint x: 665, startPoint y: 417, endPoint x: 782, endPoint y: 421, distance: 116.6
click at [777, 421] on div "Всего в четверг 1712 Ккал 103 Белки 87 Жиры 129 Углеводы" at bounding box center [716, 453] width 128 height 142
click at [959, 401] on div "Сбалансированное питание на каждый день Доставка: 27 авг, ср Настроить меню Нас…" at bounding box center [716, 334] width 522 height 429
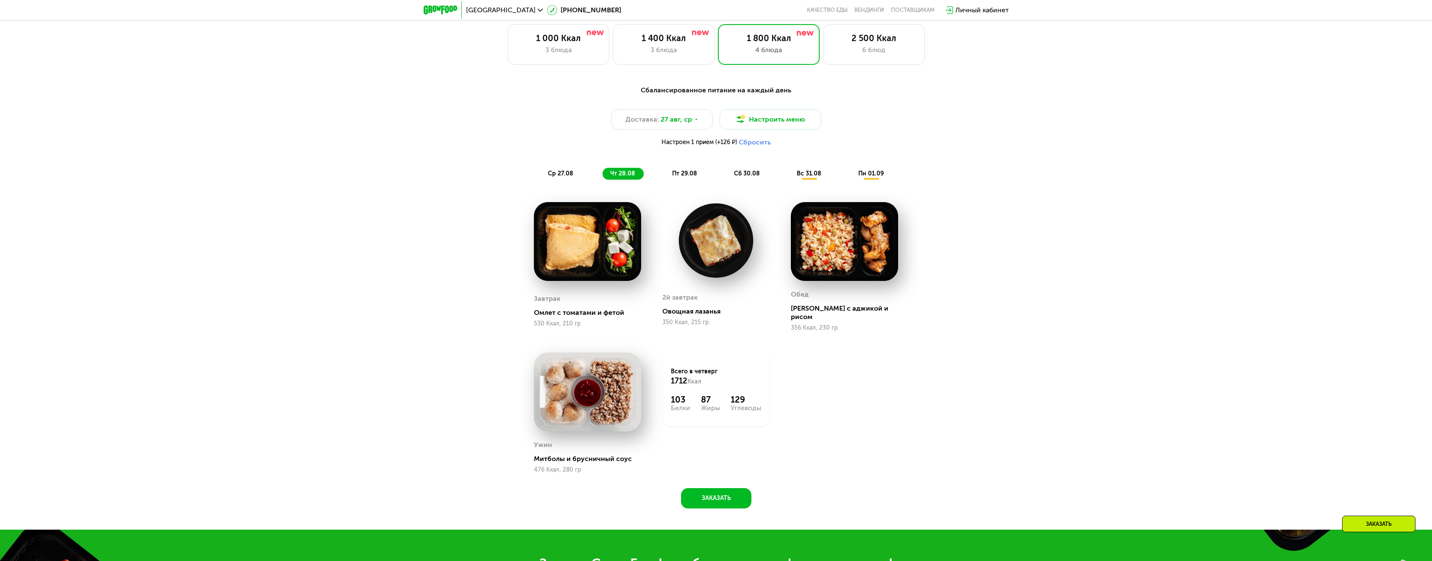
scroll to position [820, 0]
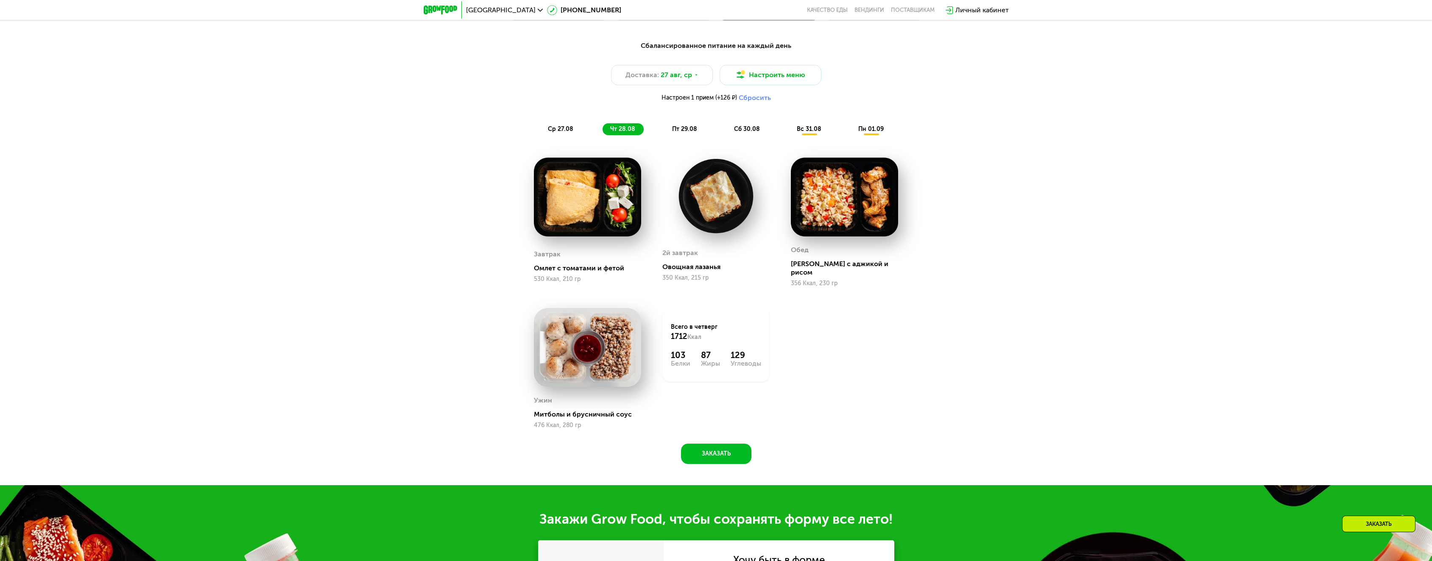
click at [753, 98] on button "Сбросить" at bounding box center [754, 98] width 32 height 8
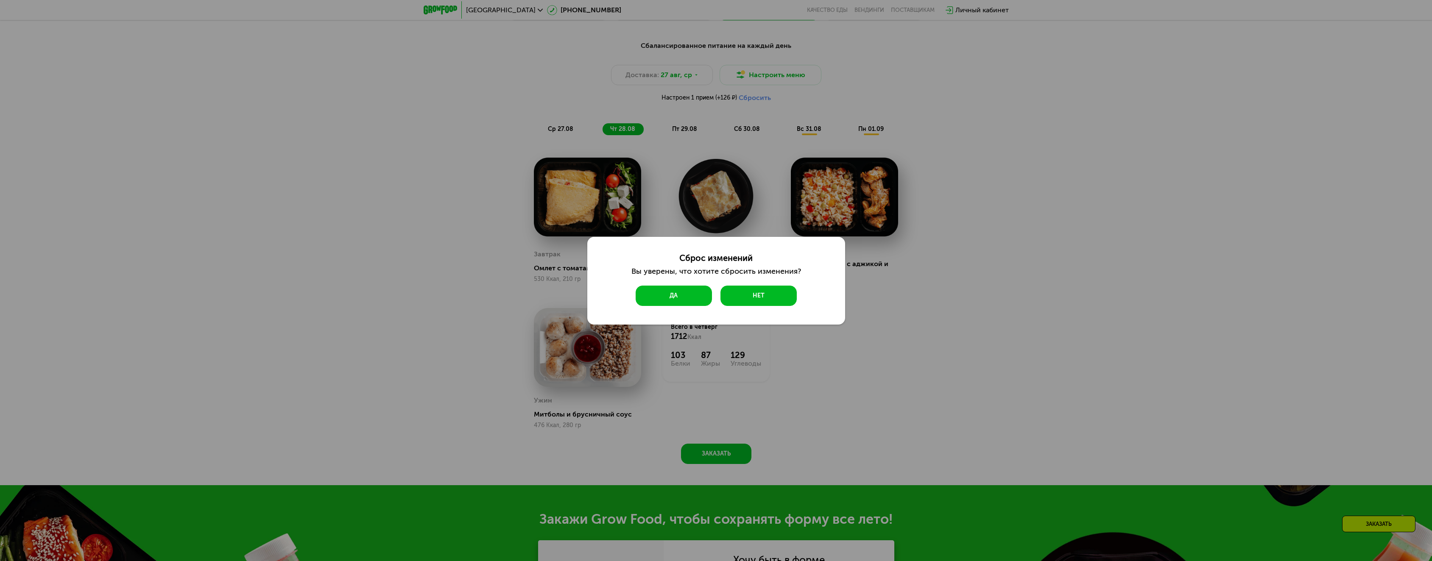
click at [682, 286] on button "Да" at bounding box center [673, 296] width 76 height 20
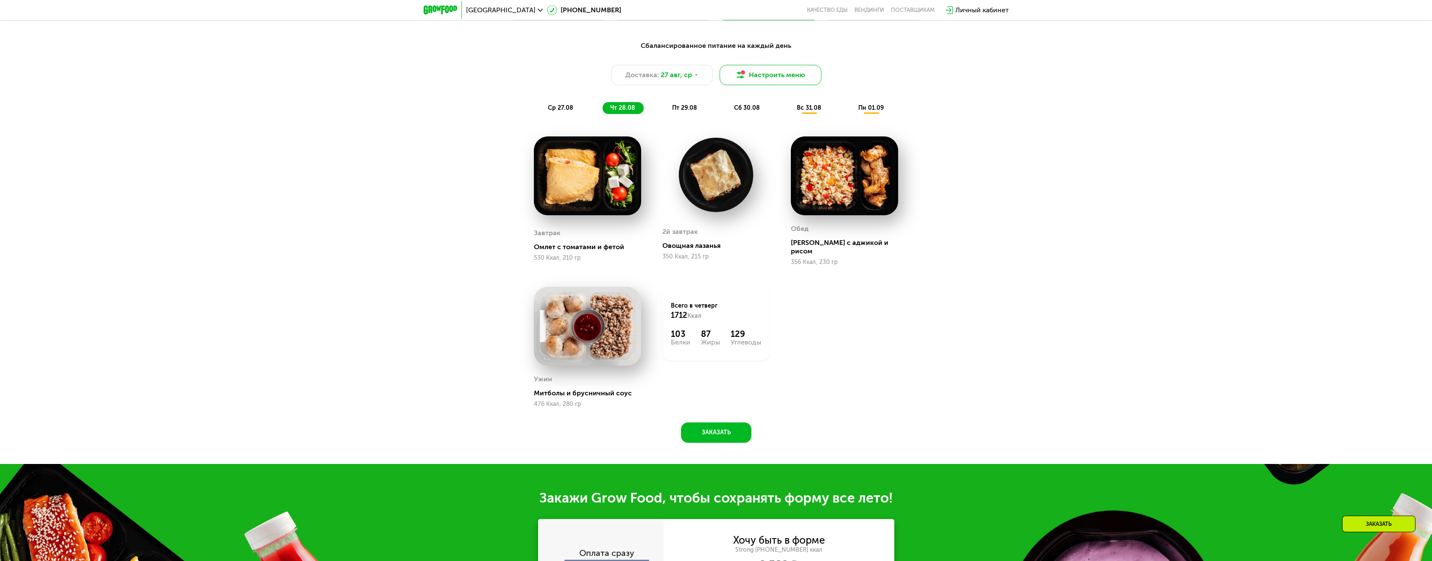
click at [792, 83] on button "Настроить меню" at bounding box center [770, 75] width 102 height 20
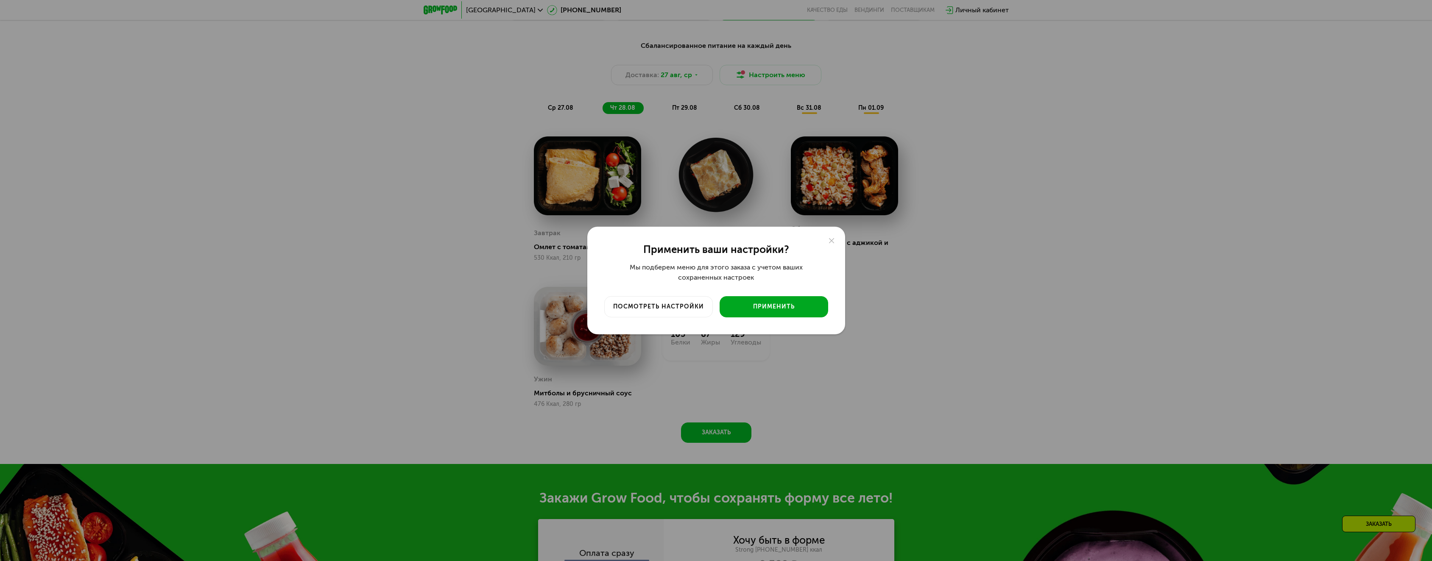
click at [770, 306] on div "Применить" at bounding box center [774, 307] width 96 height 8
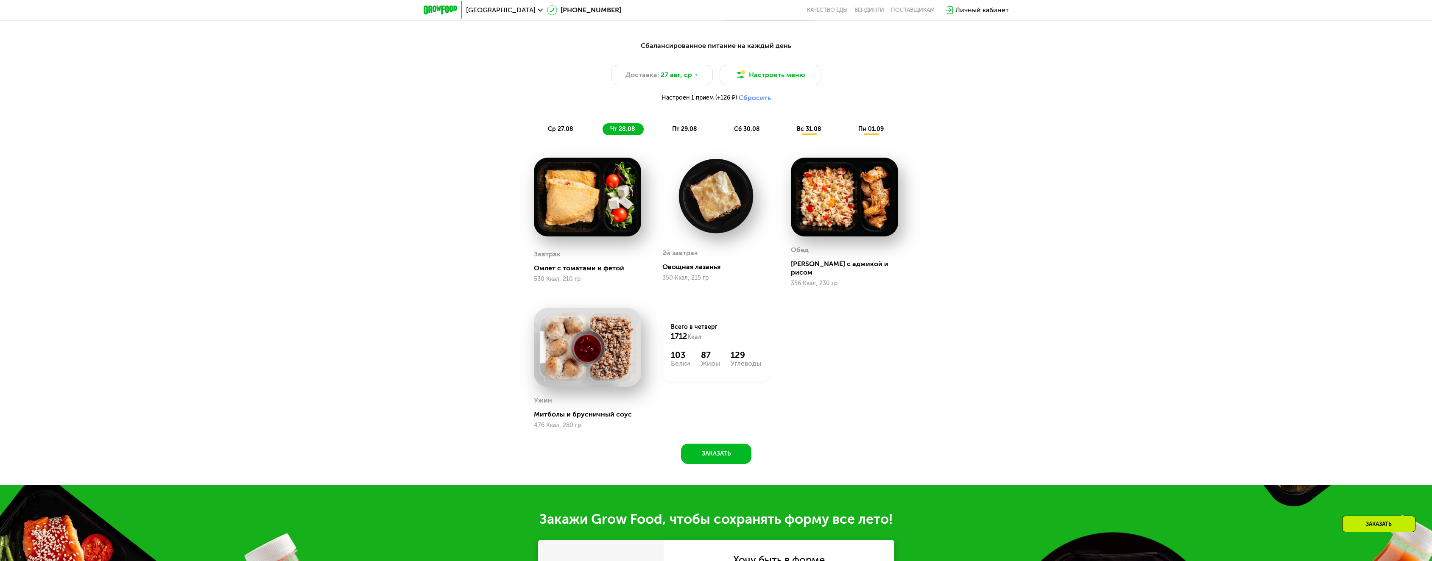
click at [769, 102] on button "Сбросить" at bounding box center [754, 98] width 32 height 8
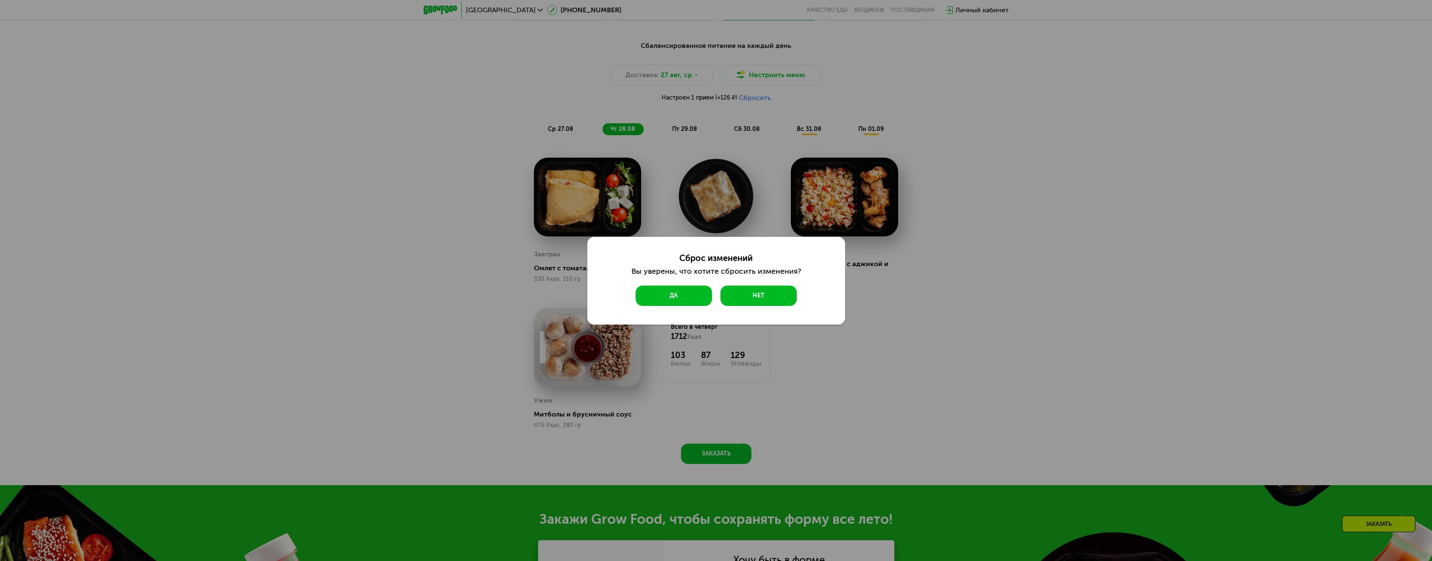
click at [691, 296] on button "Да" at bounding box center [673, 296] width 76 height 20
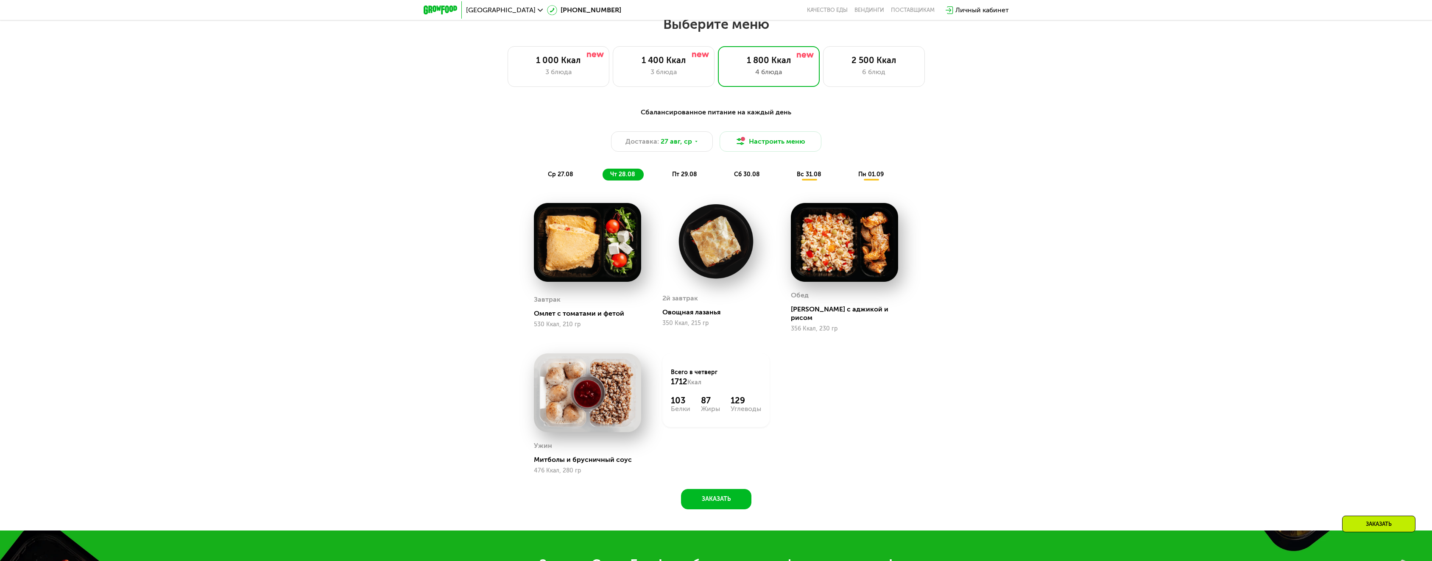
scroll to position [735, 0]
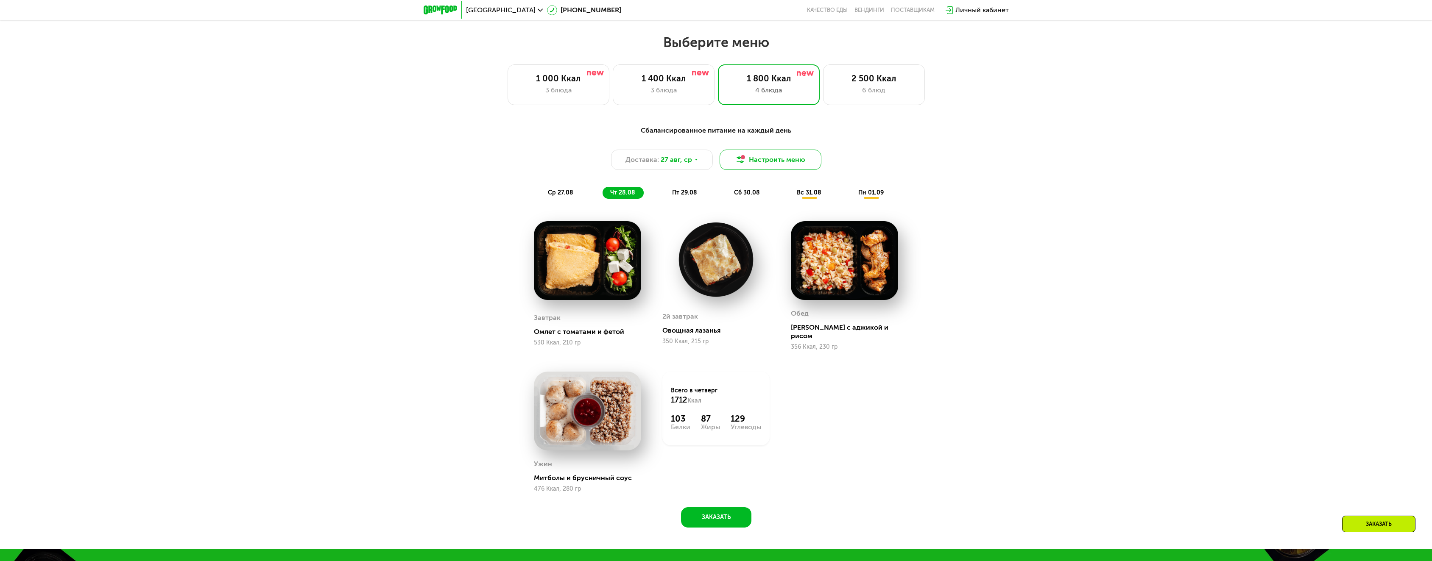
click at [803, 170] on button "Настроить меню" at bounding box center [770, 160] width 102 height 20
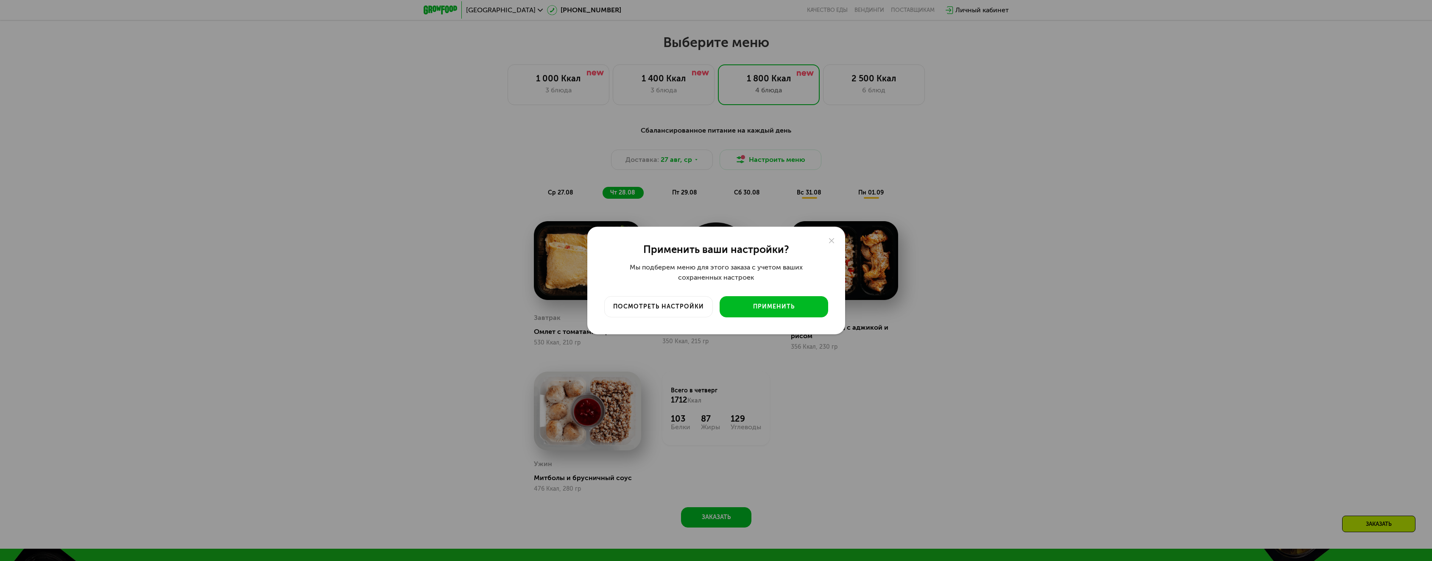
drag, startPoint x: 629, startPoint y: 268, endPoint x: 758, endPoint y: 277, distance: 129.6
click at [758, 277] on div "Мы подберем меню для этого заказа с учетом ваших сохраненных настроек" at bounding box center [716, 272] width 224 height 20
click at [741, 275] on div "Мы подберем меню для этого заказа с учетом ваших сохраненных настроек" at bounding box center [716, 272] width 224 height 20
click at [792, 305] on div "Применить" at bounding box center [774, 307] width 96 height 8
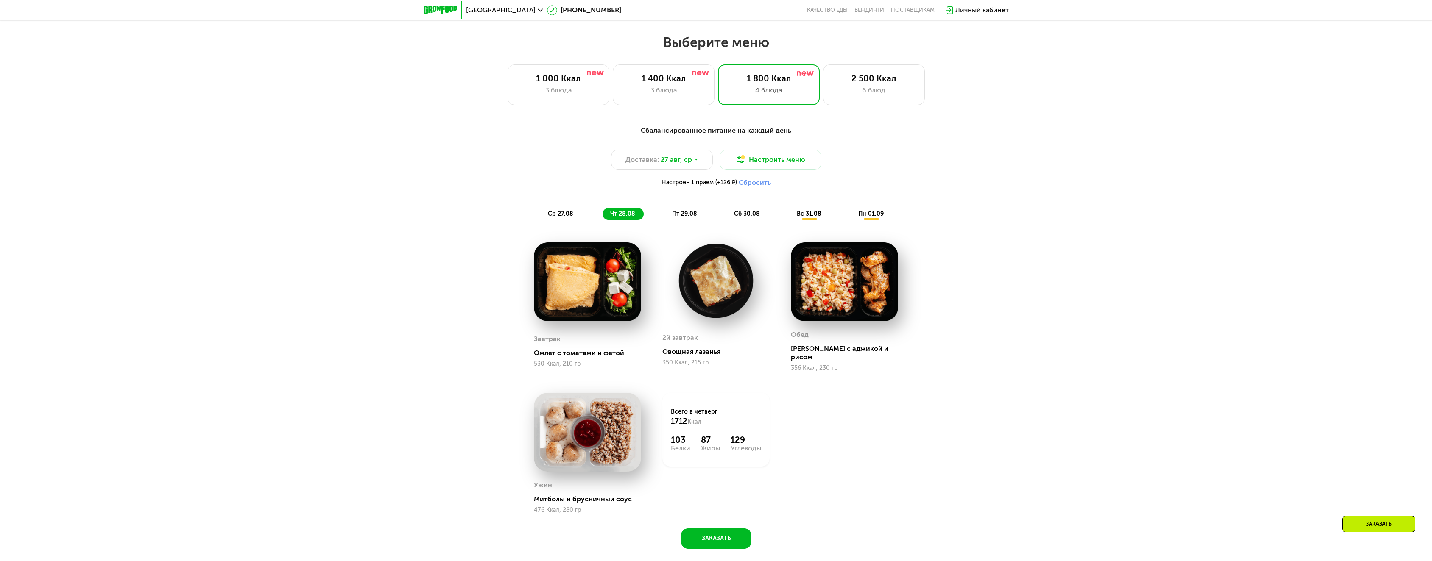
click at [748, 186] on button "Сбросить" at bounding box center [754, 182] width 32 height 8
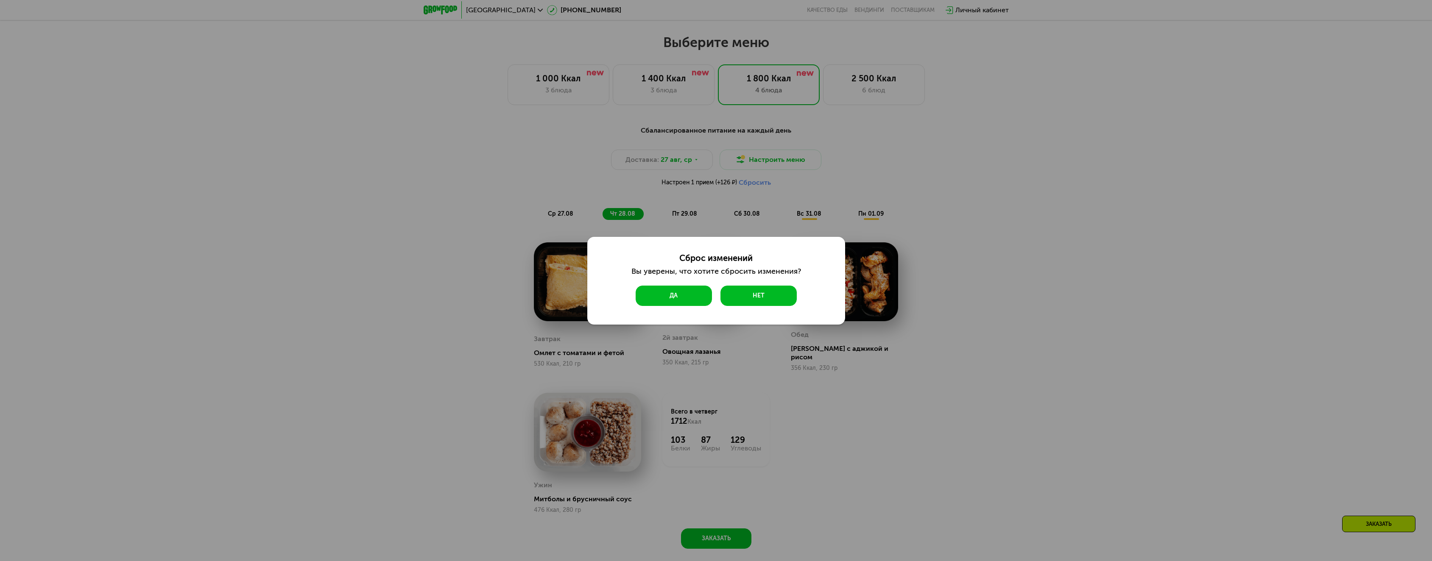
click at [674, 297] on button "Да" at bounding box center [673, 296] width 76 height 20
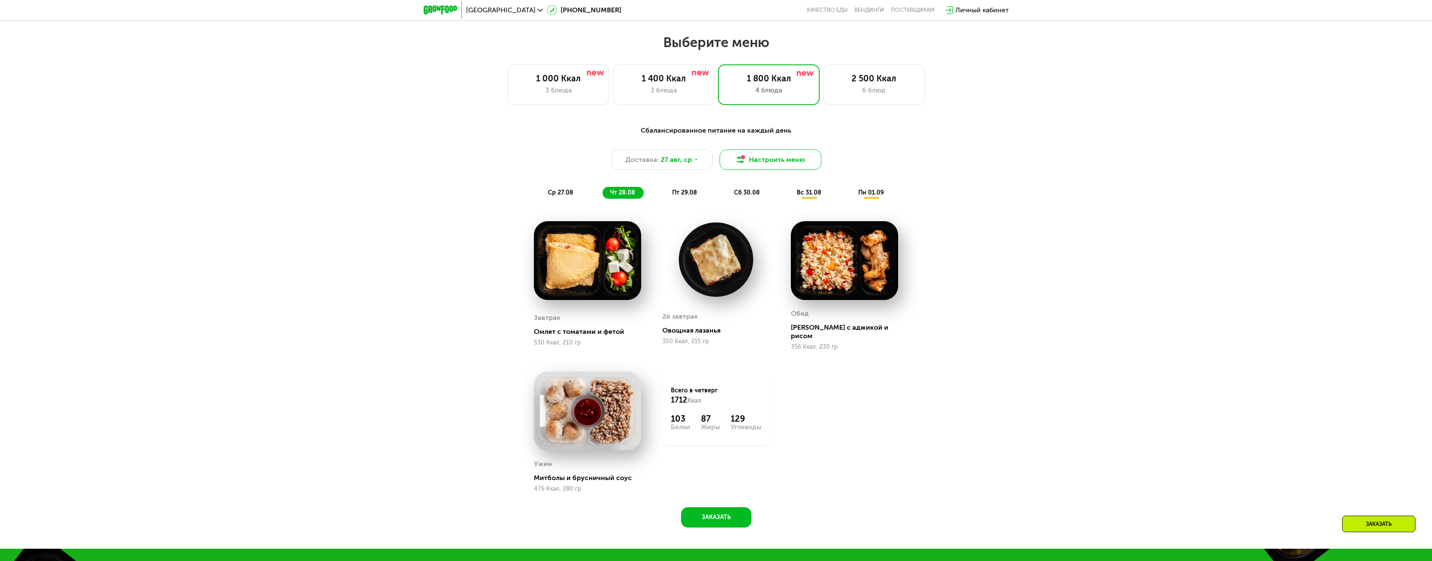
click at [756, 165] on button "Настроить меню" at bounding box center [770, 160] width 102 height 20
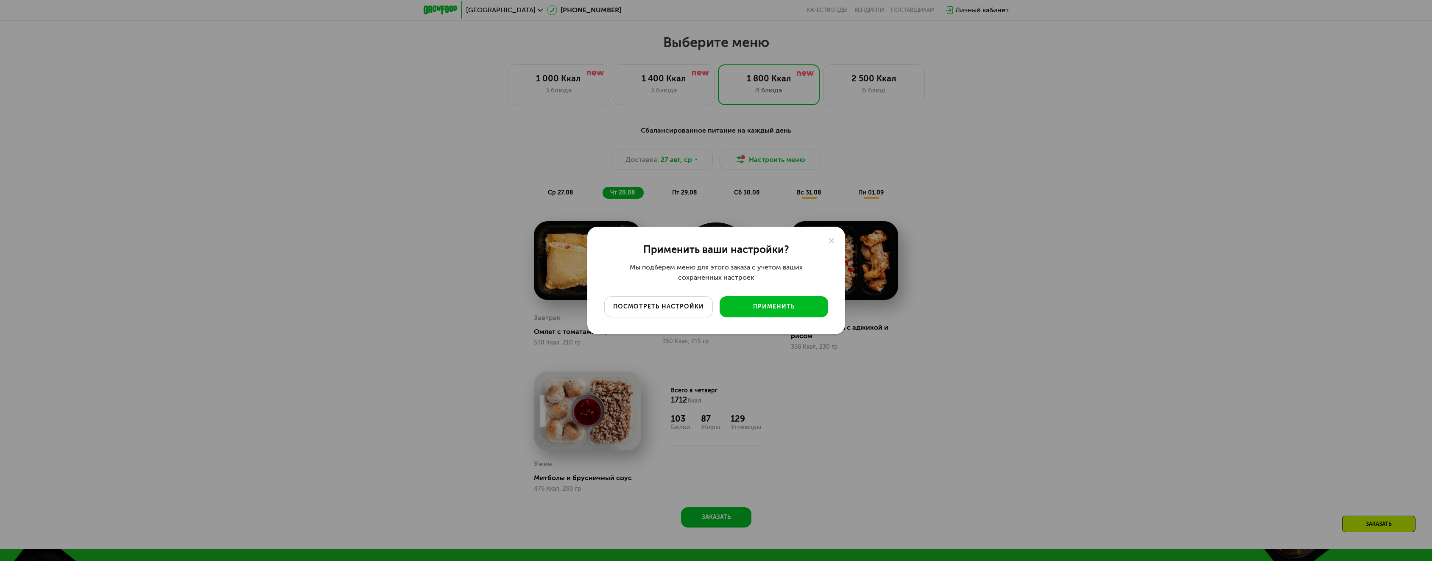
click at [654, 304] on div "посмотреть настройки" at bounding box center [658, 307] width 96 height 8
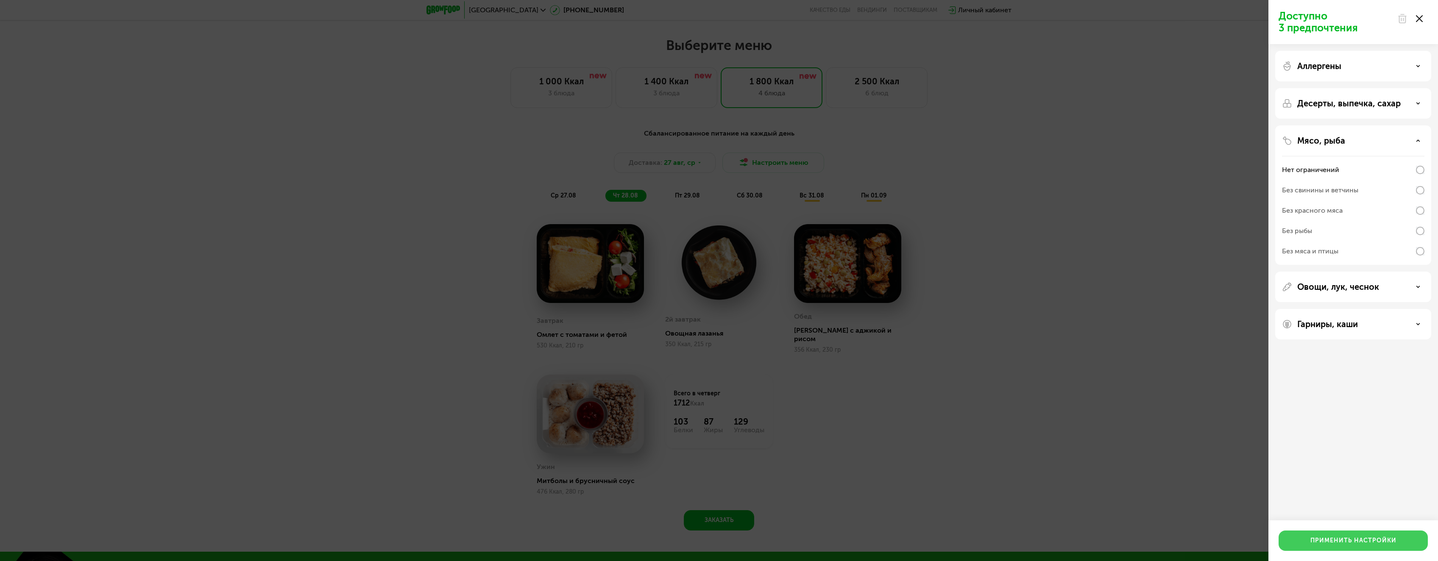
click at [1348, 544] on div "Применить настройки" at bounding box center [1353, 541] width 86 height 8
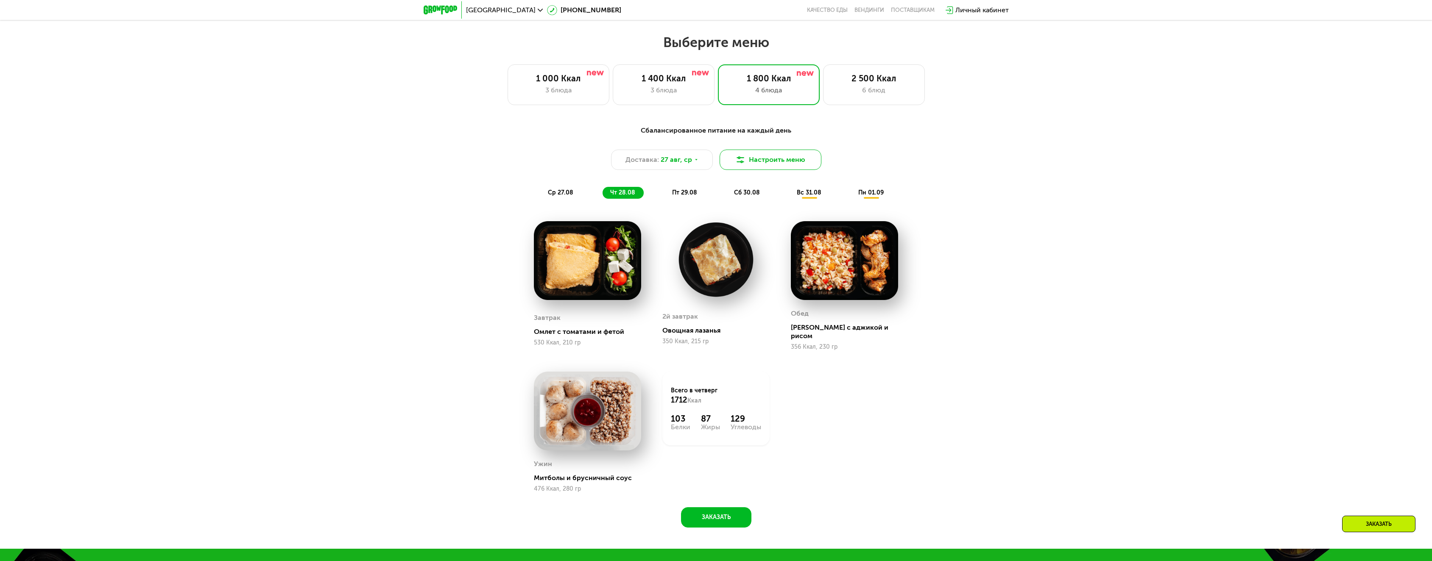
click at [780, 159] on button "Настроить меню" at bounding box center [770, 160] width 102 height 20
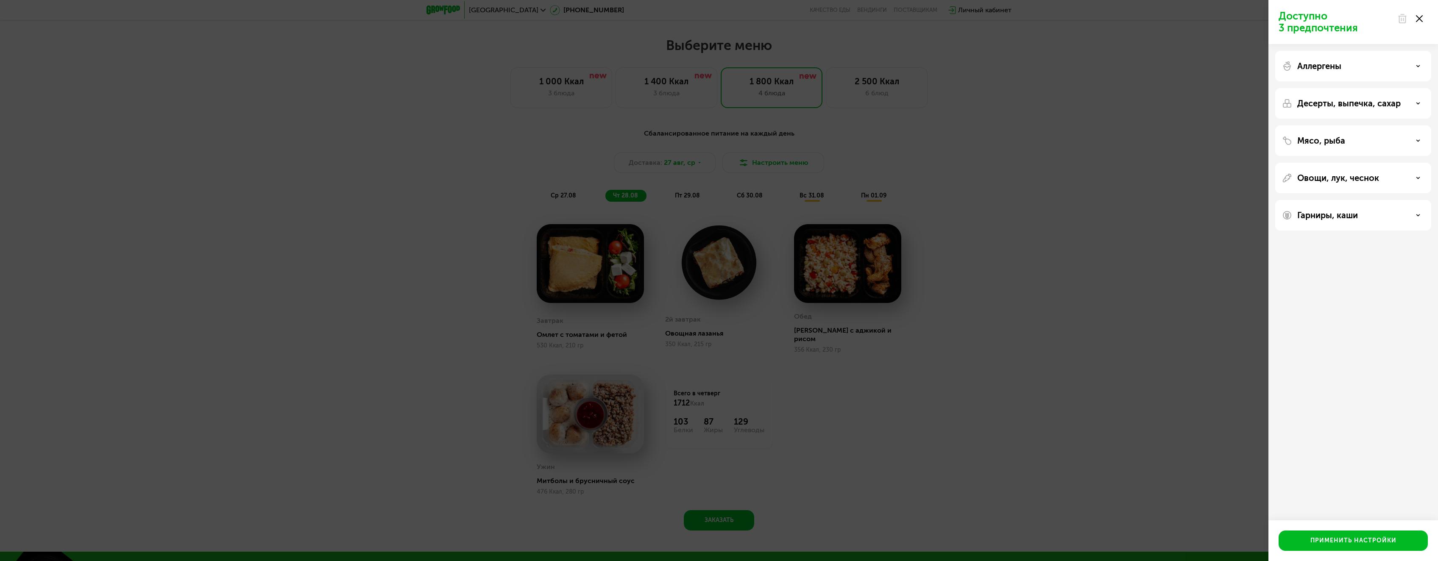
click at [1334, 163] on div "Мясо, рыба" at bounding box center [1353, 178] width 156 height 31
click at [1301, 139] on p "Мясо, рыба" at bounding box center [1321, 141] width 48 height 10
click at [1301, 226] on div "Без рыбы" at bounding box center [1297, 231] width 30 height 10
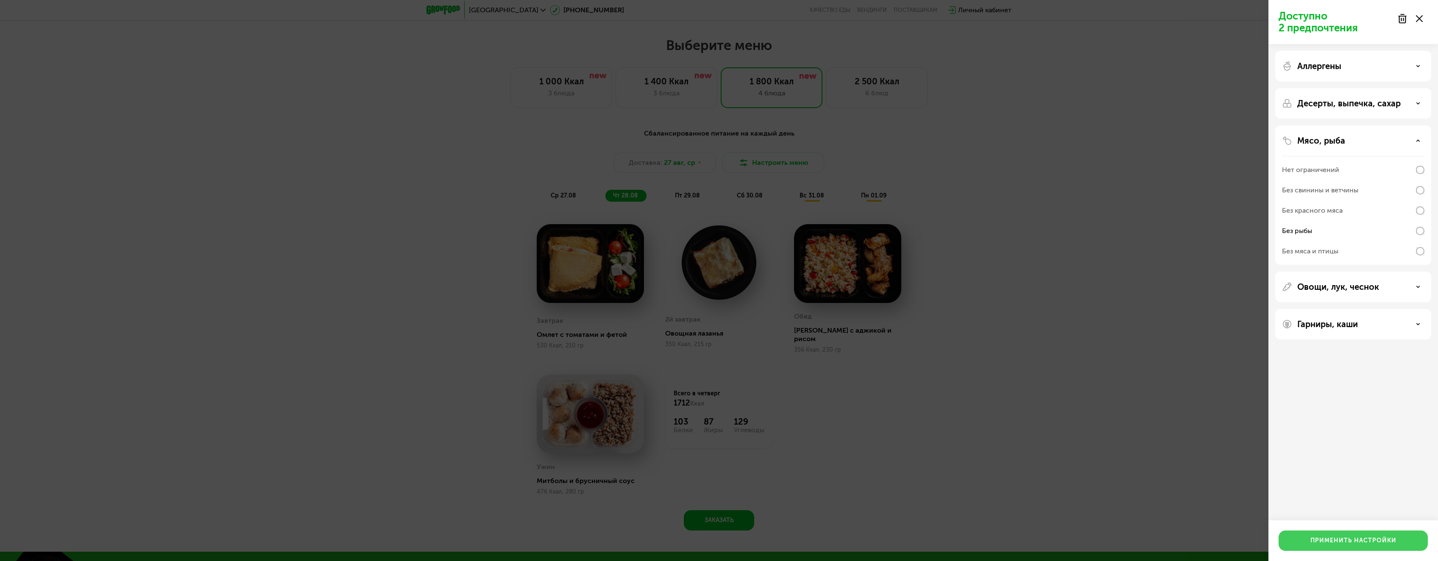
drag, startPoint x: 1376, startPoint y: 540, endPoint x: 1365, endPoint y: 546, distance: 12.9
click at [1376, 541] on div "Применить настройки" at bounding box center [1353, 541] width 86 height 8
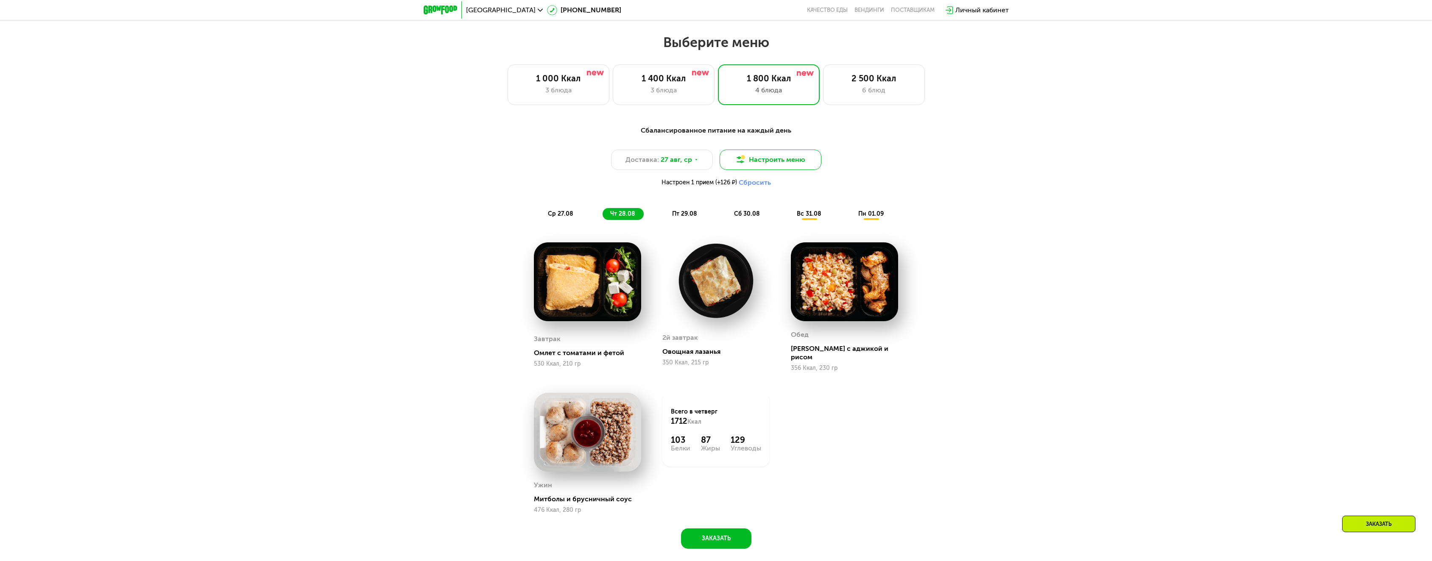
click at [776, 164] on button "Настроить меню" at bounding box center [770, 160] width 102 height 20
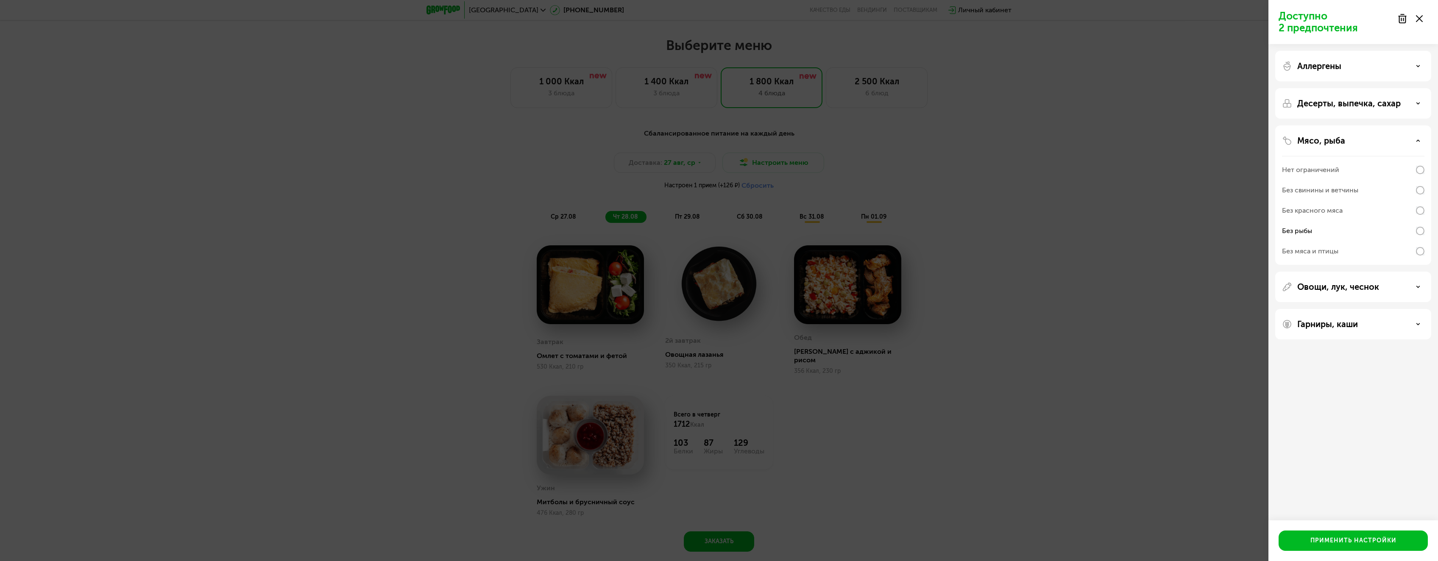
click at [1343, 70] on div "Аллергены" at bounding box center [1353, 66] width 142 height 10
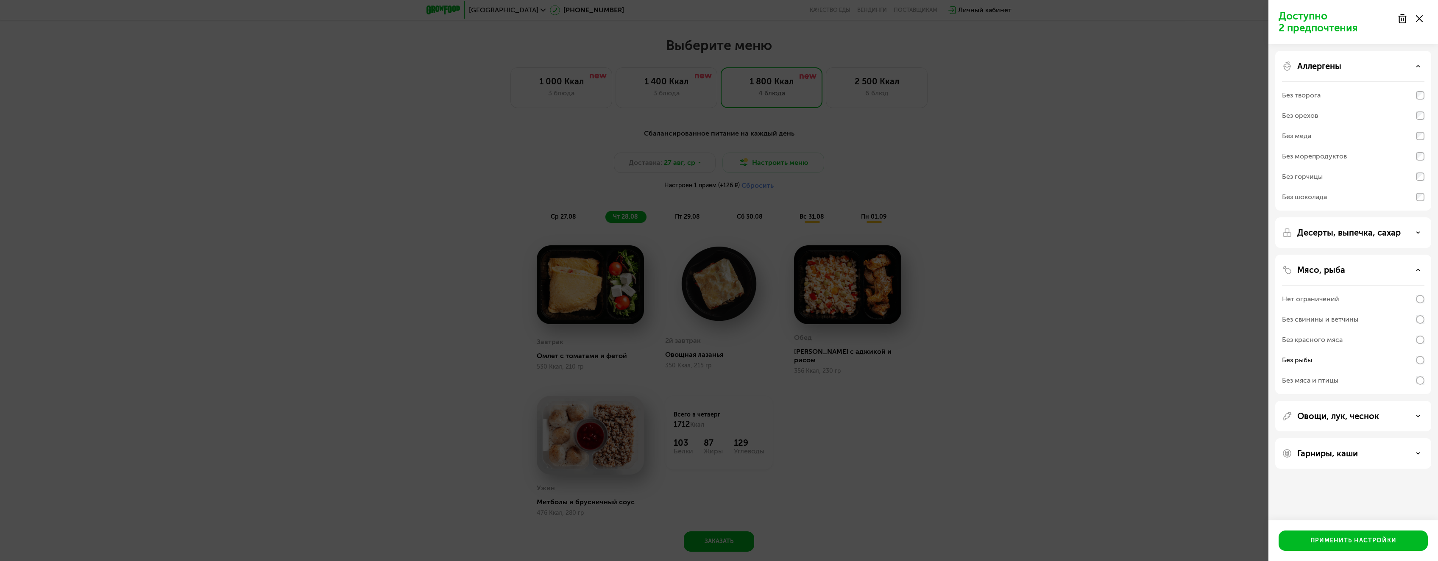
click at [1338, 135] on div "Без меда" at bounding box center [1353, 136] width 142 height 20
drag, startPoint x: 1417, startPoint y: 431, endPoint x: 1398, endPoint y: 515, distance: 86.4
click at [1396, 518] on div "Доступно 1 предпочтение Аллергены Без творога Без орехов Без меда Без морепроду…" at bounding box center [1353, 280] width 170 height 561
click at [1354, 501] on div "Доступно 1 предпочтение Аллергены Без творога Без орехов Без меда Без морепроду…" at bounding box center [1353, 280] width 170 height 561
click at [1335, 460] on div "Гарниры, каши" at bounding box center [1353, 453] width 156 height 31
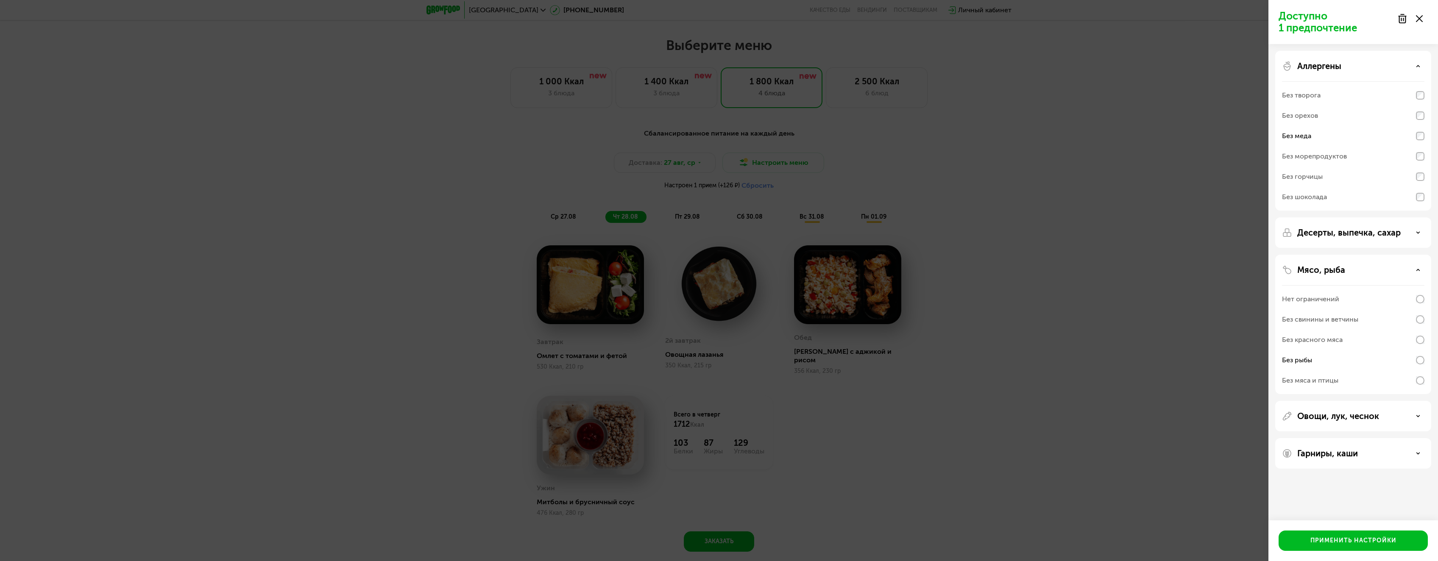
click at [1331, 255] on div "Десерты, выпечка, сахар" at bounding box center [1353, 324] width 156 height 139
click at [1328, 255] on div "Десерты, выпечка, сахар" at bounding box center [1353, 324] width 156 height 139
click at [1328, 228] on p "Десерты, выпечка, сахар" at bounding box center [1348, 233] width 103 height 10
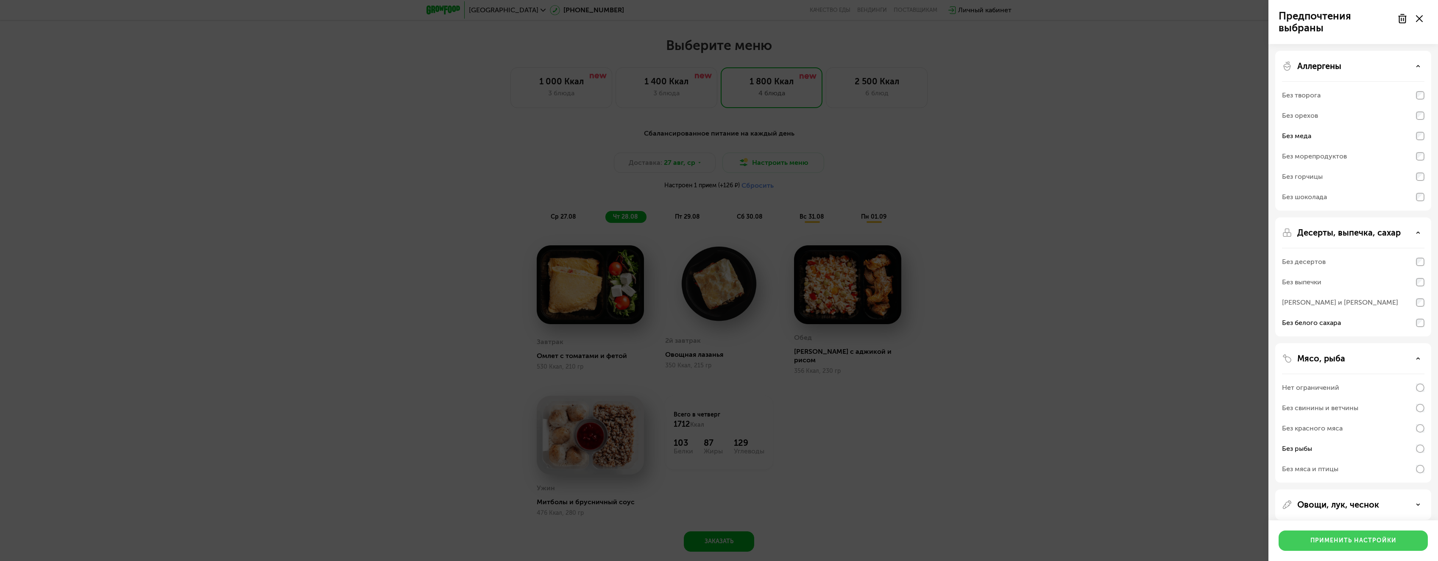
click at [1368, 538] on div "Применить настройки" at bounding box center [1353, 541] width 86 height 8
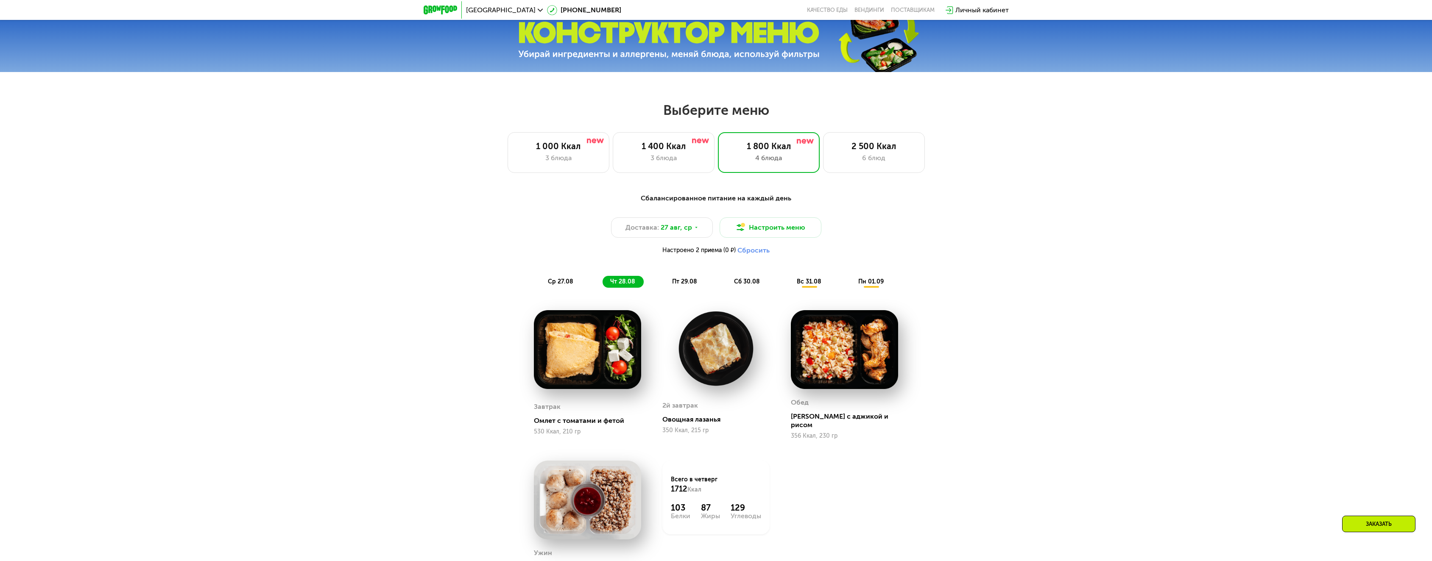
scroll to position [651, 0]
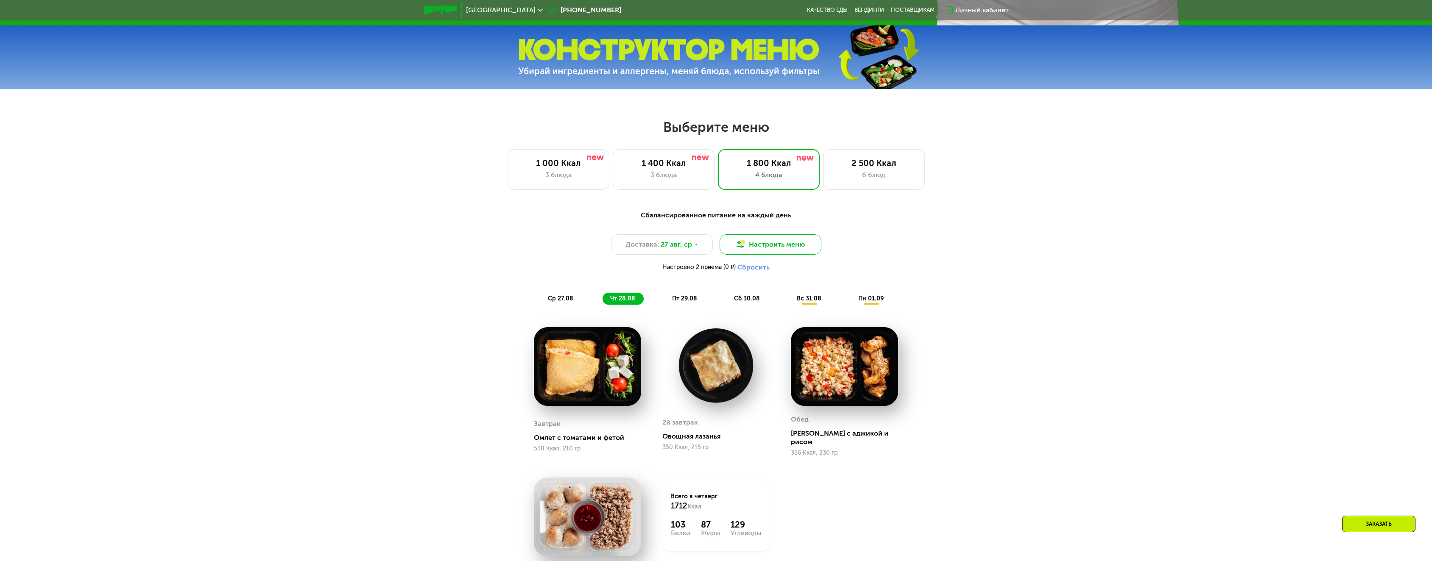
click at [790, 245] on button "Настроить меню" at bounding box center [770, 244] width 102 height 20
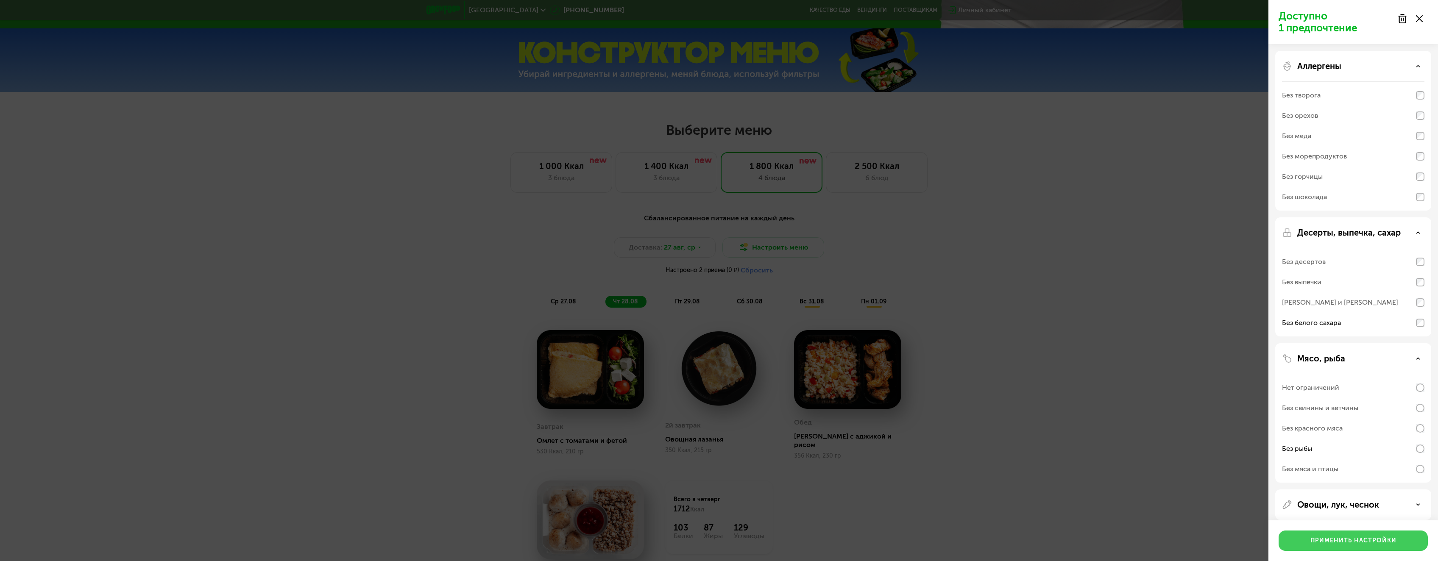
click at [1352, 535] on button "Применить настройки" at bounding box center [1352, 541] width 149 height 20
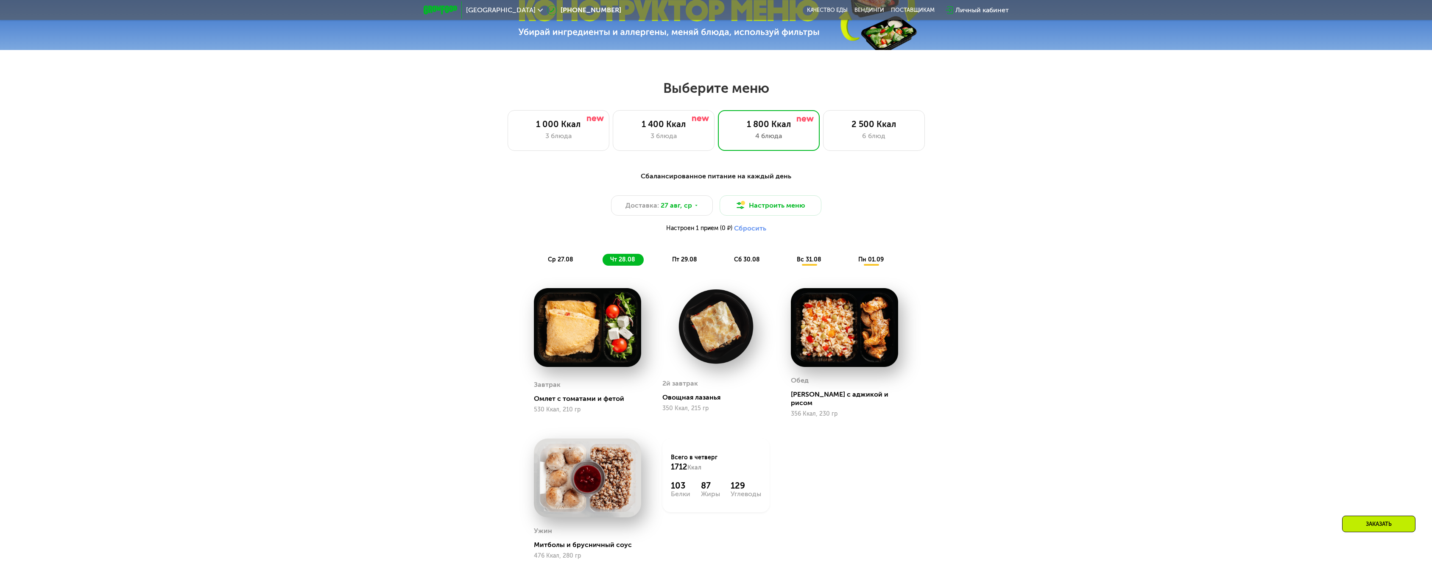
scroll to position [693, 0]
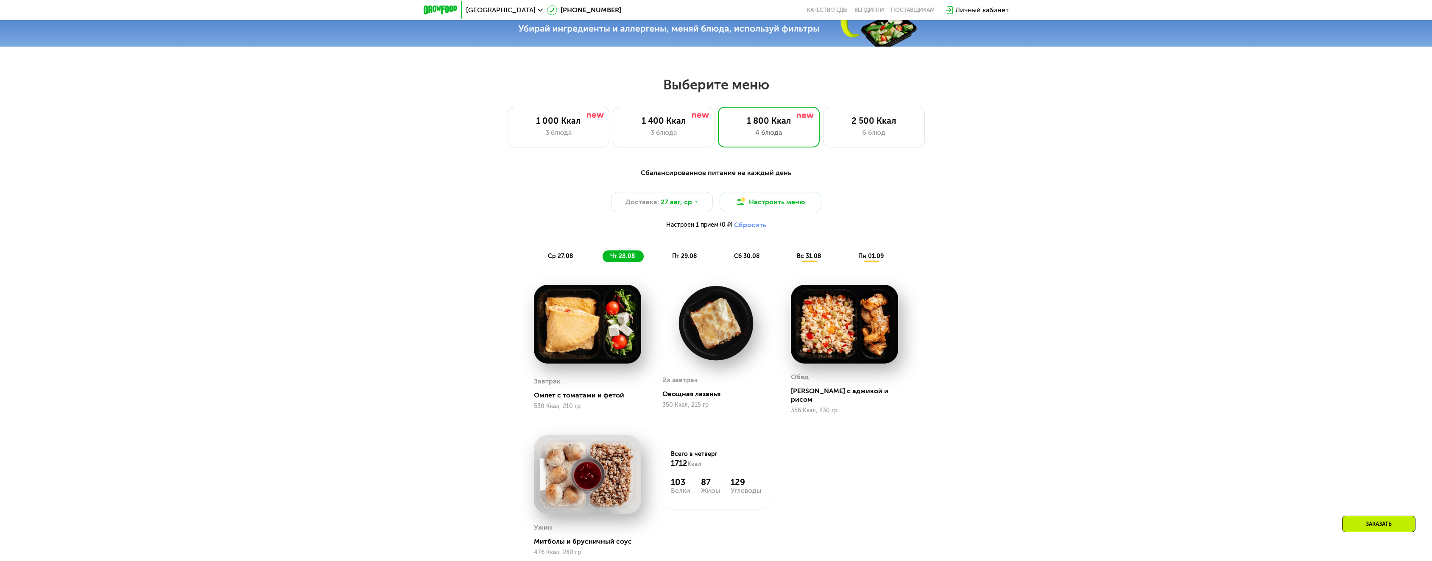
click at [602, 255] on div "ср 27.08" at bounding box center [622, 257] width 41 height 12
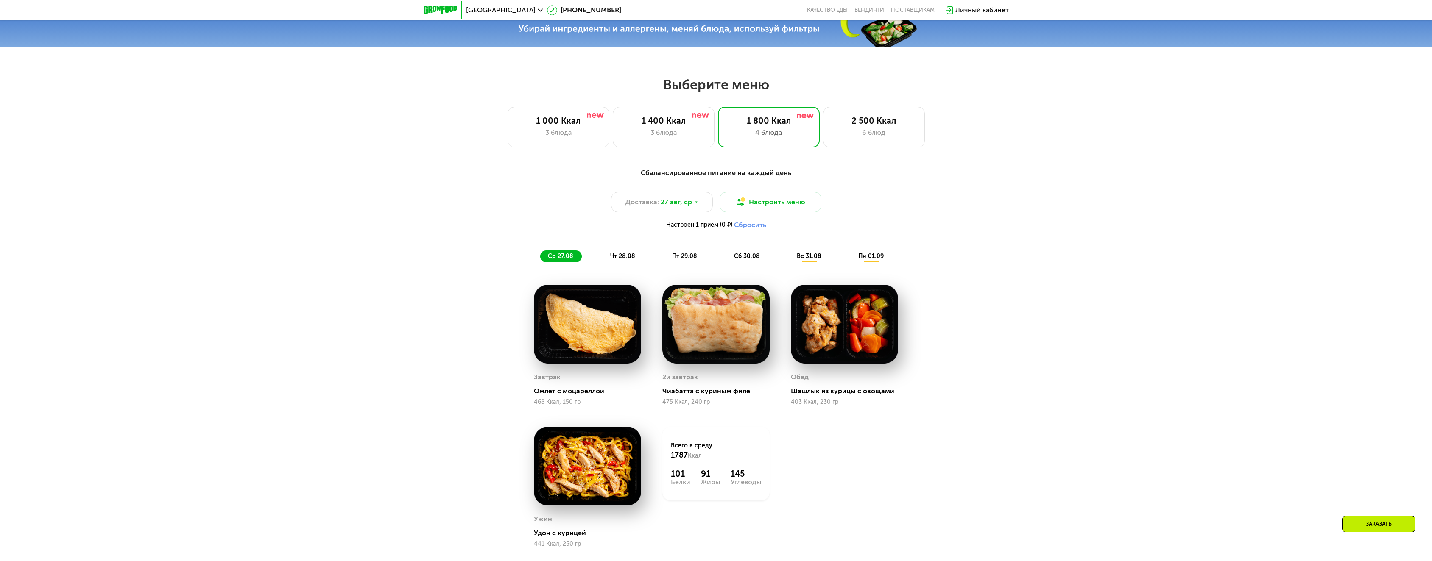
click at [614, 260] on span "чт 28.08" at bounding box center [622, 256] width 25 height 7
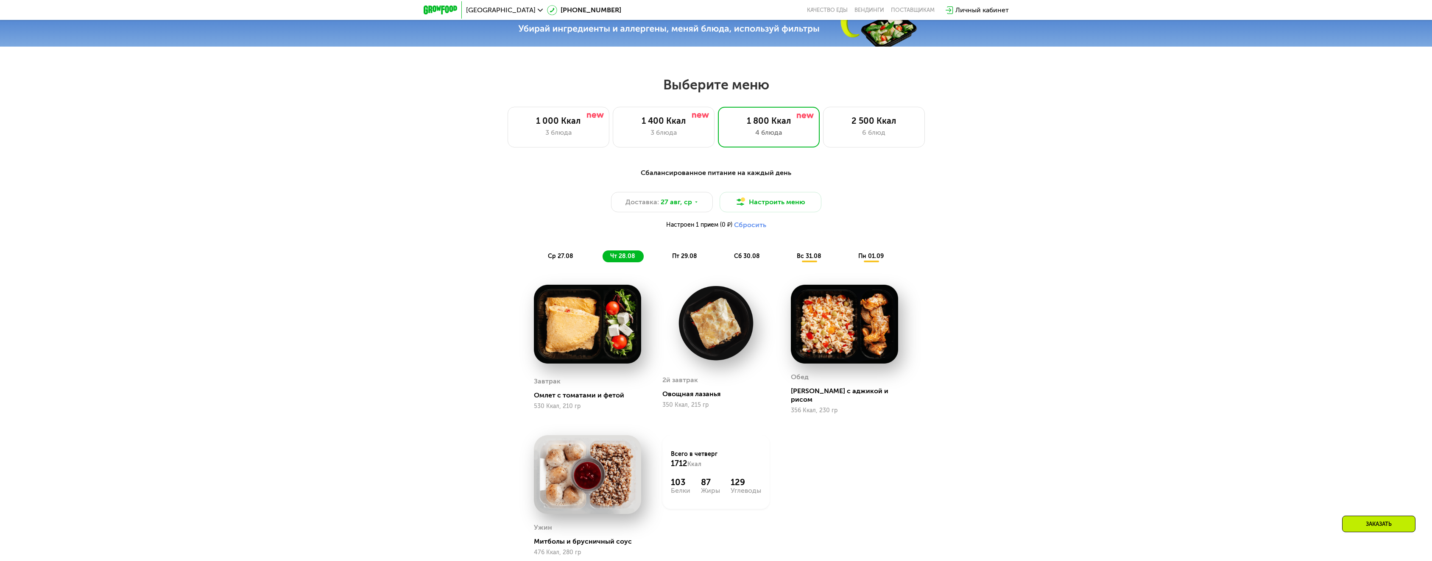
drag, startPoint x: 667, startPoint y: 260, endPoint x: 737, endPoint y: 264, distance: 70.4
click at [726, 261] on div "пт 29.08" at bounding box center [747, 257] width 42 height 12
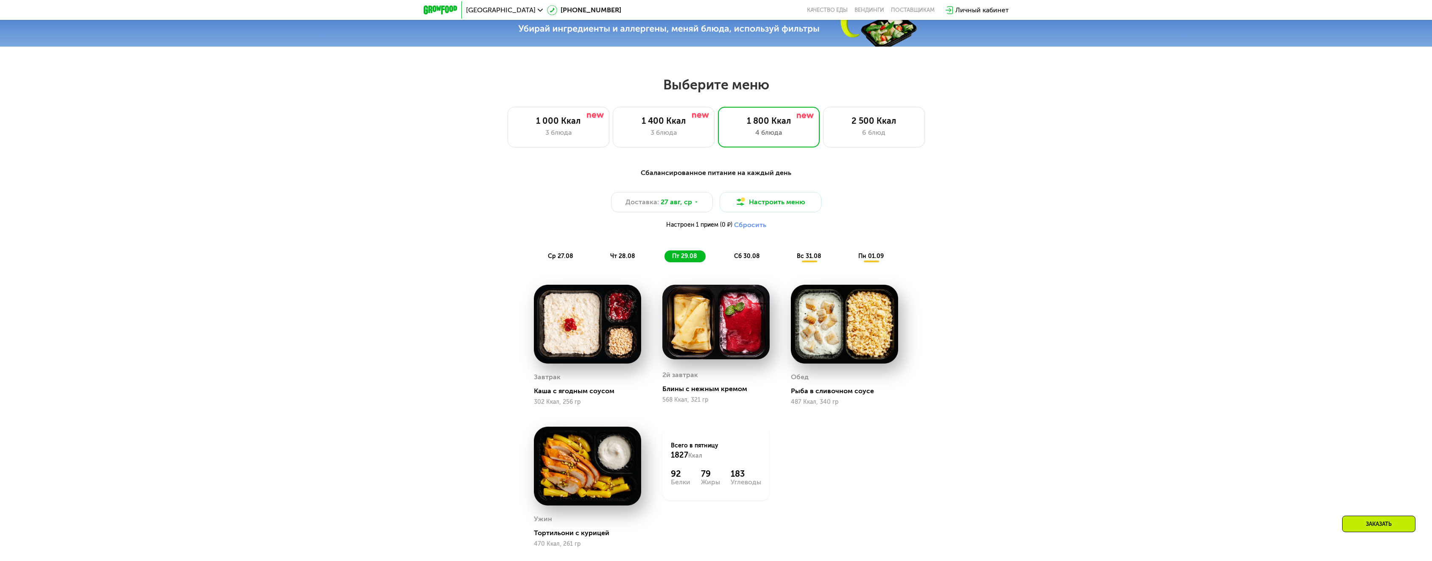
click at [789, 262] on div "сб 30.08" at bounding box center [809, 257] width 41 height 12
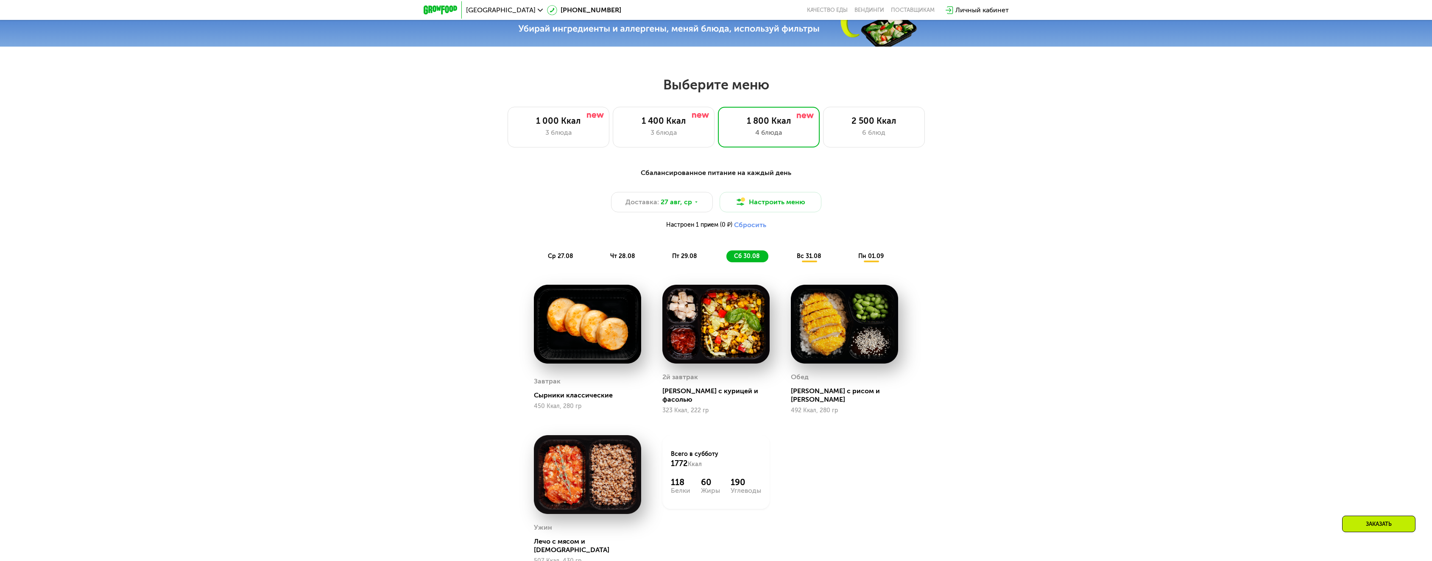
click at [798, 260] on span "вс 31.08" at bounding box center [809, 256] width 25 height 7
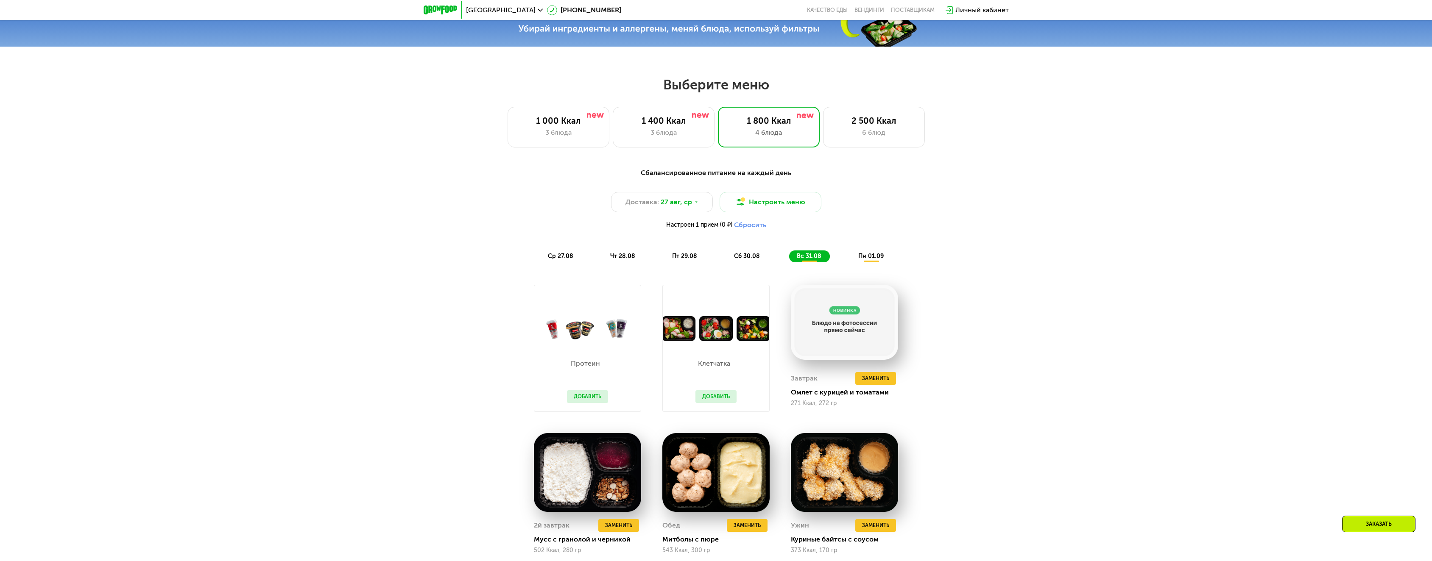
click at [882, 260] on span "пн 01.09" at bounding box center [870, 256] width 25 height 7
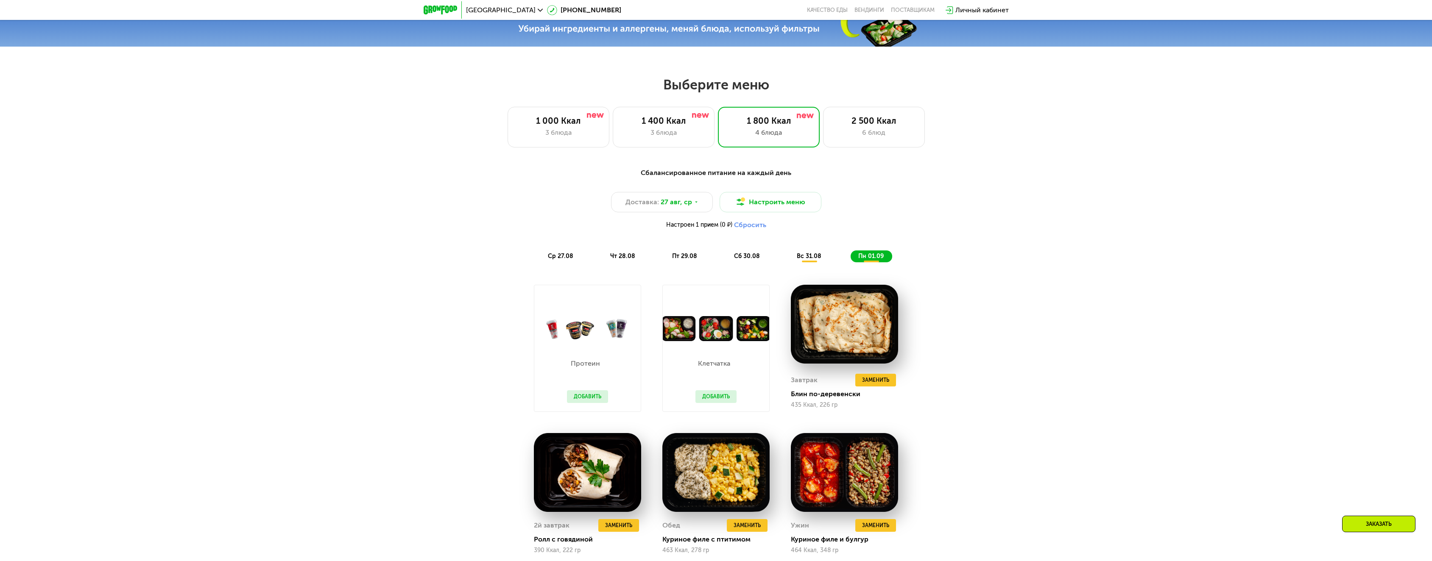
click at [560, 260] on span "ср 27.08" at bounding box center [560, 256] width 25 height 7
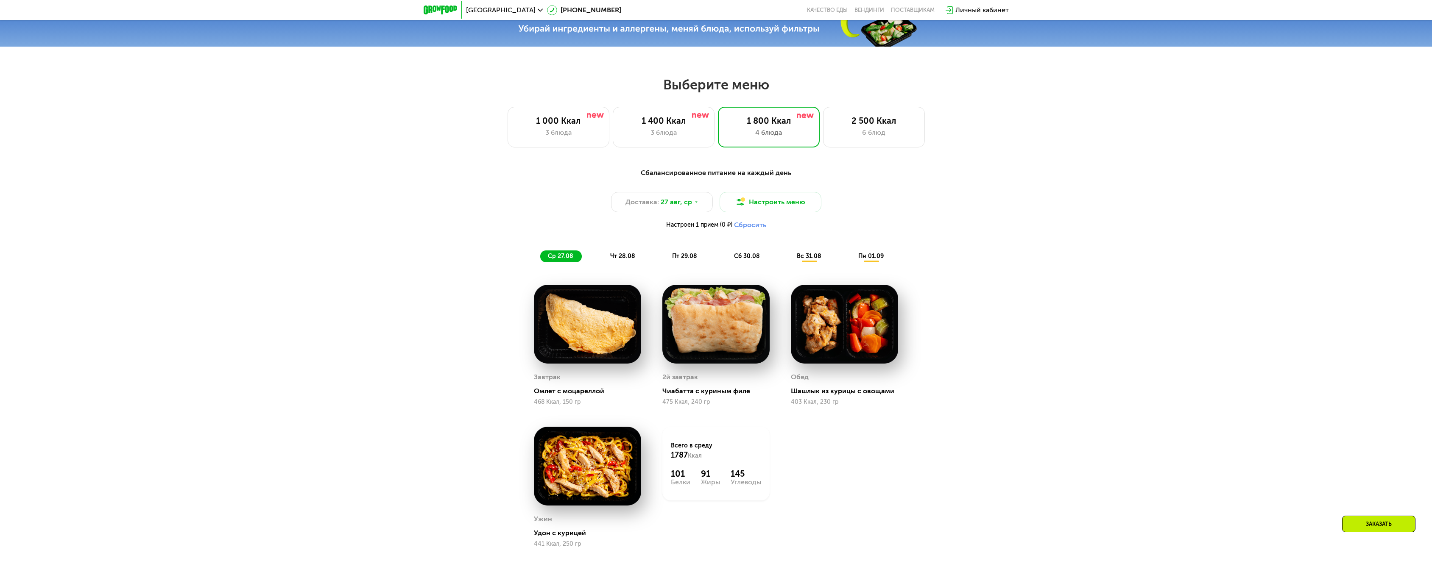
click at [746, 228] on button "Сбросить" at bounding box center [750, 225] width 32 height 8
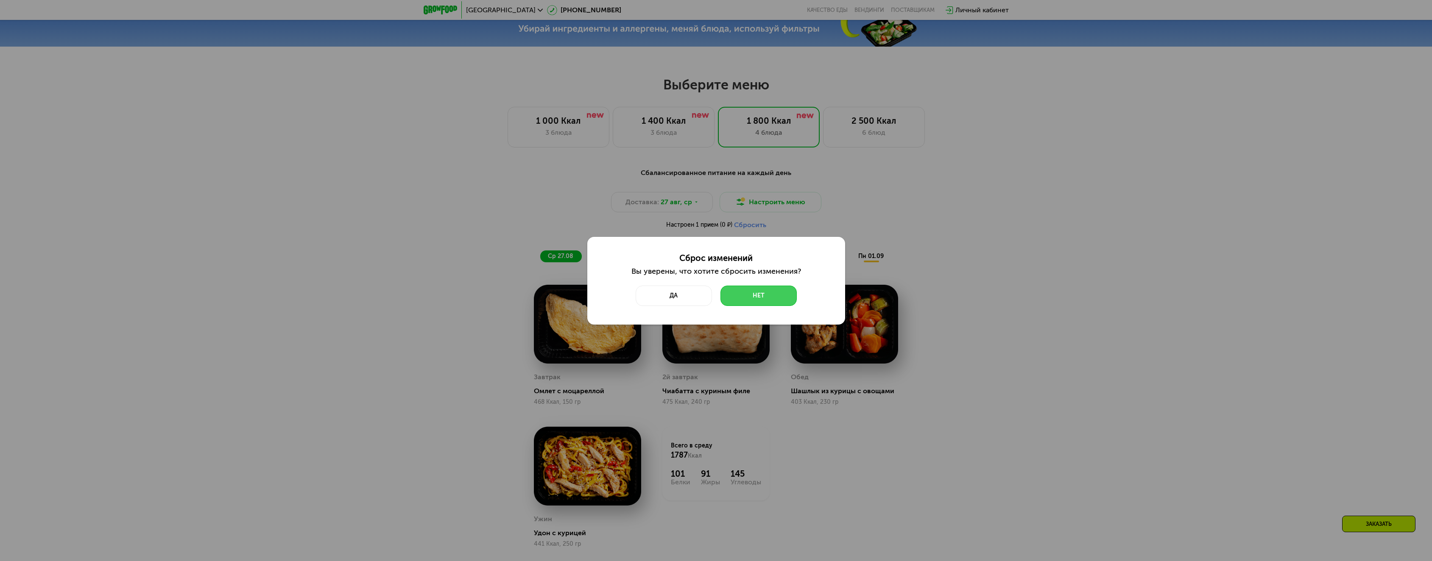
click at [769, 294] on button "Нет" at bounding box center [758, 296] width 76 height 20
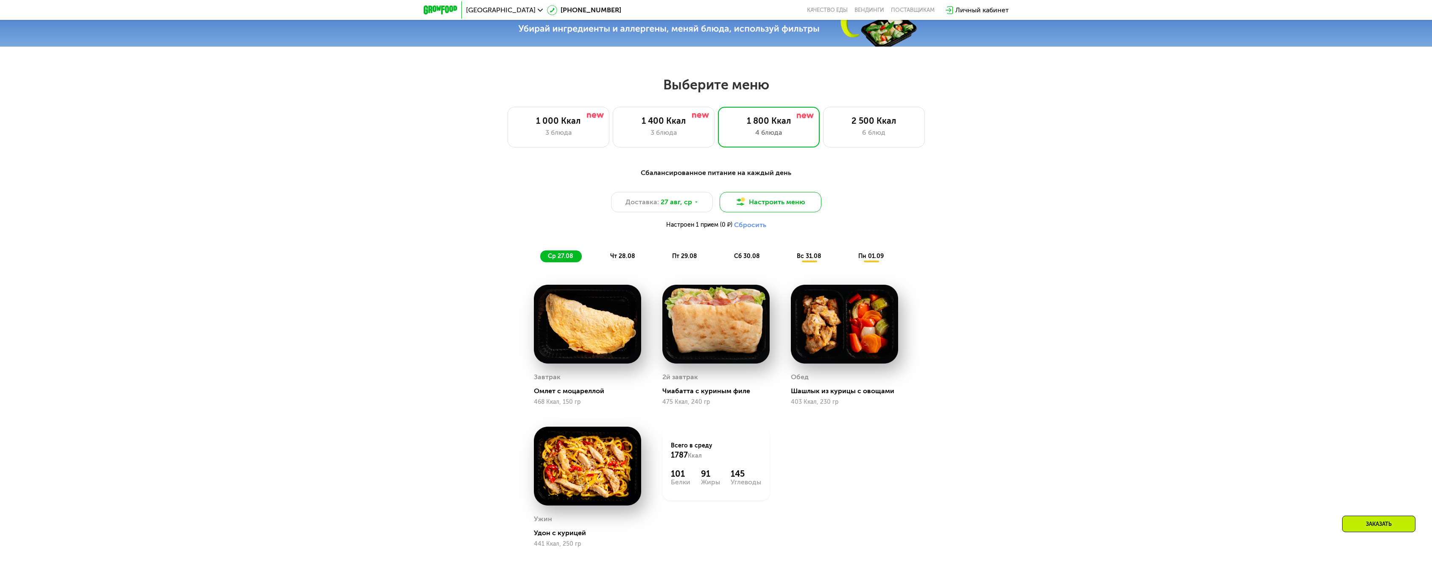
click at [788, 212] on button "Настроить меню" at bounding box center [770, 202] width 102 height 20
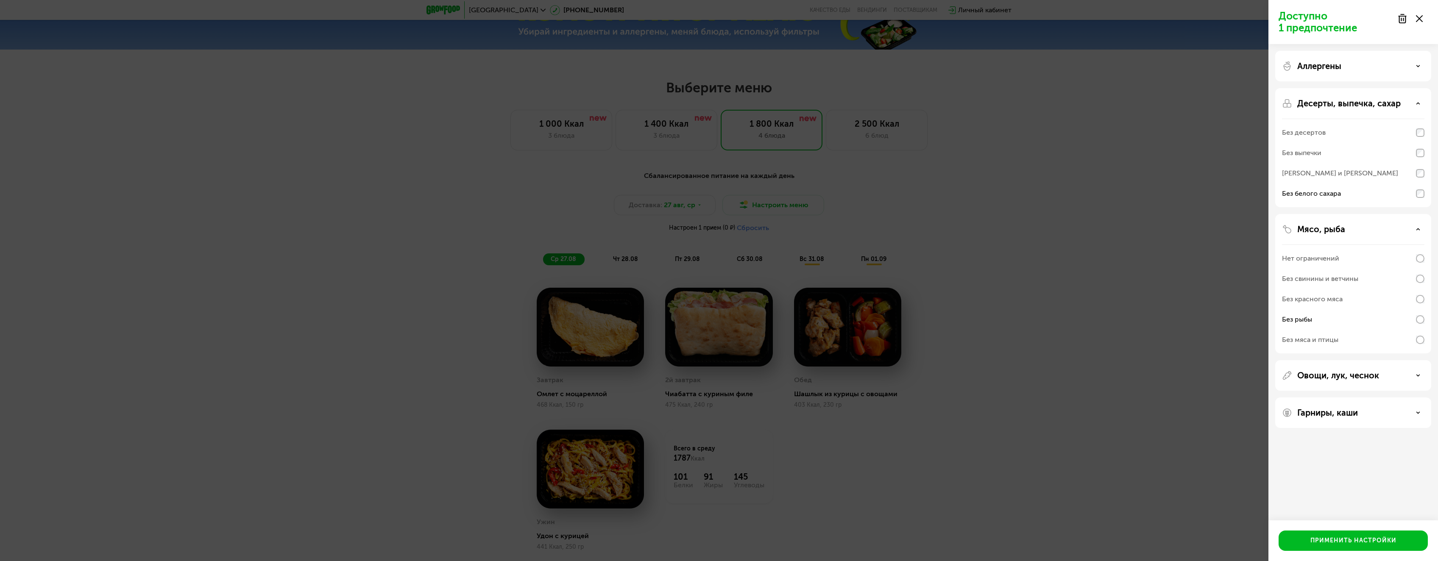
click at [1420, 263] on div "Нет ограничений" at bounding box center [1353, 258] width 142 height 20
click at [1376, 538] on div "Применить настройки" at bounding box center [1353, 541] width 86 height 8
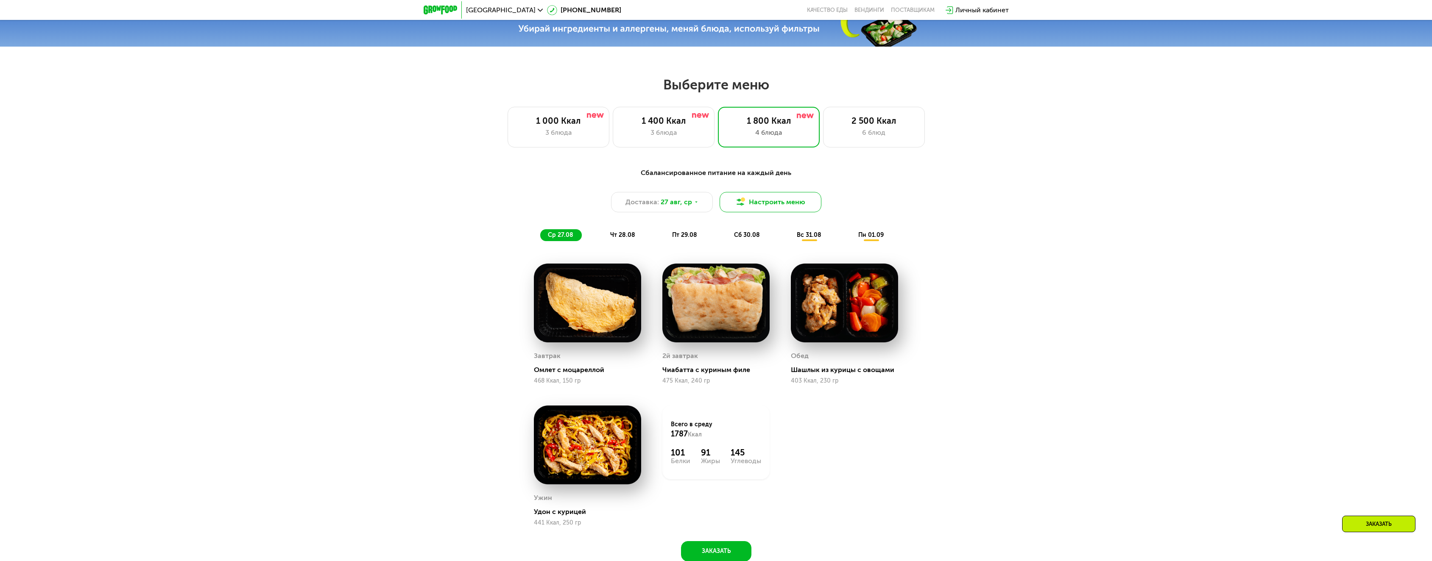
click at [795, 208] on button "Настроить меню" at bounding box center [770, 202] width 102 height 20
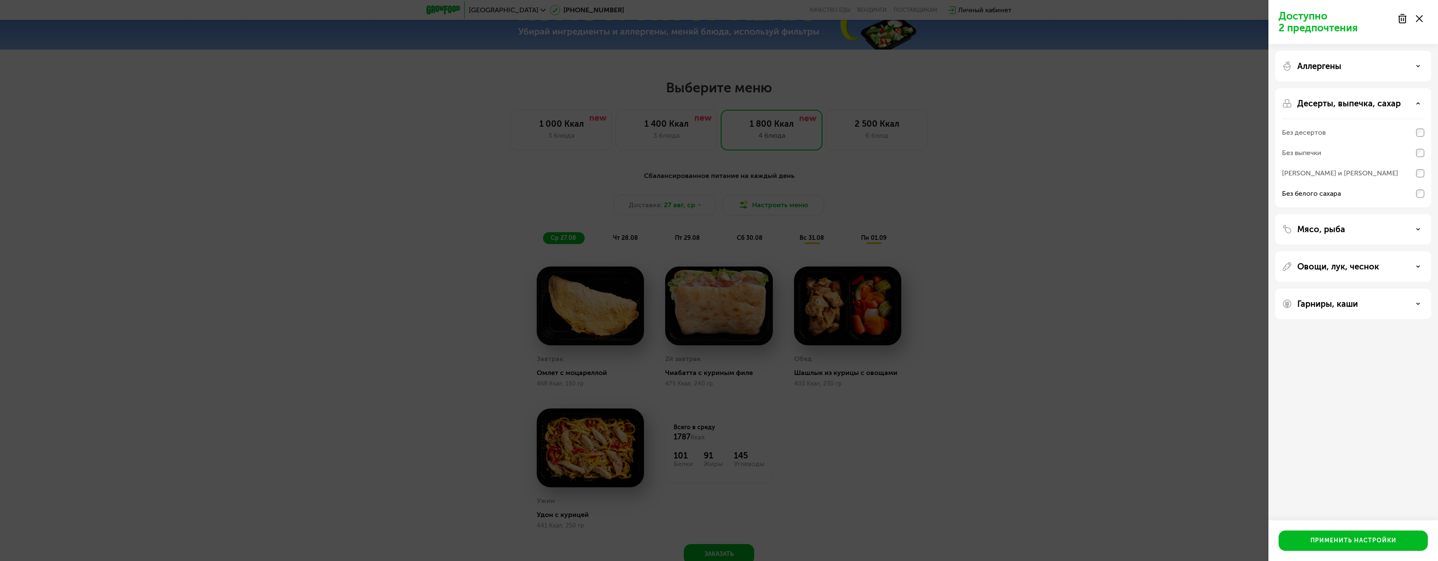
drag, startPoint x: 915, startPoint y: 214, endPoint x: 919, endPoint y: 217, distance: 4.8
click at [919, 214] on div "Доступно 2 предпочтения Аллергены Десерты, выпечка, сахар Без десертов Без выпе…" at bounding box center [719, 280] width 1438 height 561
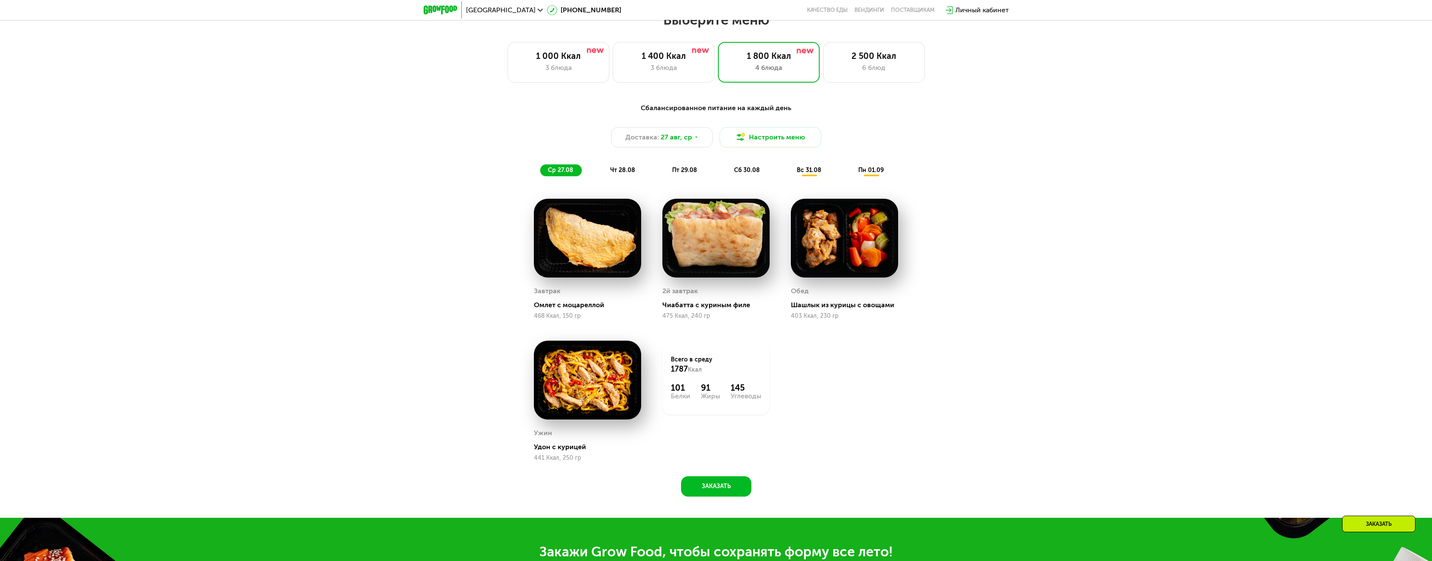
scroll to position [735, 0]
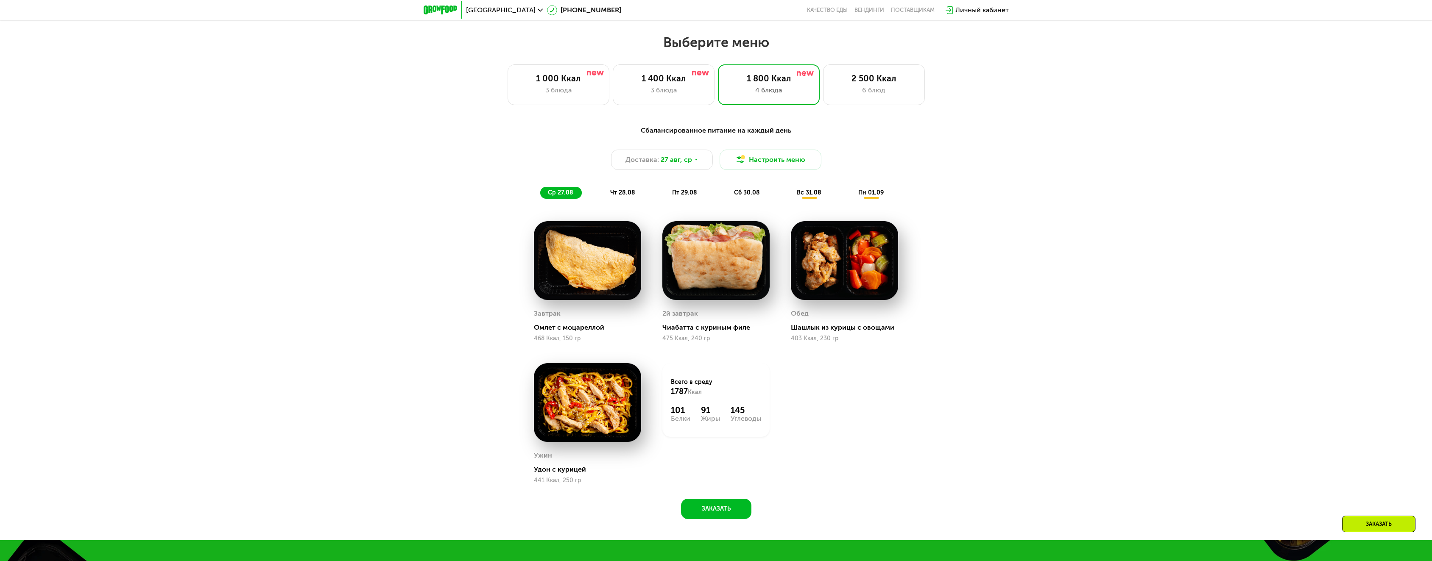
click at [791, 151] on div "Сбалансированное питание на каждый день Доставка: 27 авг, ср Настроить меню ср …" at bounding box center [716, 161] width 502 height 73
click at [790, 160] on button "Настроить меню" at bounding box center [770, 160] width 102 height 20
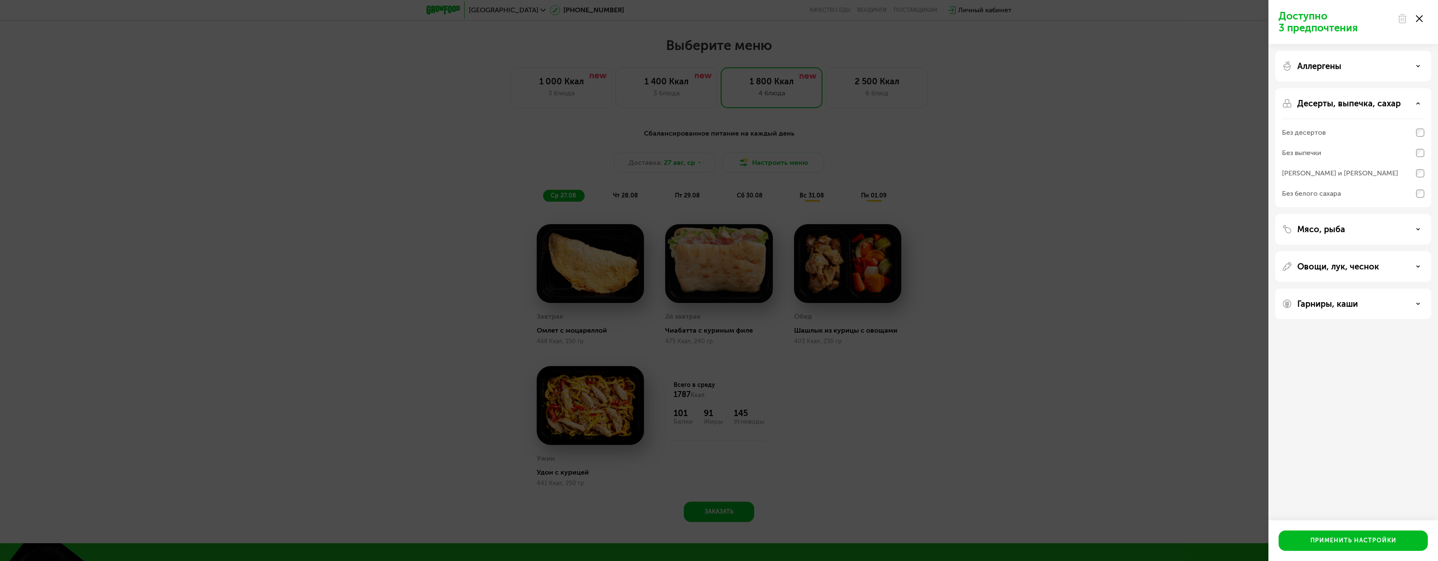
click at [1358, 245] on div "Аллергены Десерты, выпечка, сахар Без десертов Без выпечки Без сэндвичей и круа…" at bounding box center [1353, 185] width 170 height 282
click at [1359, 251] on div "Мясо, рыба" at bounding box center [1353, 266] width 156 height 31
click at [1353, 226] on div "Мясо, рыба" at bounding box center [1353, 229] width 142 height 10
click at [1317, 330] on div "Без рыбы" at bounding box center [1353, 340] width 142 height 20
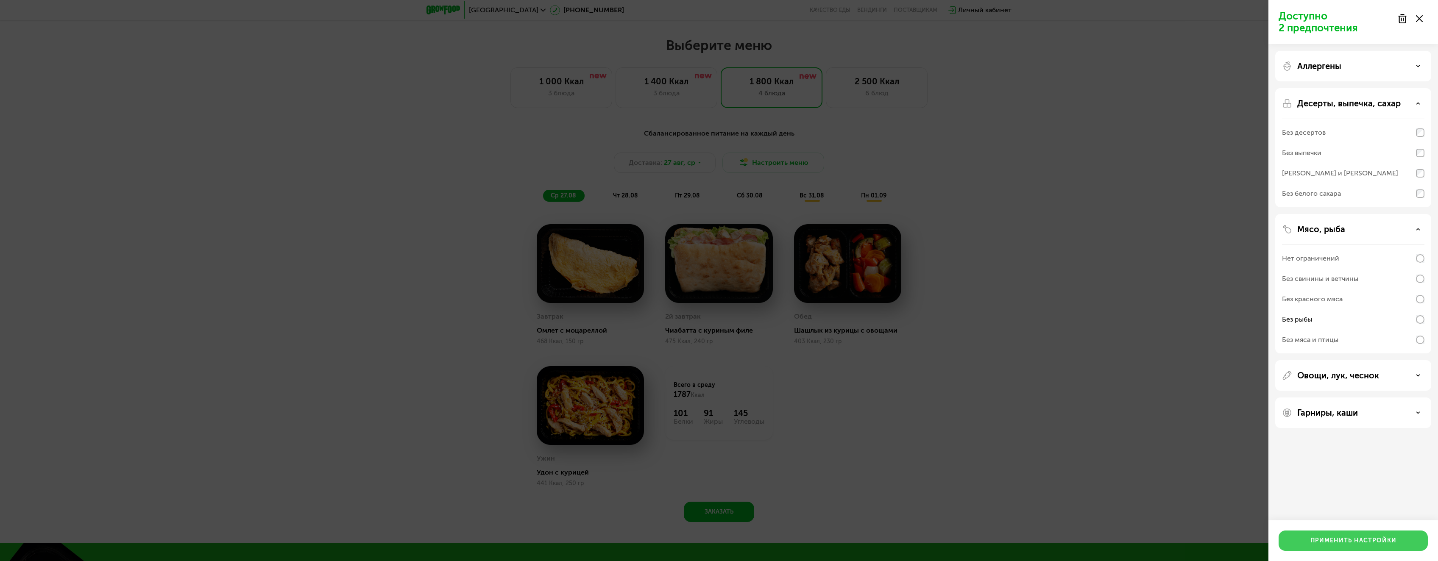
click at [1343, 541] on div "Применить настройки" at bounding box center [1353, 541] width 86 height 8
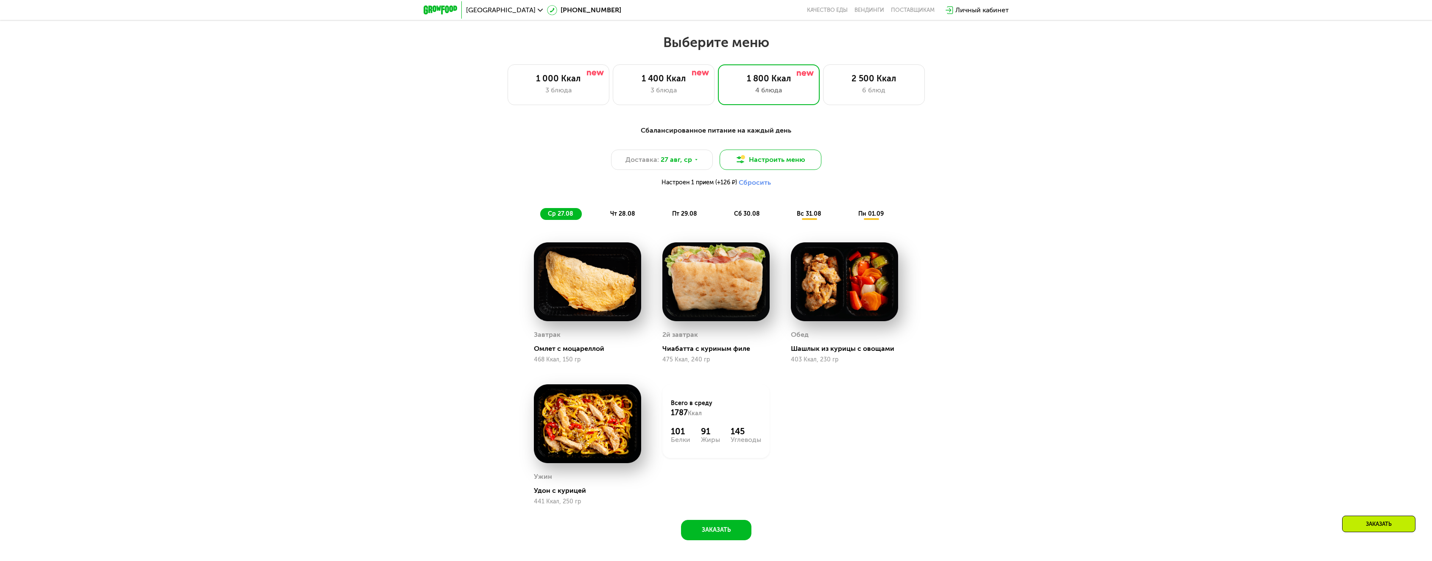
click at [785, 163] on button "Настроить меню" at bounding box center [770, 160] width 102 height 20
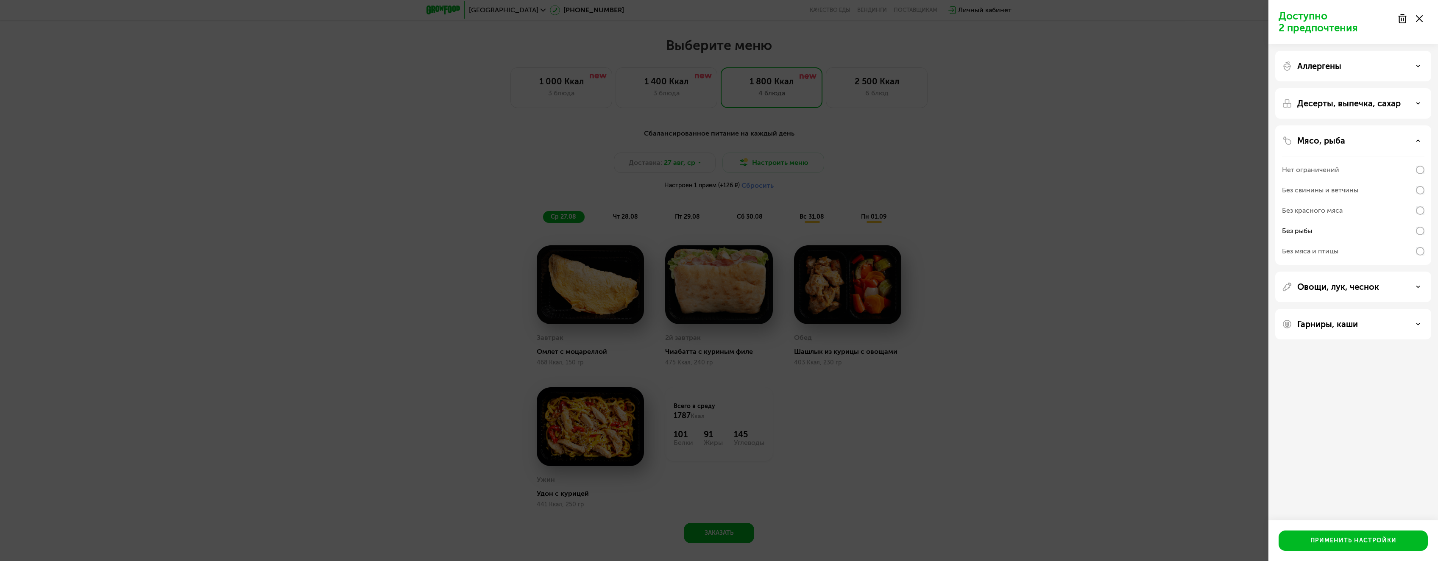
click at [1179, 239] on div "Доступно 2 предпочтения Аллергены Десерты, выпечка, сахар Мясо, рыба Нет ограни…" at bounding box center [719, 280] width 1438 height 561
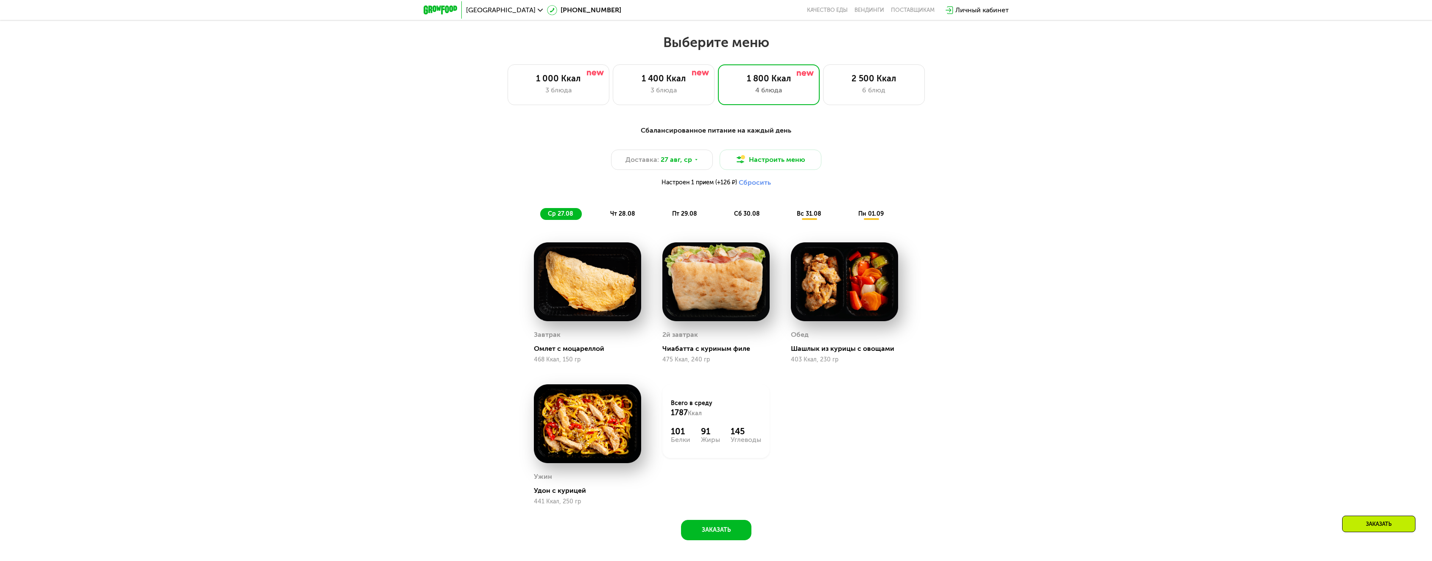
click at [632, 217] on span "чт 28.08" at bounding box center [622, 213] width 25 height 7
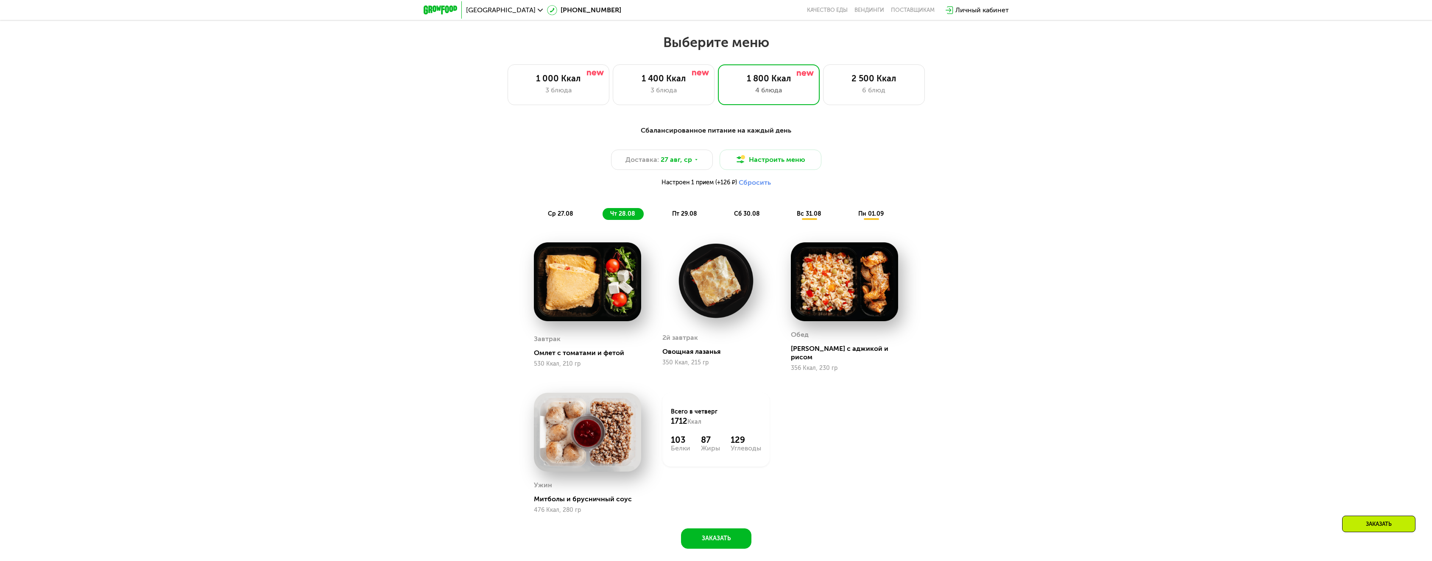
click at [726, 218] on div "пт 29.08" at bounding box center [747, 214] width 42 height 12
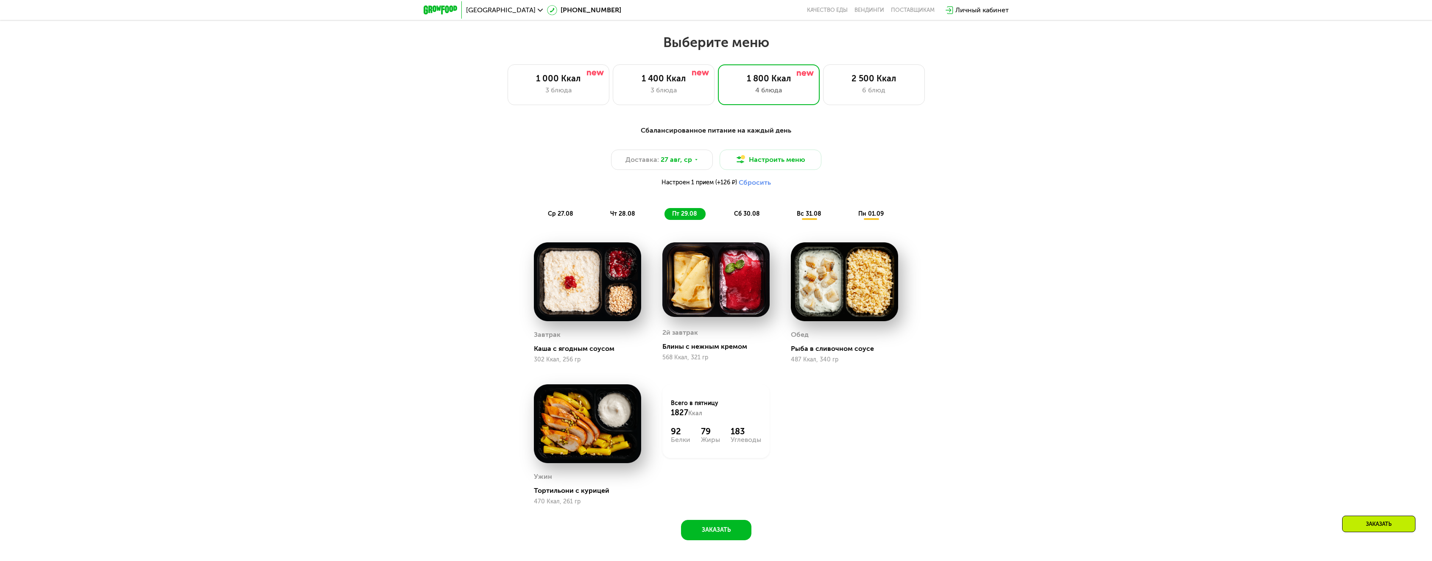
click at [789, 212] on div "сб 30.08" at bounding box center [809, 214] width 41 height 12
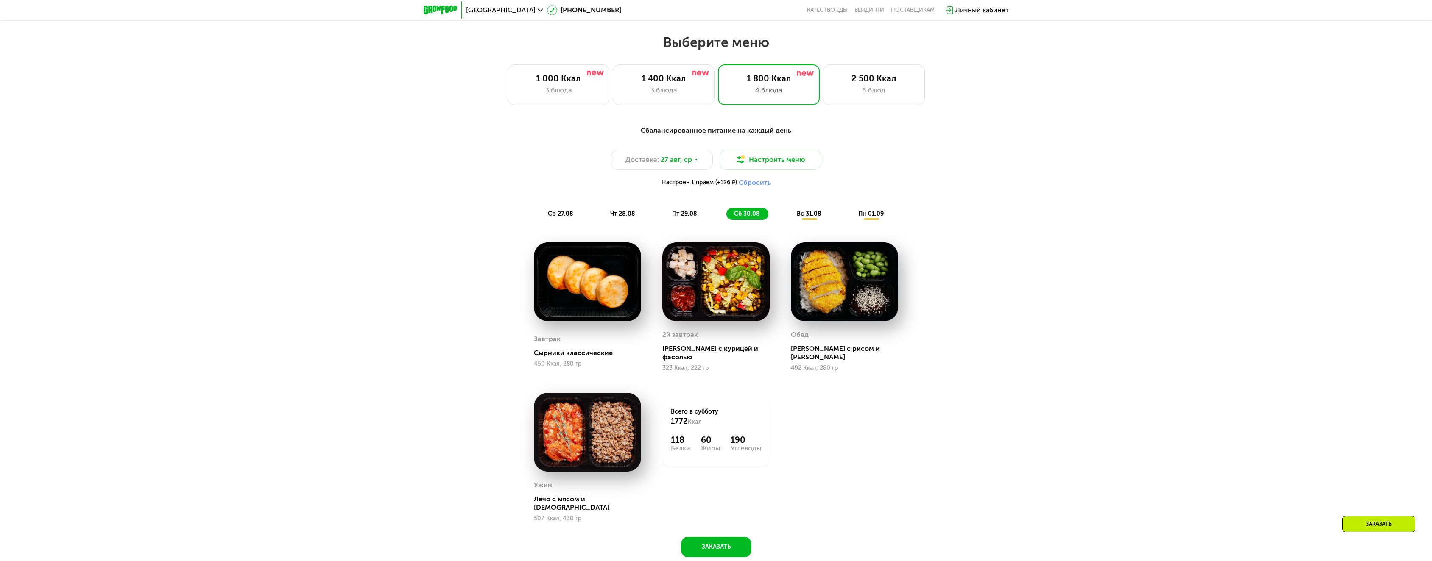
click at [808, 217] on span "вс 31.08" at bounding box center [809, 213] width 25 height 7
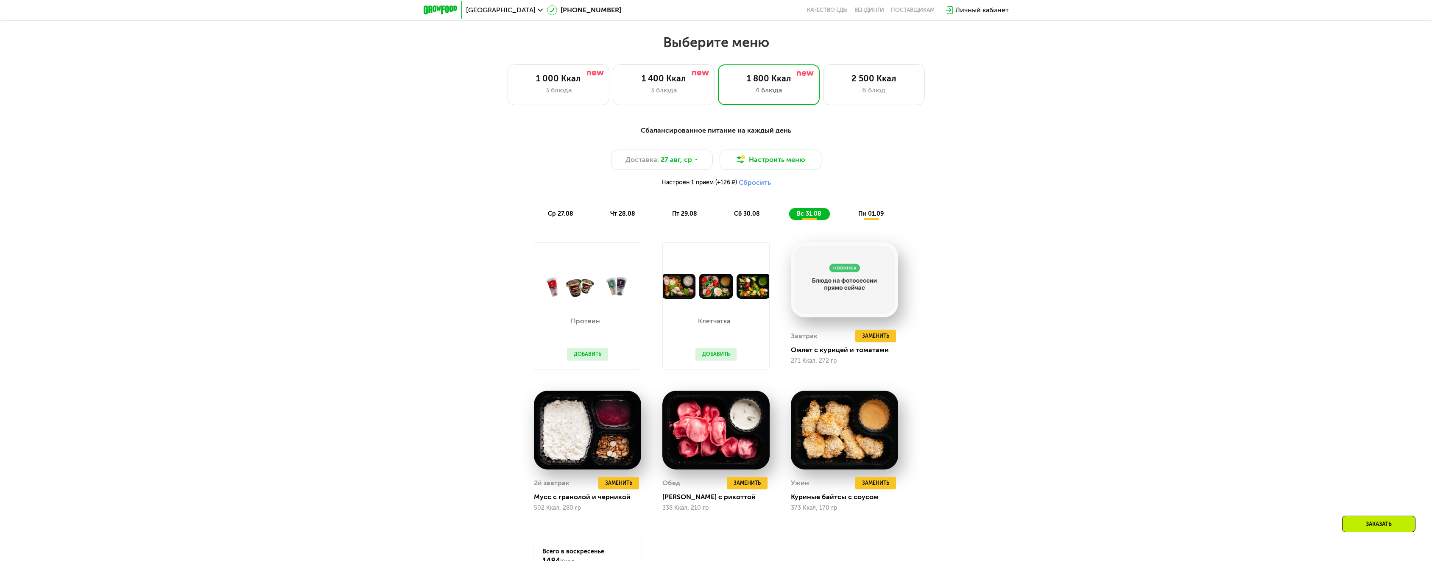
click at [1015, 367] on div "Сбалансированное питание на каждый день Доставка: 27 авг, ср Настроить меню Нас…" at bounding box center [716, 388] width 1432 height 549
click at [576, 353] on button "Добавить" at bounding box center [587, 354] width 41 height 13
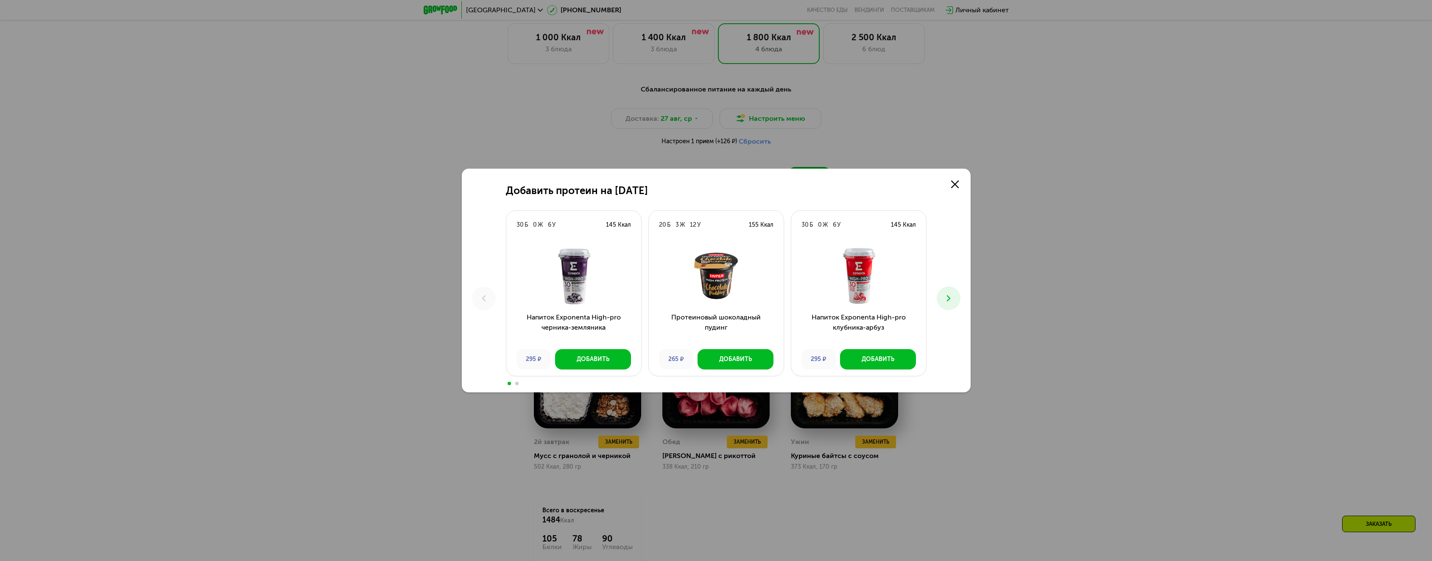
scroll to position [651, 0]
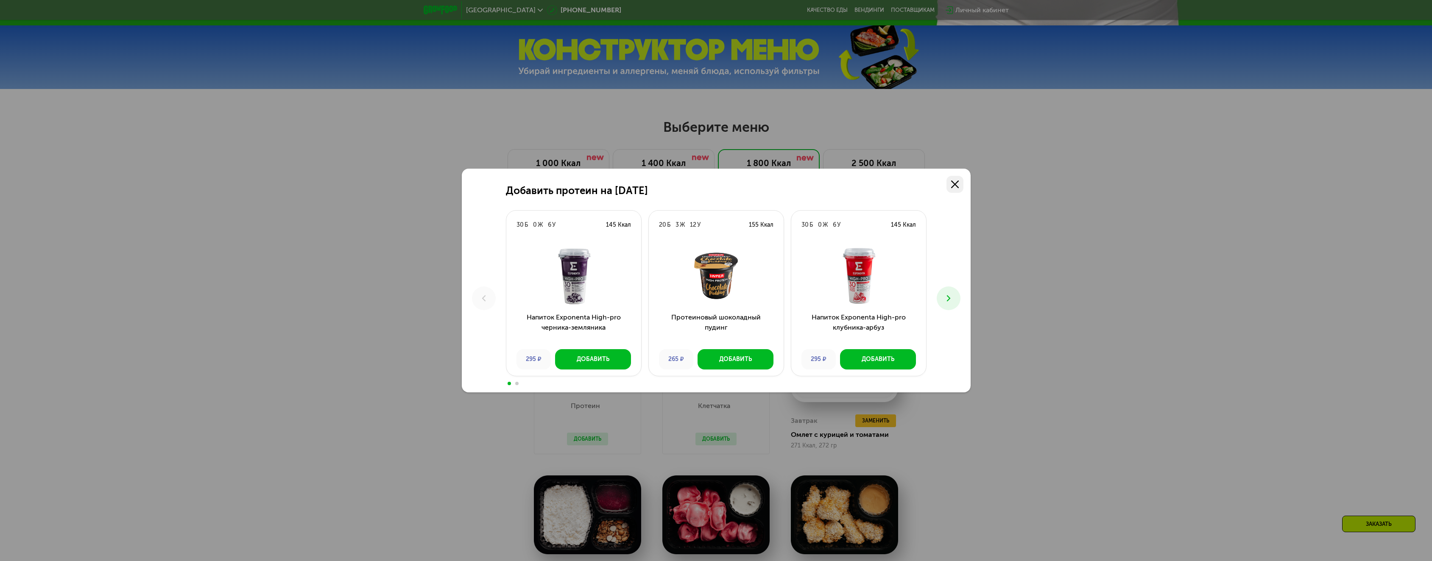
click at [953, 186] on use at bounding box center [955, 185] width 8 height 8
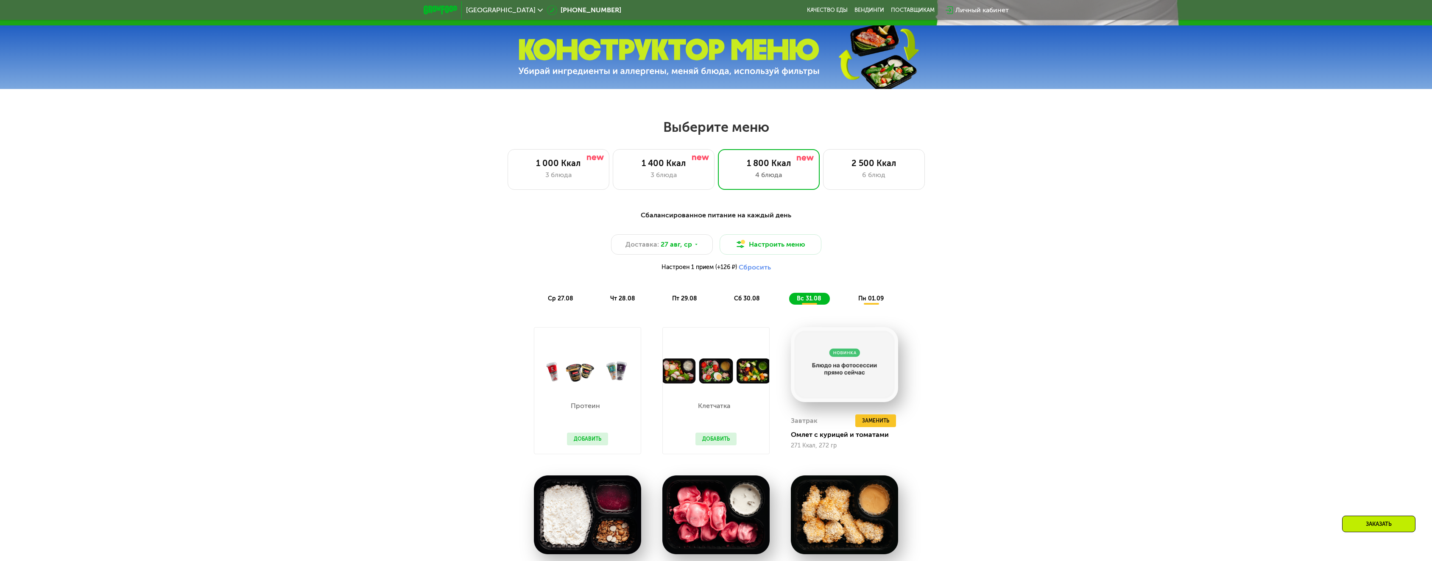
click at [707, 438] on button "Добавить" at bounding box center [715, 439] width 41 height 13
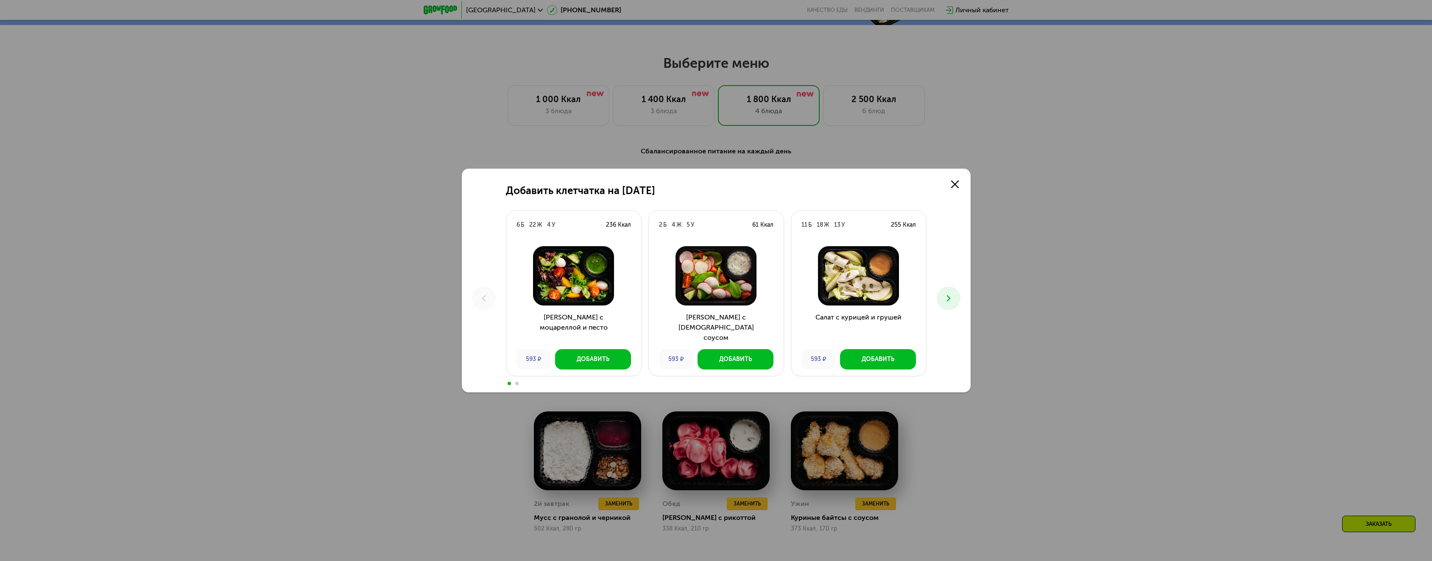
scroll to position [693, 0]
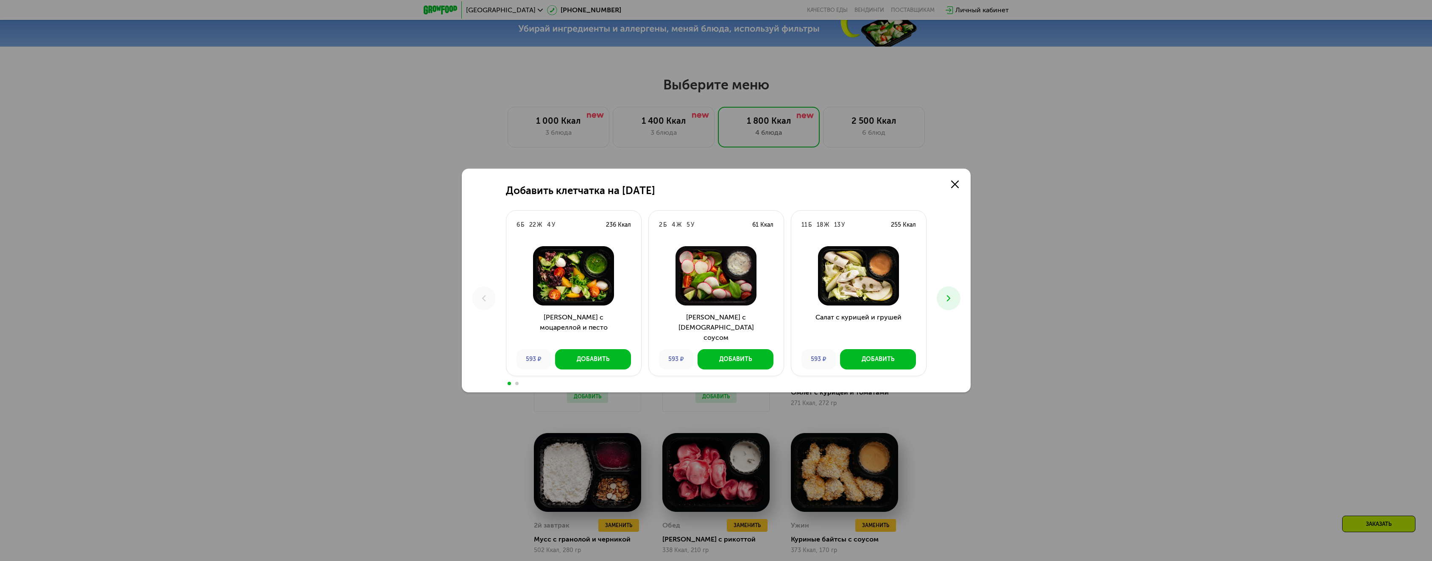
click at [952, 289] on button at bounding box center [948, 299] width 24 height 24
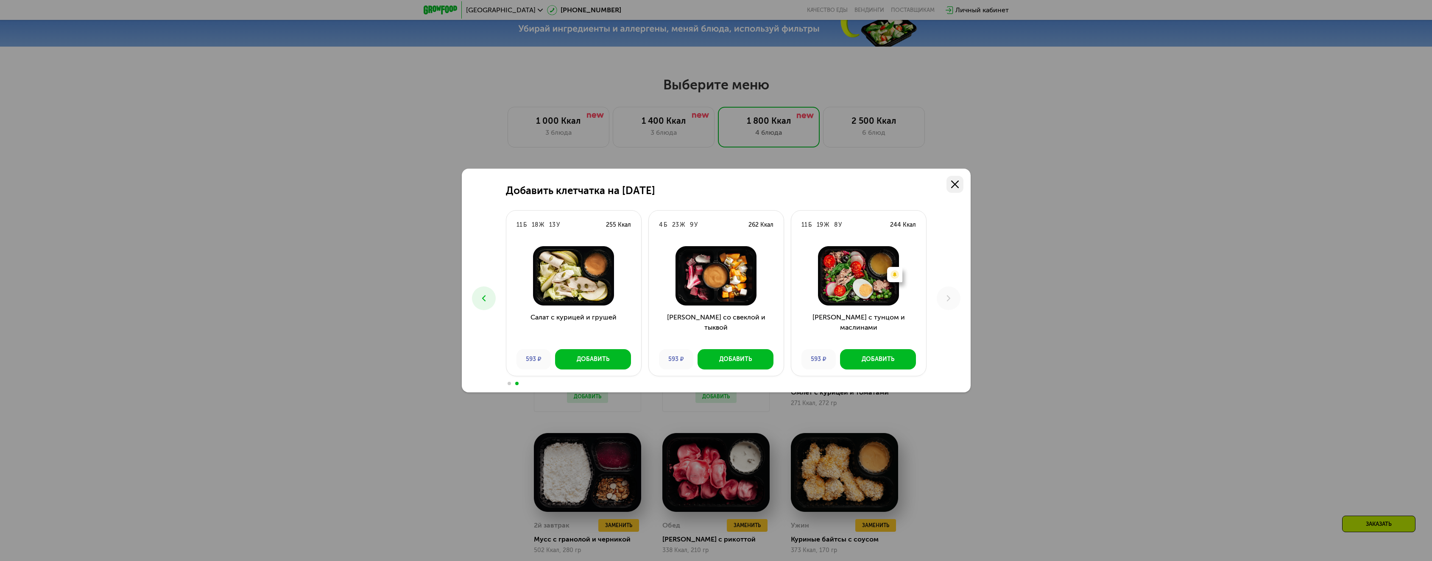
click at [962, 178] on link at bounding box center [954, 184] width 17 height 17
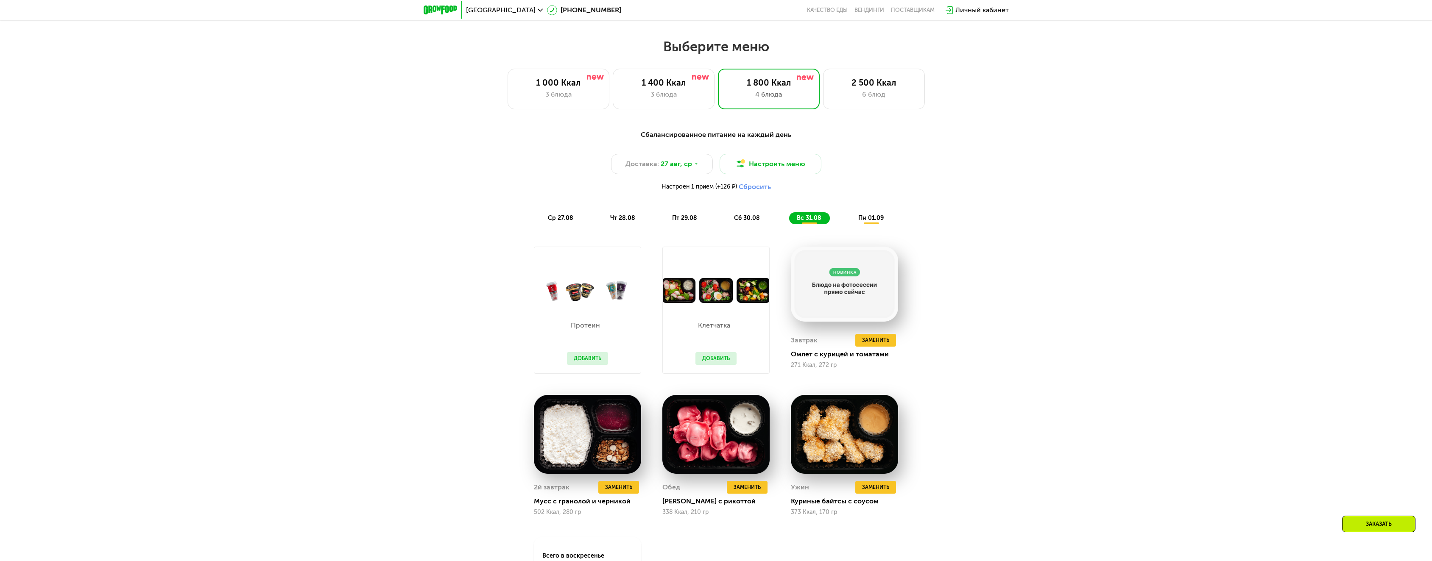
scroll to position [735, 0]
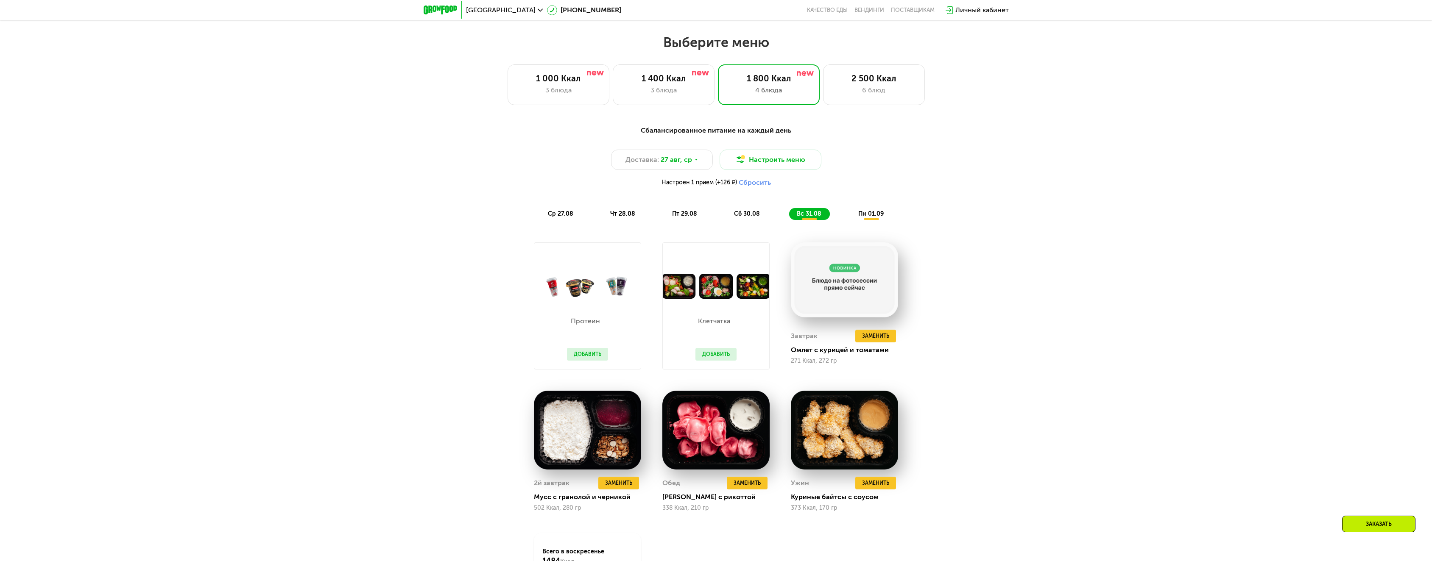
click at [1057, 306] on div "Сбалансированное питание на каждый день Доставка: 27 авг, ср Настроить меню Нас…" at bounding box center [716, 388] width 1432 height 549
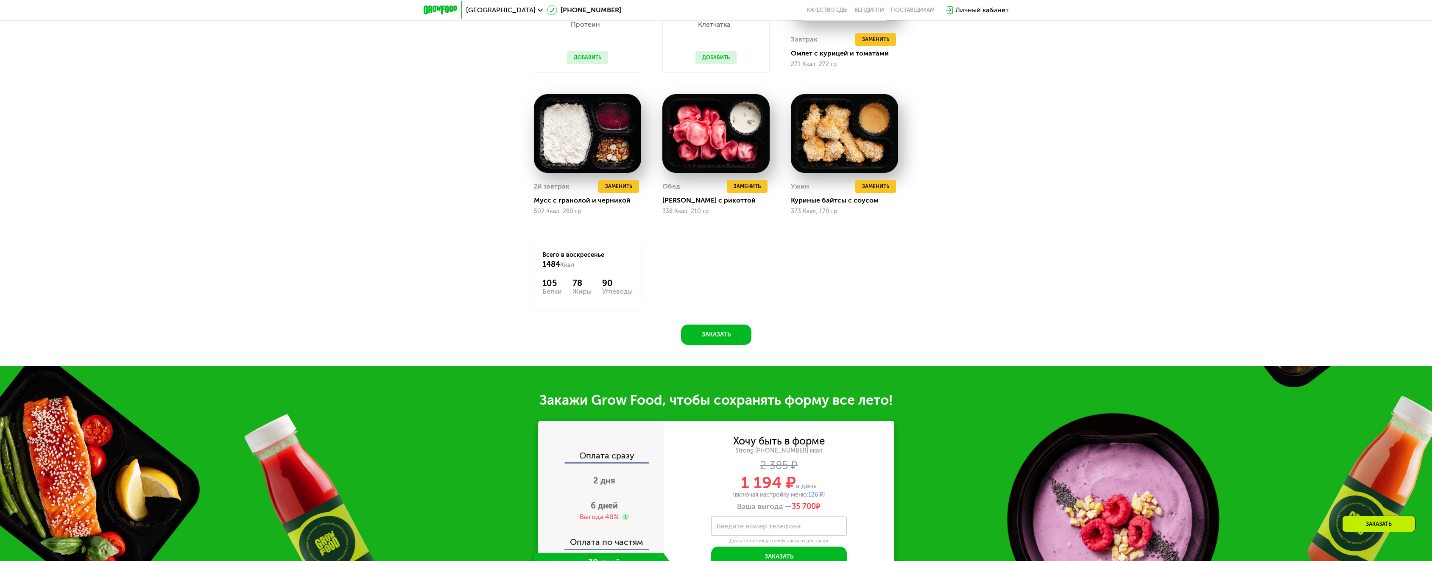
scroll to position [1287, 0]
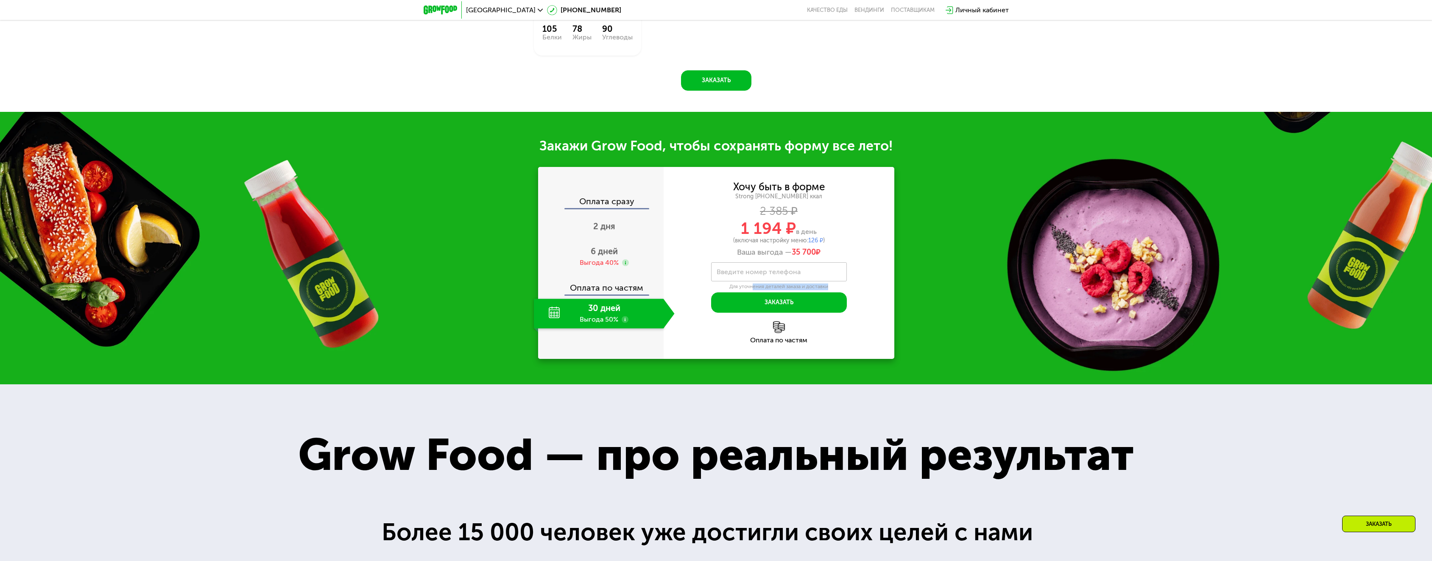
drag, startPoint x: 752, startPoint y: 288, endPoint x: 827, endPoint y: 288, distance: 75.5
click at [827, 288] on div "Для уточнения деталей заказа и доставки" at bounding box center [779, 287] width 136 height 7
drag, startPoint x: 727, startPoint y: 286, endPoint x: 729, endPoint y: 281, distance: 5.0
click at [727, 285] on div "Введите номер телефона Для уточнения деталей заказа и доставки" at bounding box center [779, 276] width 136 height 28
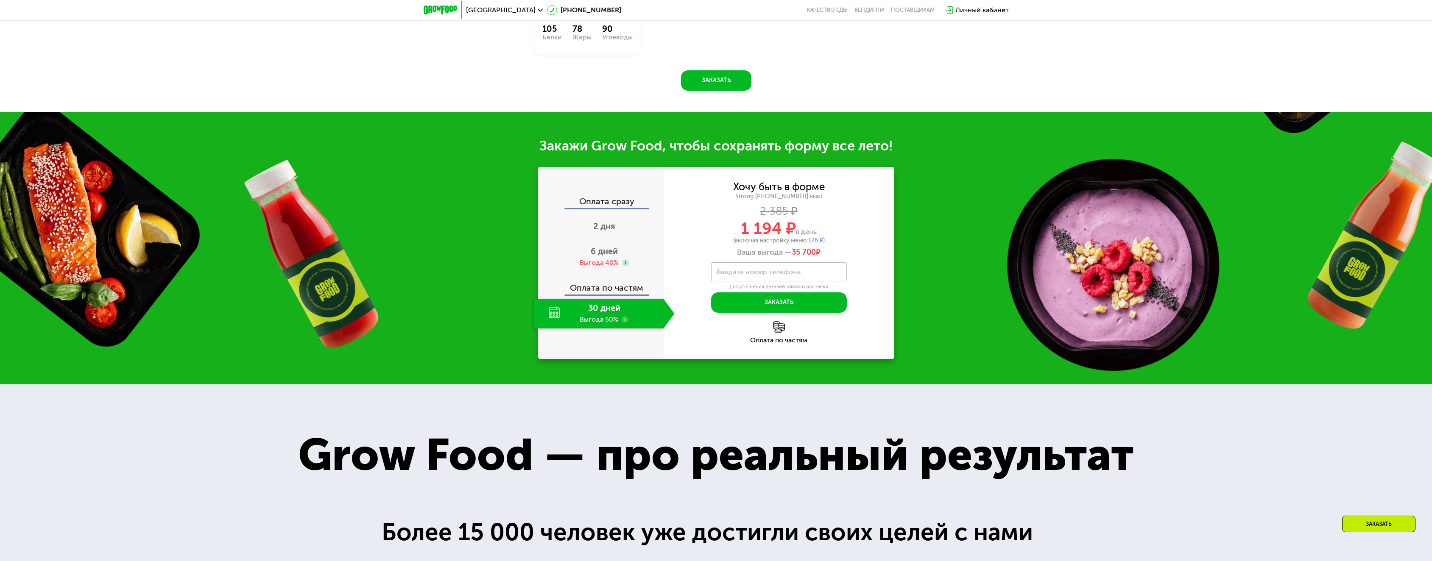
click at [730, 274] on label "Введите номер телефона" at bounding box center [758, 272] width 84 height 5
click at [730, 278] on input "Введите номер телефона" at bounding box center [779, 271] width 136 height 19
drag, startPoint x: 741, startPoint y: 233, endPoint x: 814, endPoint y: 231, distance: 73.4
click at [810, 233] on div "1 194 ₽ в день" at bounding box center [778, 228] width 231 height 16
click at [868, 216] on div "2 385 ₽" at bounding box center [778, 211] width 231 height 9
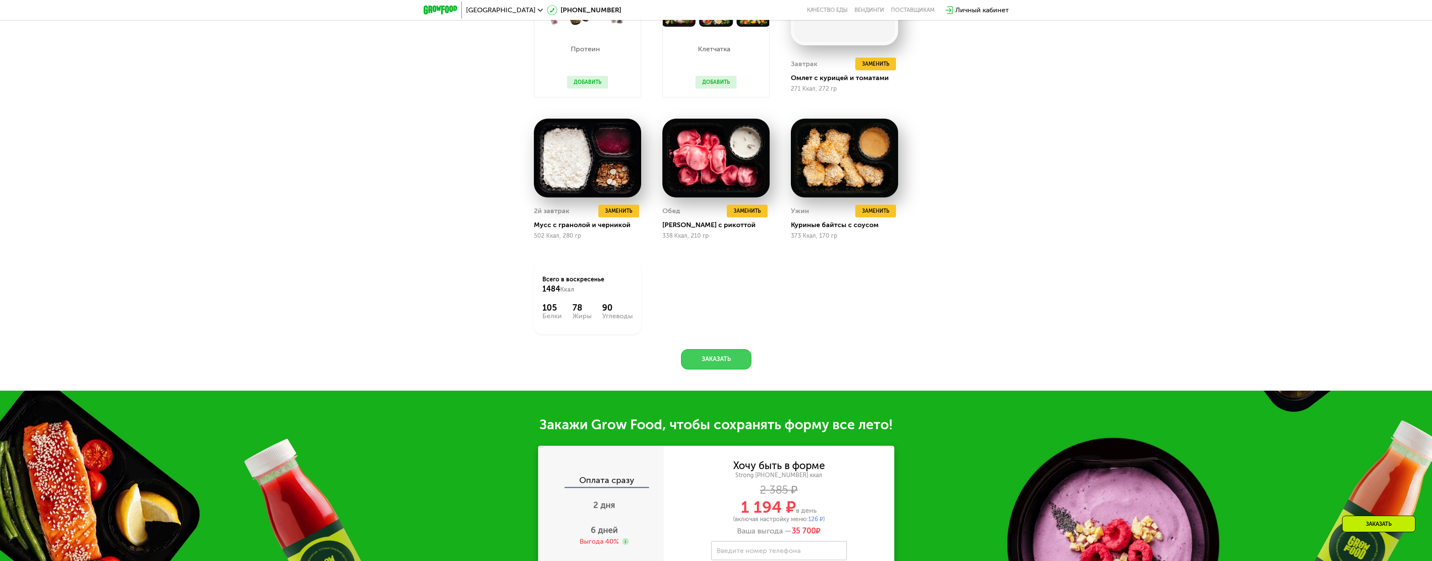
scroll to position [1017, 0]
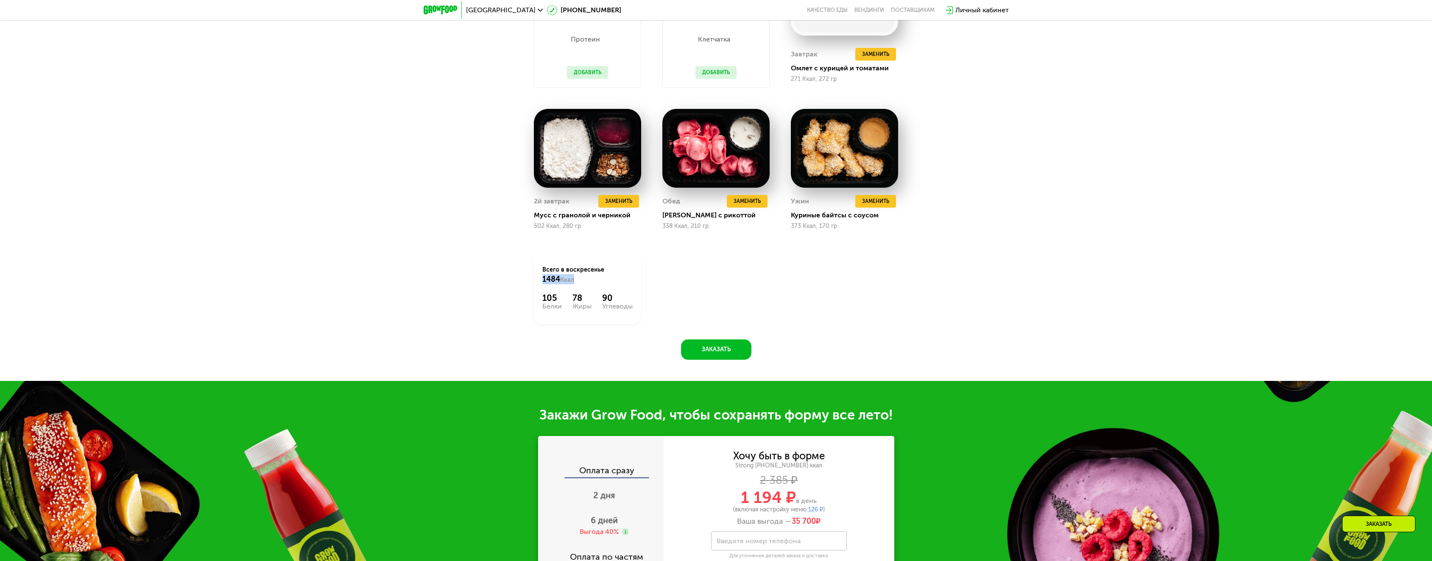
drag, startPoint x: 535, startPoint y: 280, endPoint x: 599, endPoint y: 283, distance: 64.9
click at [581, 286] on div "Всего в воскресенье 1484 Ккал 105 Белки 78 Жиры 90 Углеводы" at bounding box center [587, 287] width 128 height 95
click at [0, 0] on div "Протеин Добавить Клетчатка Добавить Завтрак Удалить Завтрак Заменить Заменить З…" at bounding box center [0, 0] width 0 height 0
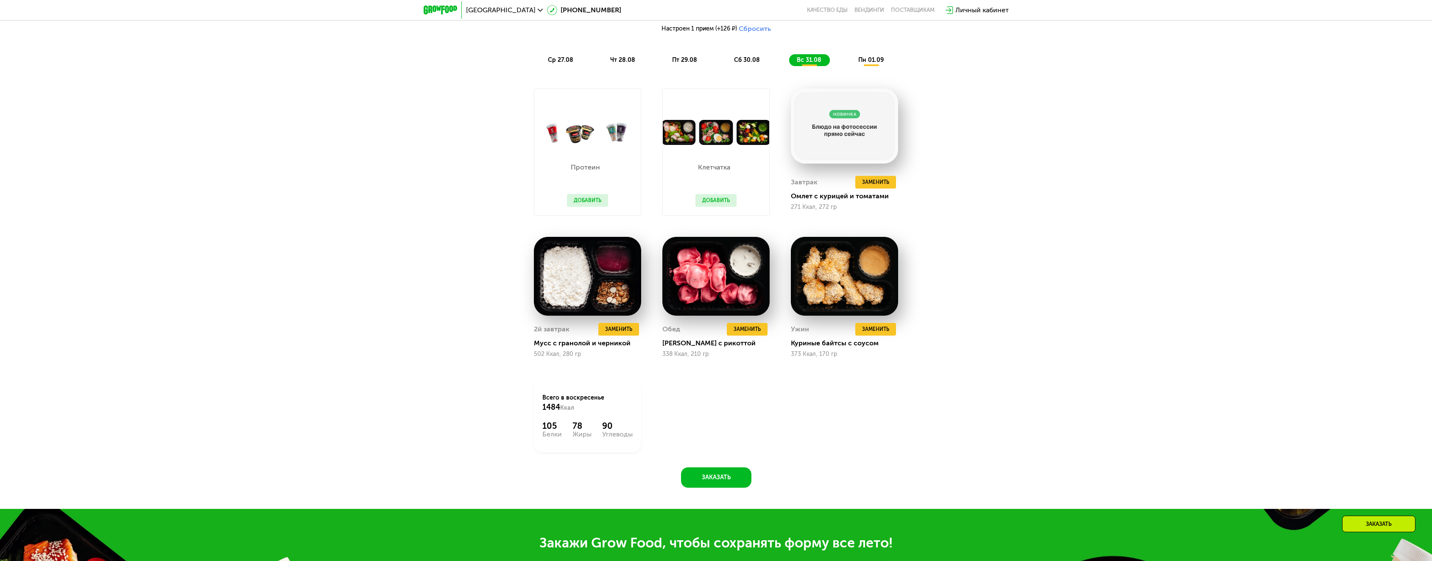
scroll to position [890, 0]
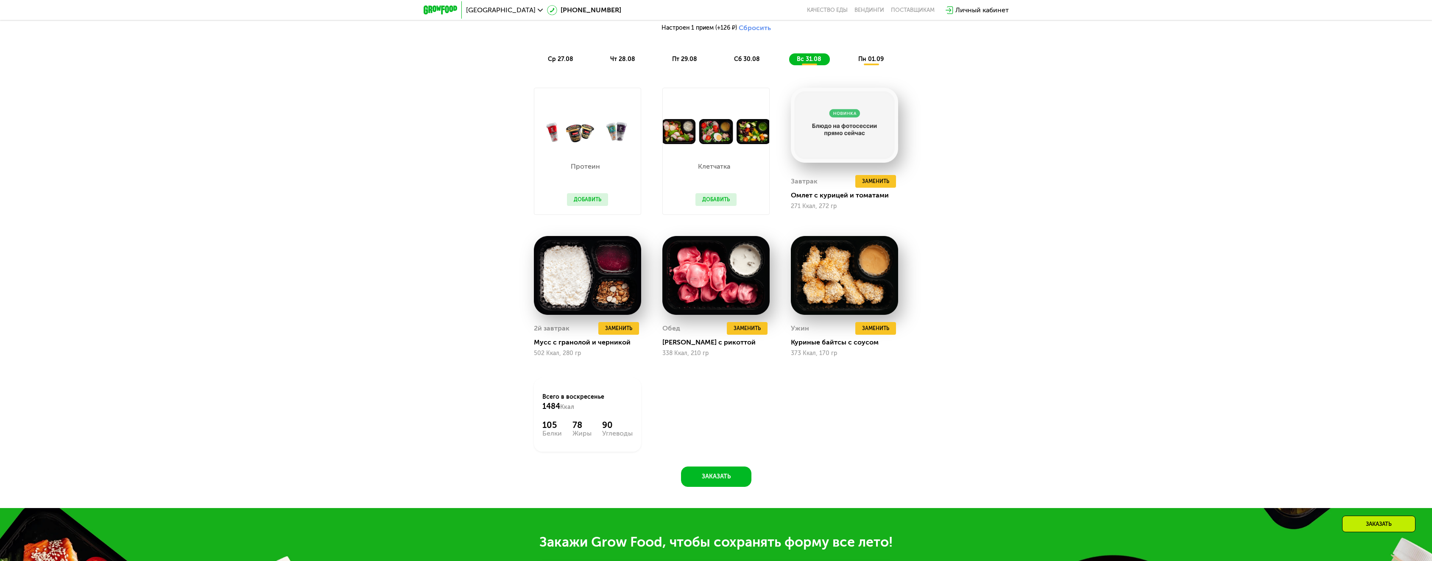
click at [553, 61] on span "ср 27.08" at bounding box center [560, 59] width 25 height 7
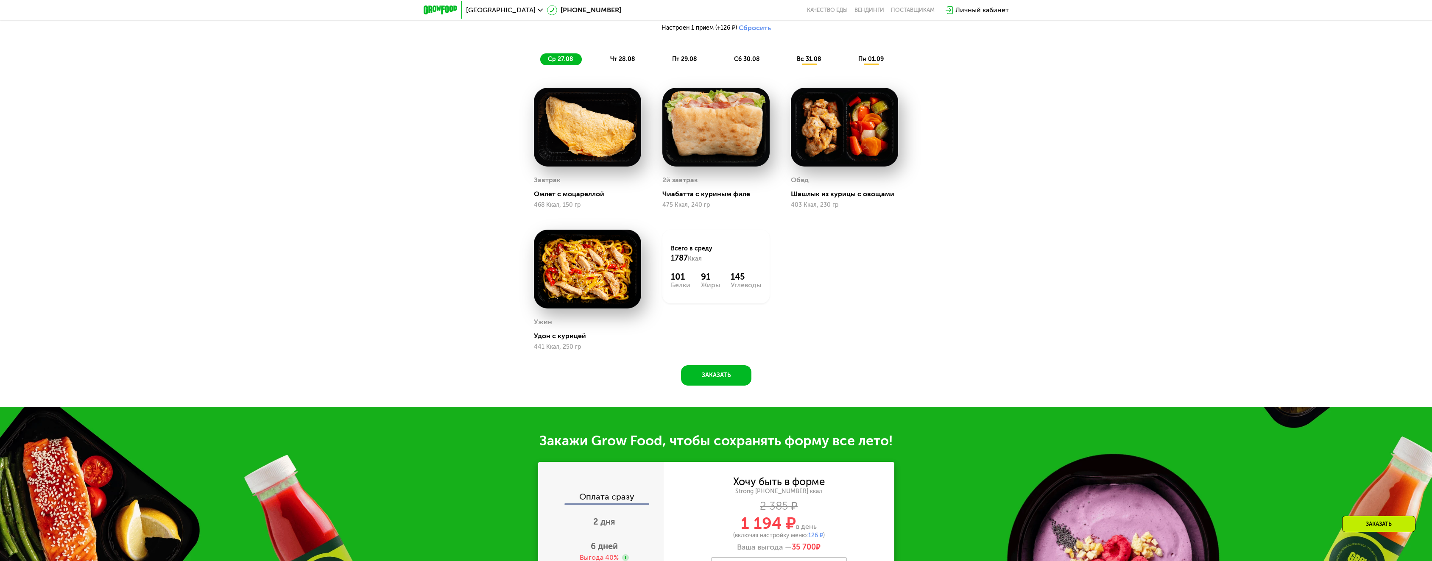
click at [627, 63] on span "чт 28.08" at bounding box center [622, 59] width 25 height 7
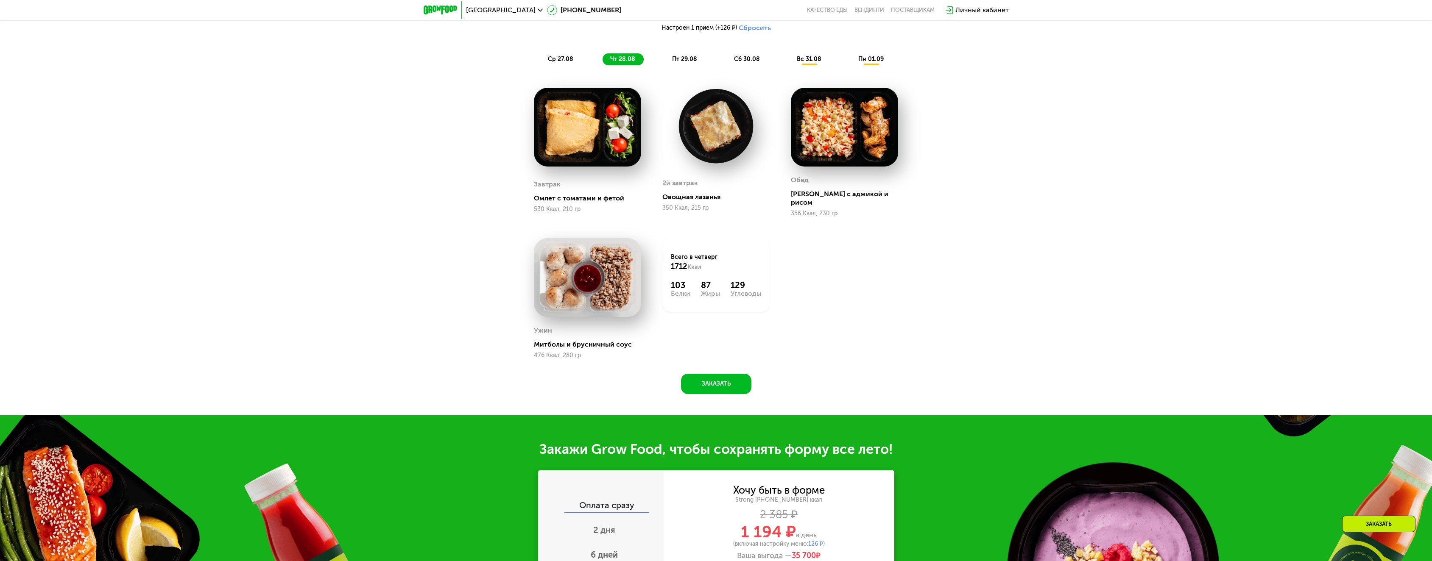
click at [683, 63] on span "пт 29.08" at bounding box center [684, 59] width 25 height 7
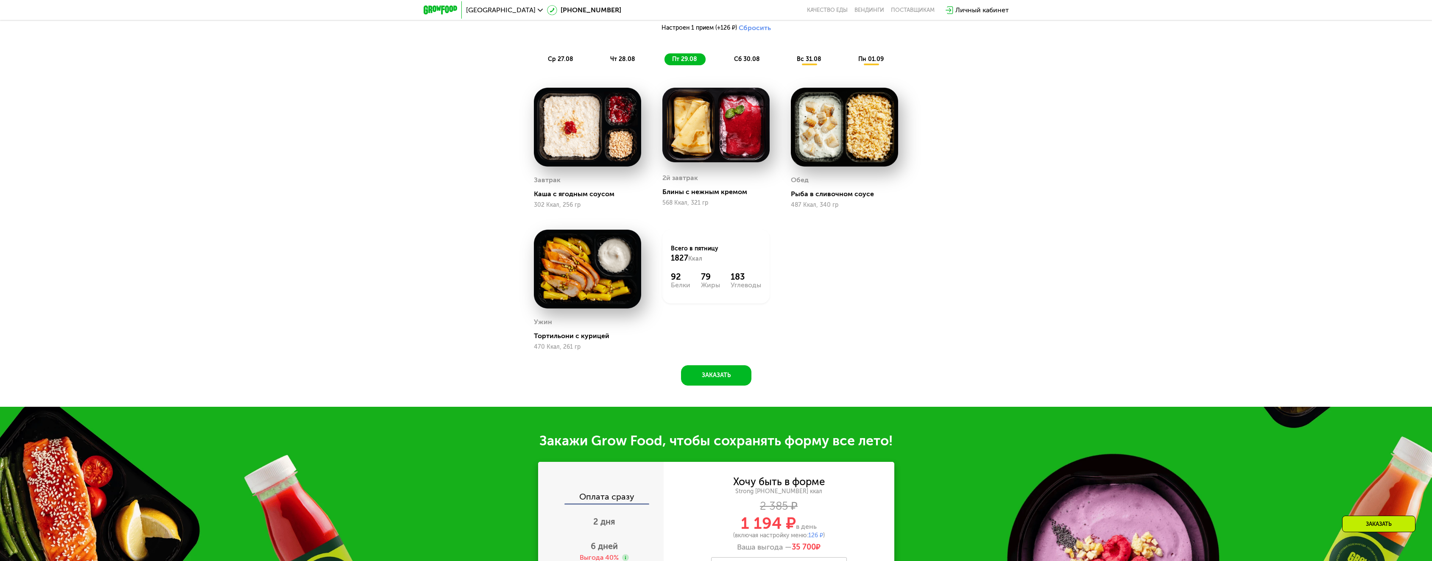
click at [789, 57] on div "сб 30.08" at bounding box center [809, 59] width 41 height 12
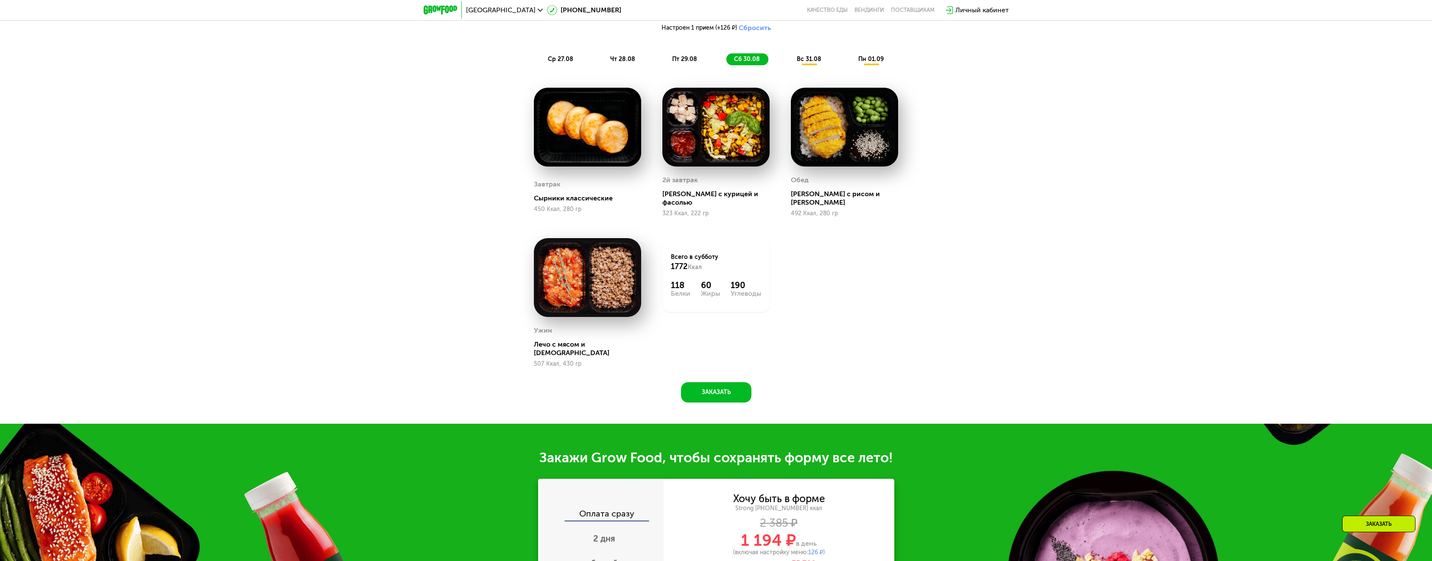
click at [799, 62] on span "вс 31.08" at bounding box center [809, 59] width 25 height 7
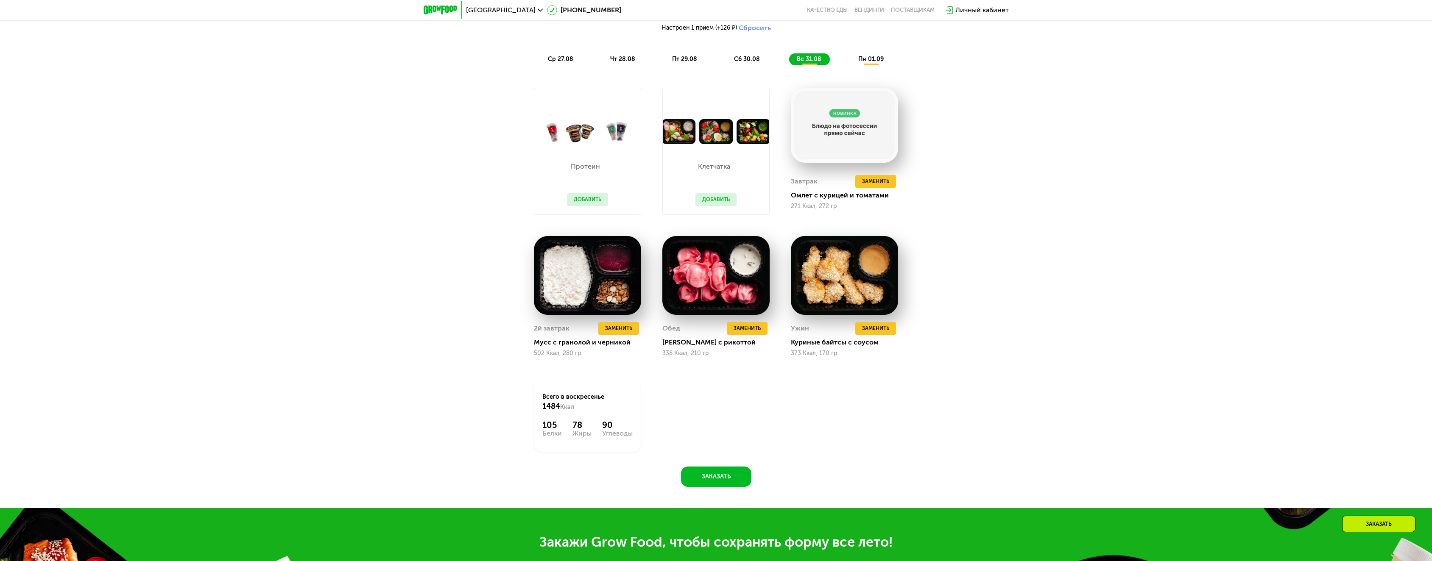
click at [867, 59] on span "пн 01.09" at bounding box center [870, 59] width 25 height 7
click at [867, 58] on span "пн 01.09" at bounding box center [870, 59] width 25 height 7
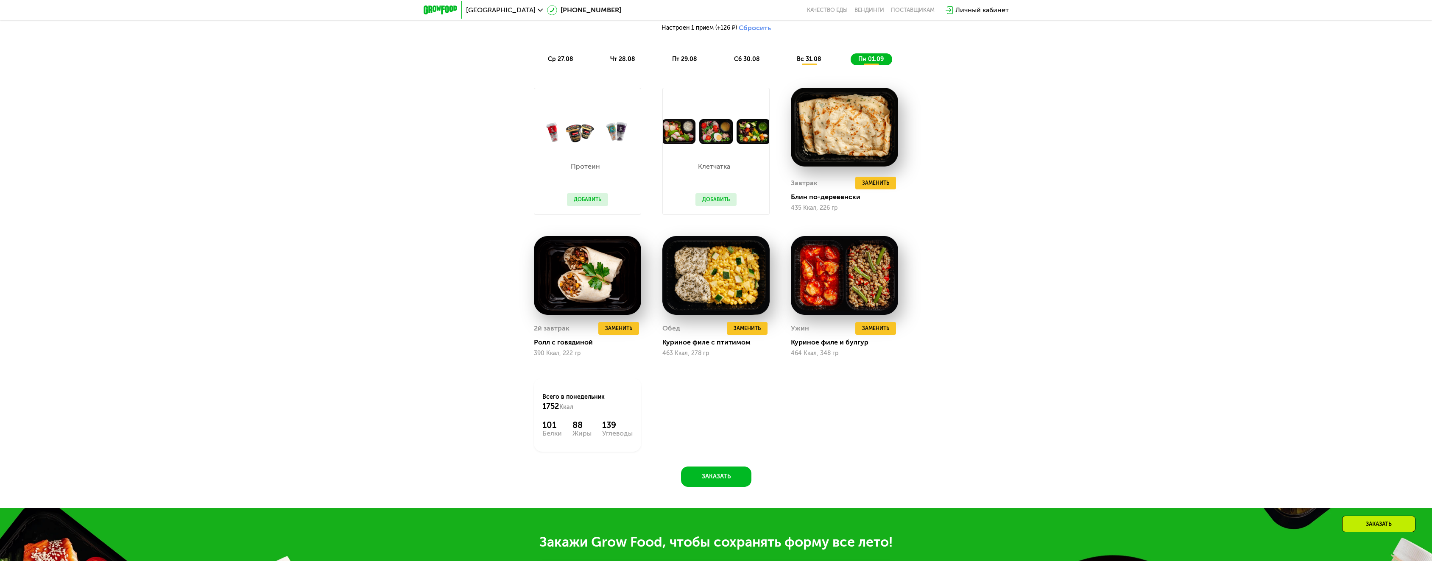
drag, startPoint x: 1001, startPoint y: 99, endPoint x: 1002, endPoint y: 92, distance: 6.8
click at [1001, 97] on div "Сбалансированное питание на каждый день Доставка: 27 авг, ср Настроить меню Нас…" at bounding box center [716, 233] width 1432 height 549
click at [812, 60] on span "вс 31.08" at bounding box center [809, 59] width 25 height 7
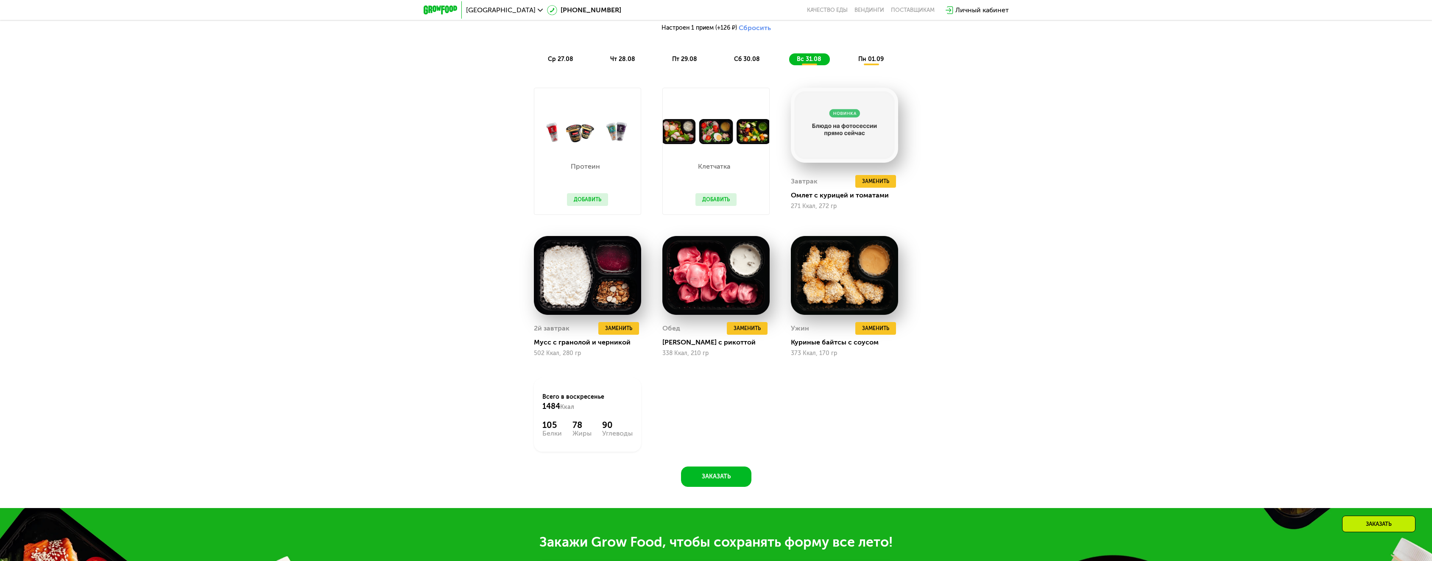
click at [859, 59] on span "пн 01.09" at bounding box center [870, 59] width 25 height 7
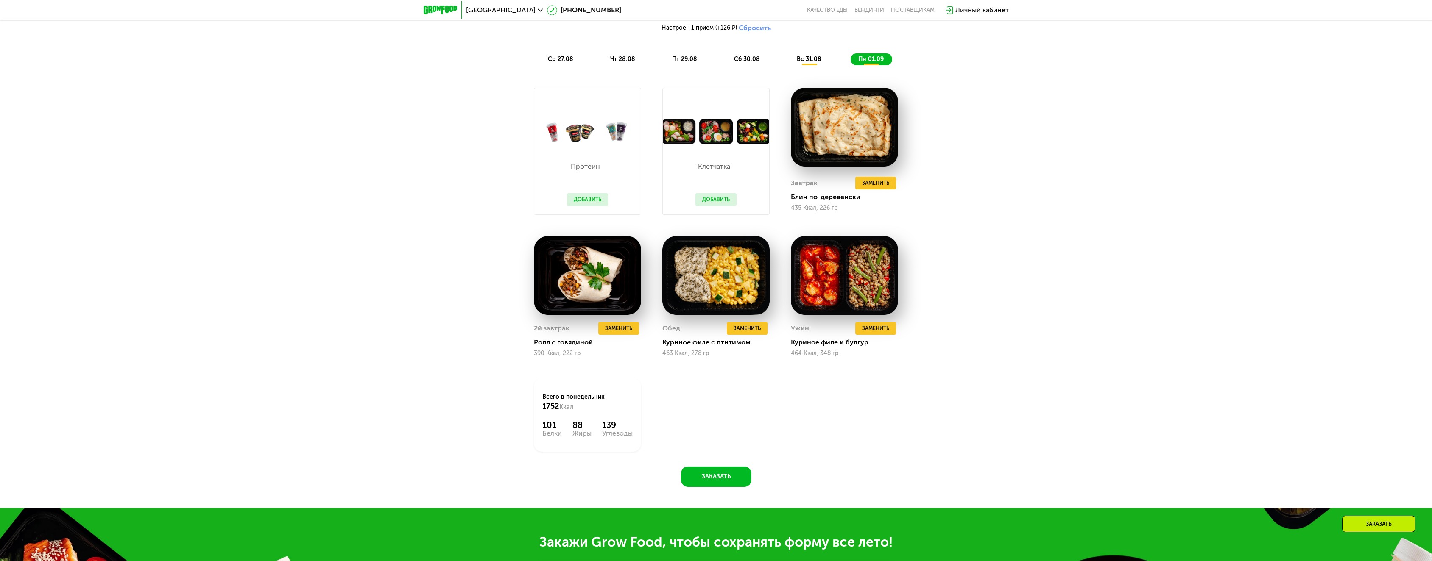
click at [850, 65] on div "вс 31.08" at bounding box center [871, 59] width 42 height 12
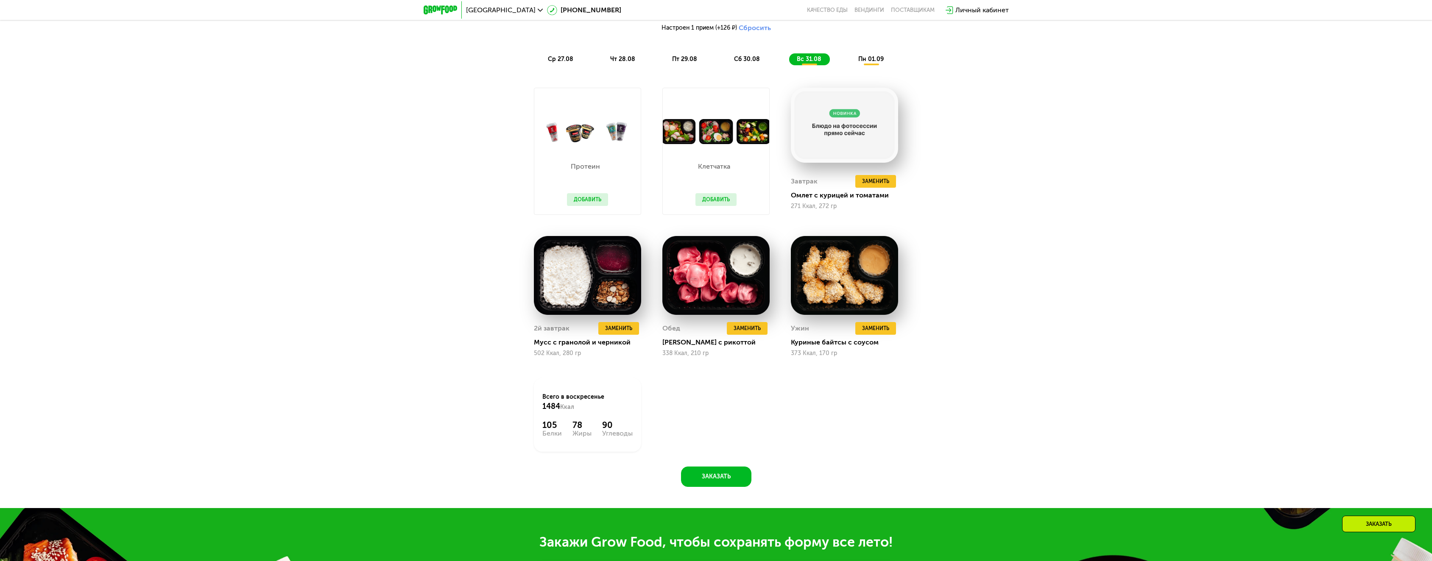
click at [884, 62] on div "пн 01.09" at bounding box center [871, 59] width 42 height 12
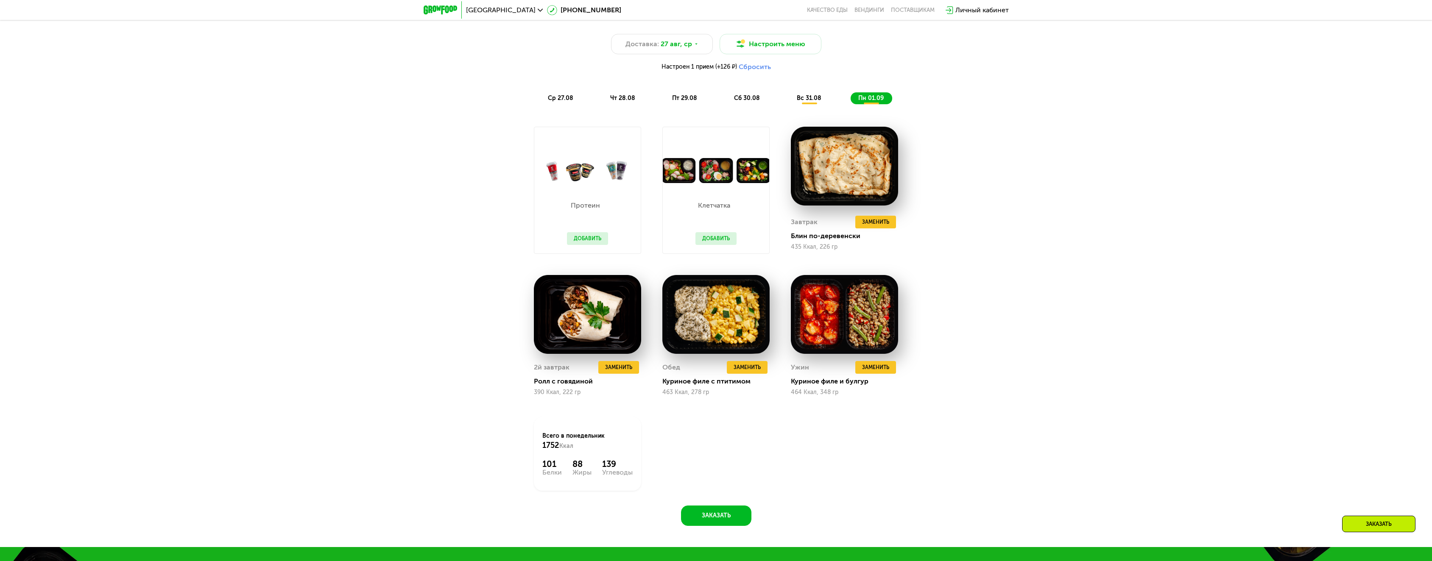
scroll to position [848, 0]
